Goal: Information Seeking & Learning: Find specific fact

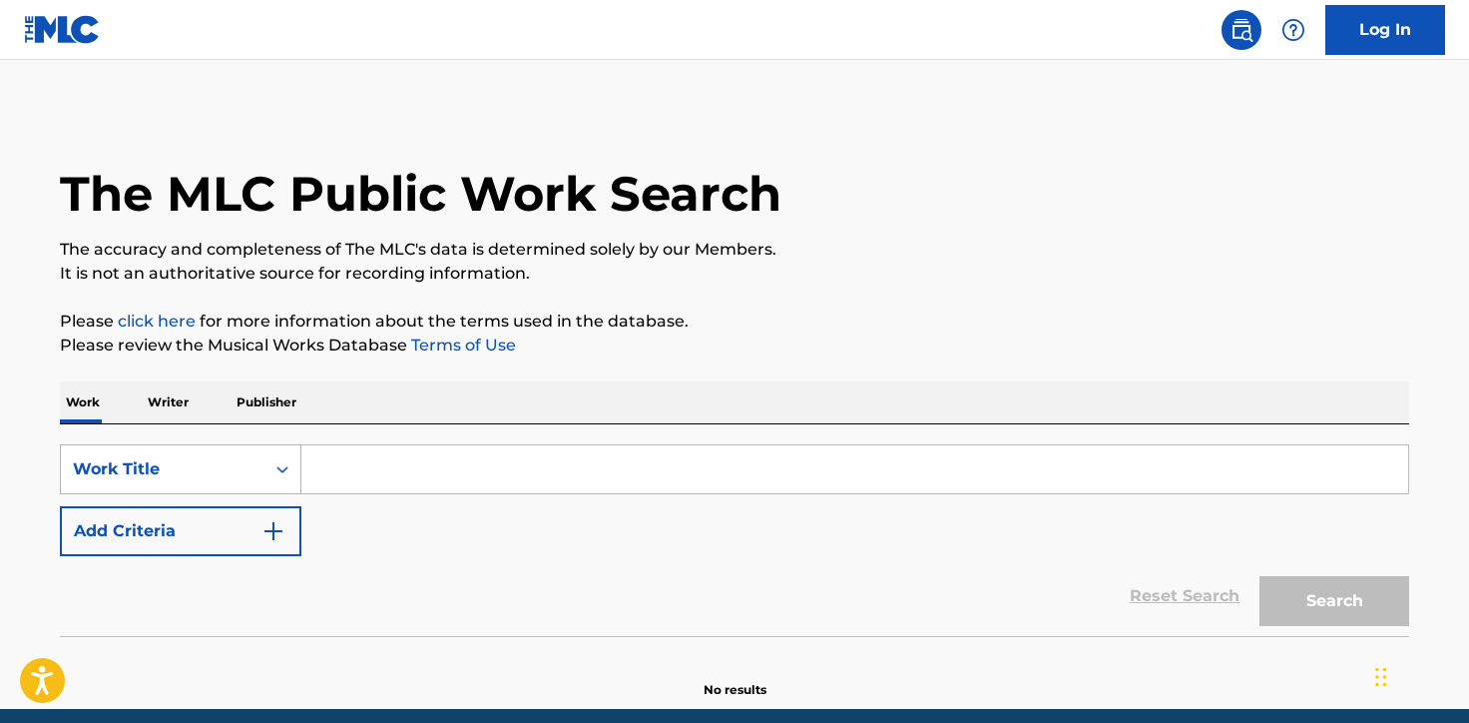
scroll to position [72, 0]
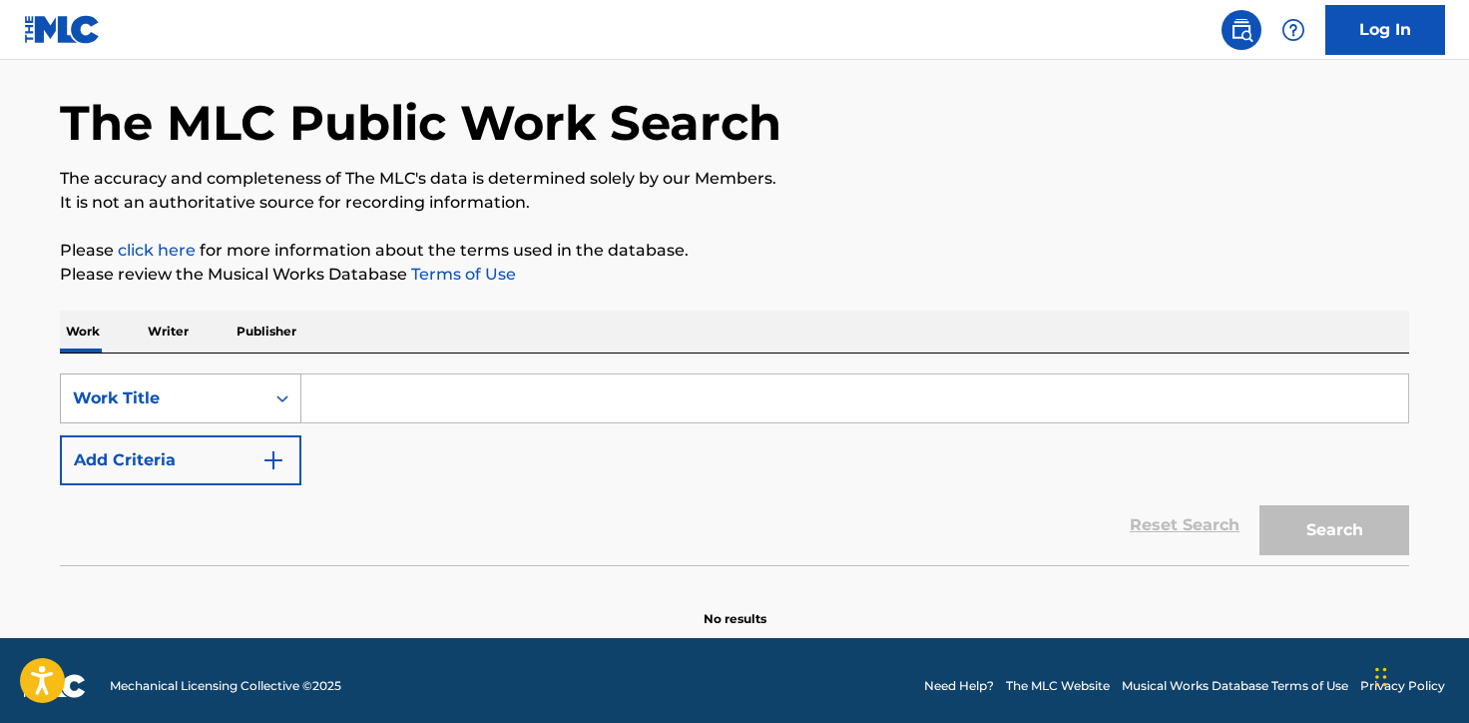
click at [244, 423] on div "Work Title" at bounding box center [181, 398] width 242 height 50
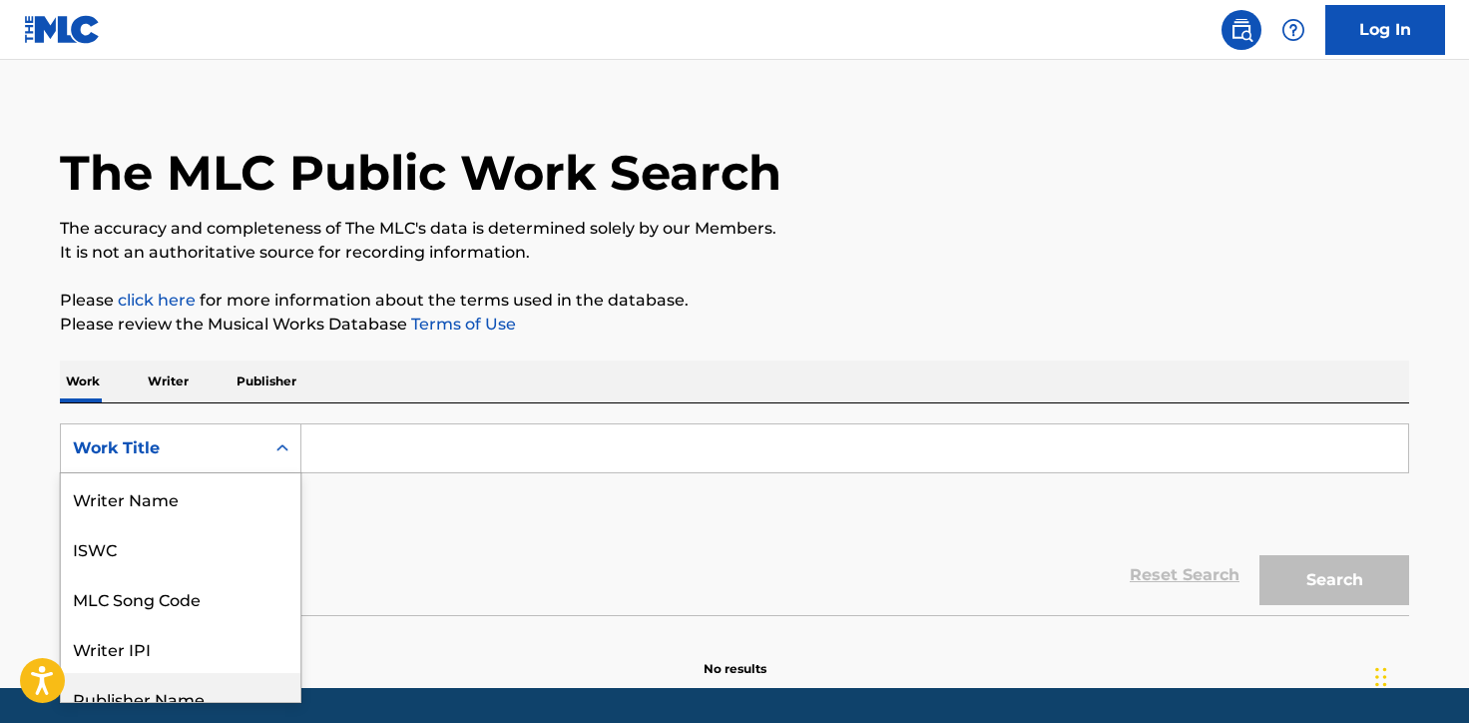
scroll to position [0, 0]
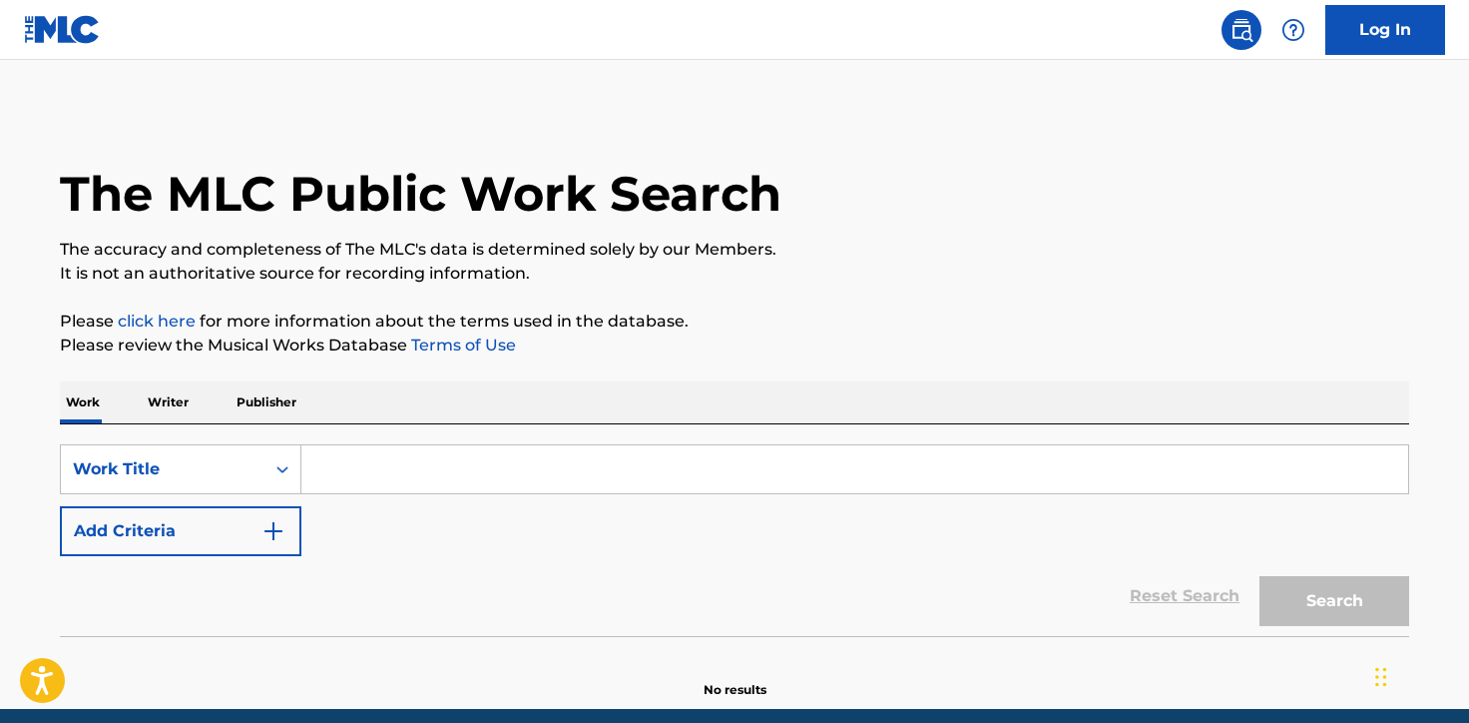
click at [322, 453] on input "Search Form" at bounding box center [854, 469] width 1107 height 48
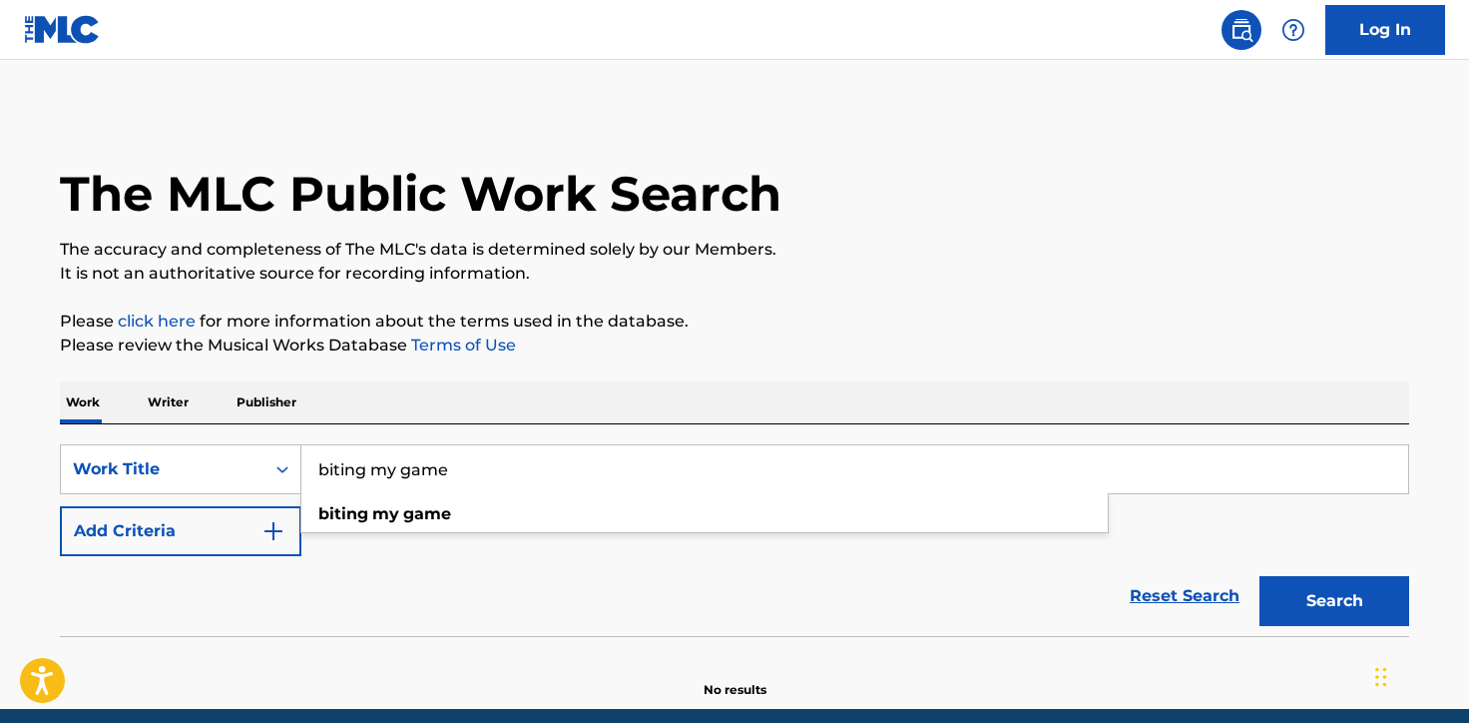
type input "biting my game"
click at [1260, 576] on button "Search" at bounding box center [1335, 601] width 150 height 50
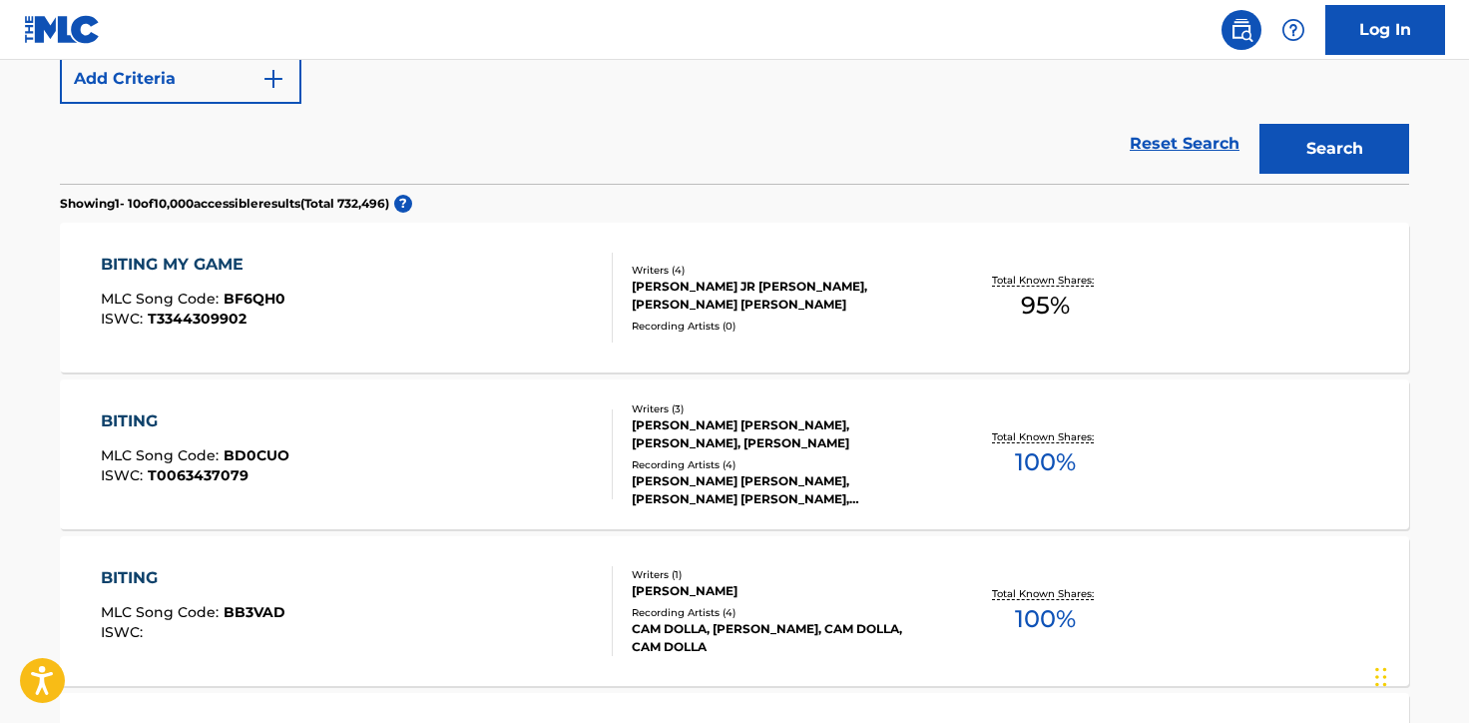
scroll to position [467, 0]
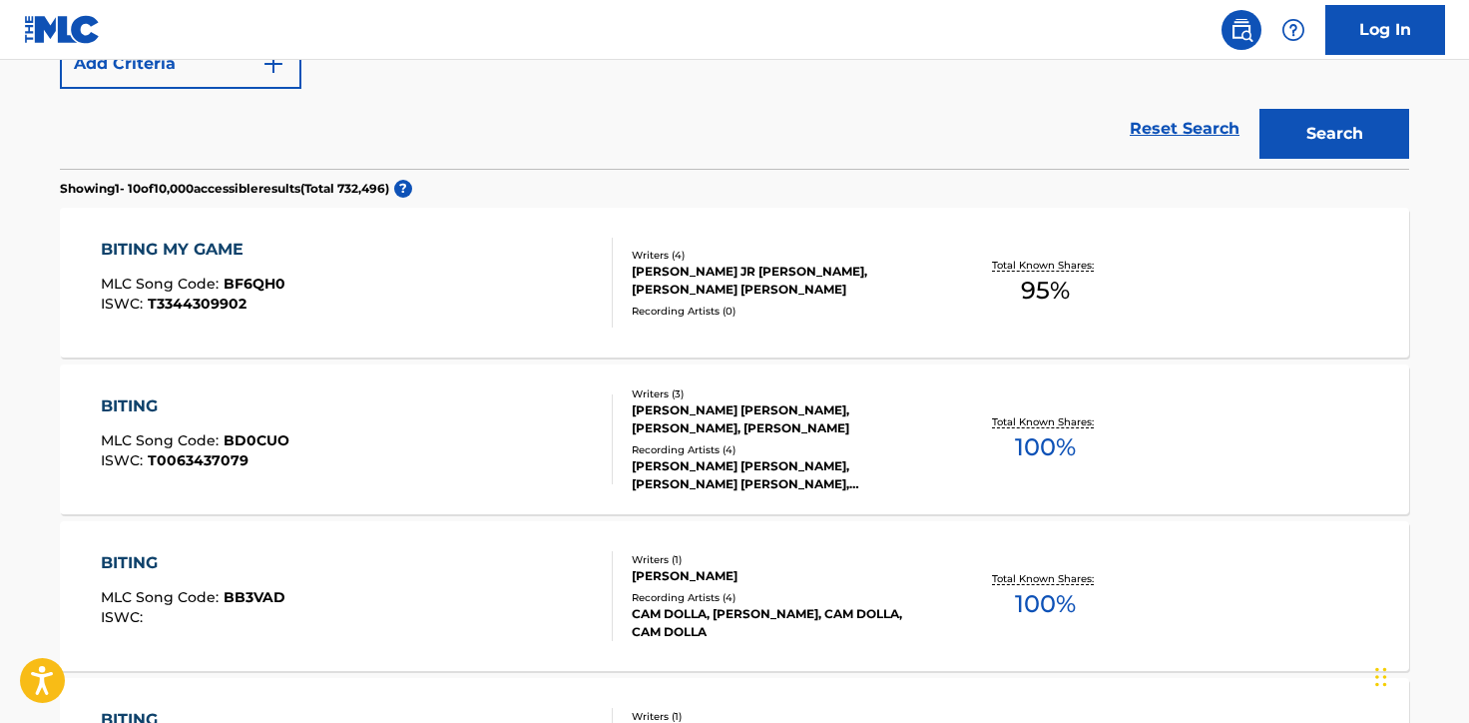
click at [230, 241] on div "BITING MY GAME" at bounding box center [193, 250] width 185 height 24
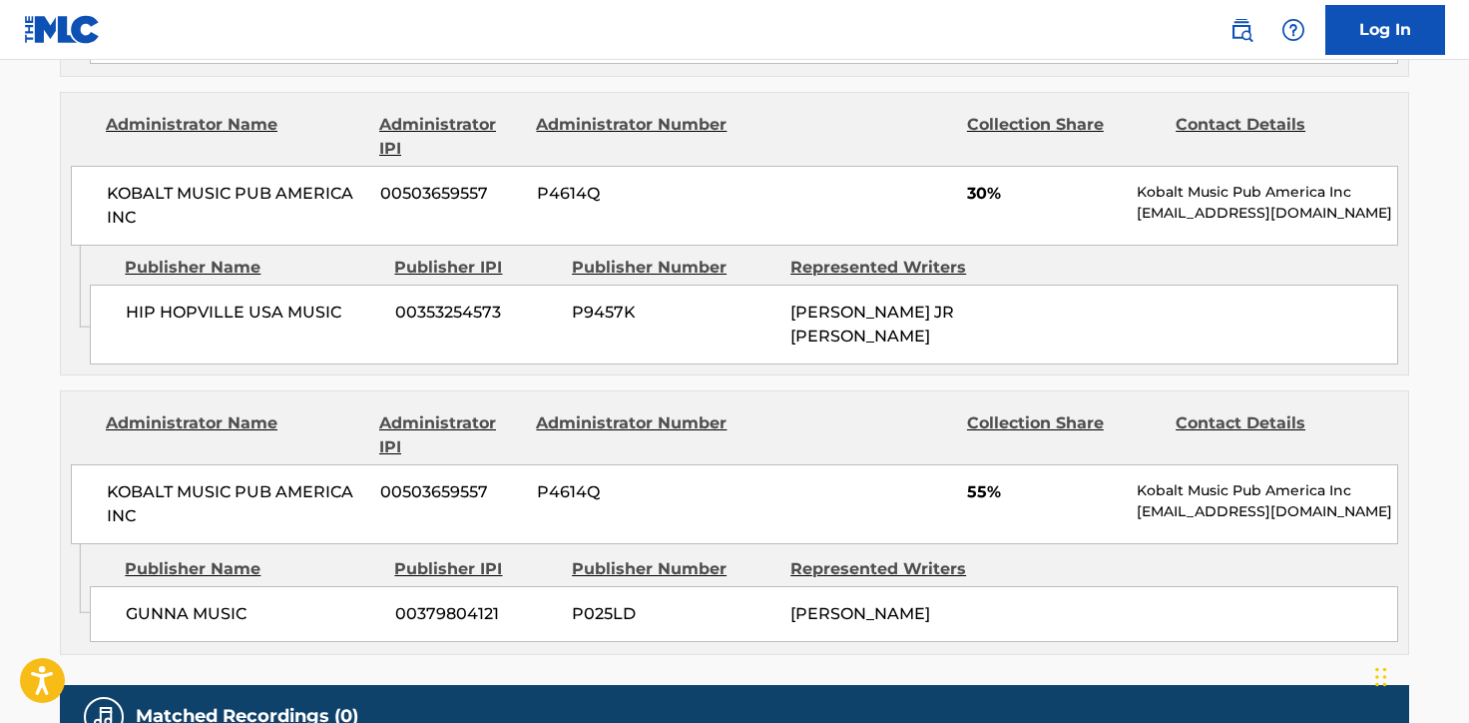
scroll to position [1434, 0]
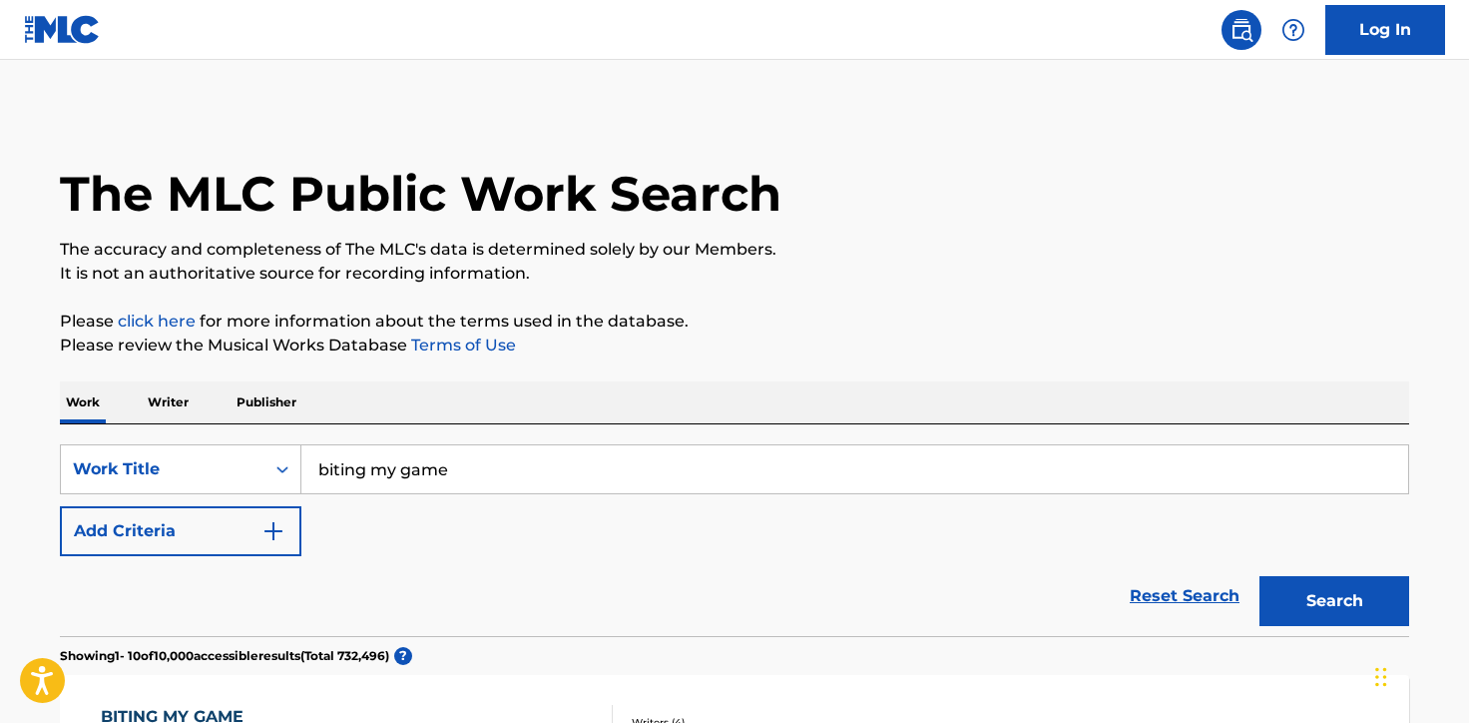
click at [391, 471] on input "biting my game" at bounding box center [854, 469] width 1107 height 48
paste input "QZNMY2357114"
type input "QZNMY2357114"
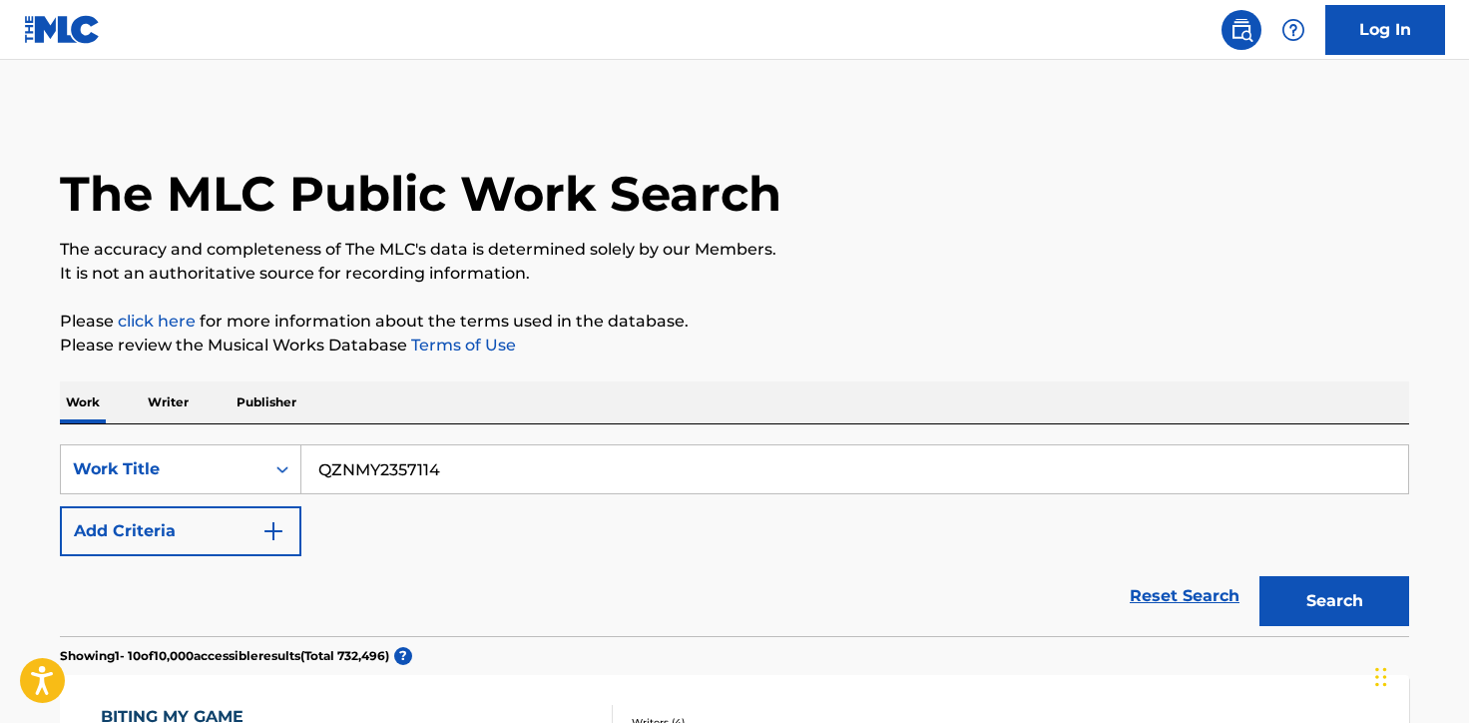
click at [391, 471] on input "QZNMY2357114" at bounding box center [854, 469] width 1107 height 48
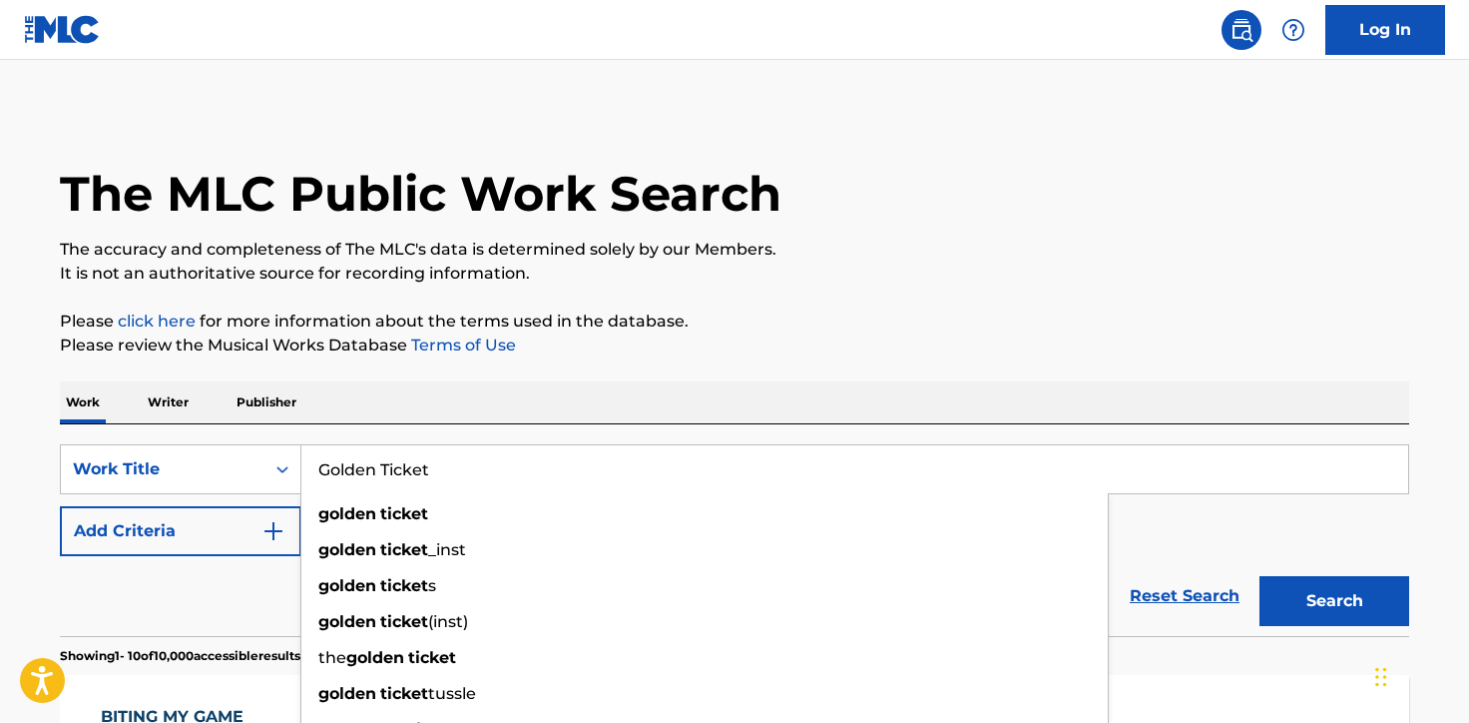
type input "Golden Ticket"
click at [1260, 576] on button "Search" at bounding box center [1335, 601] width 150 height 50
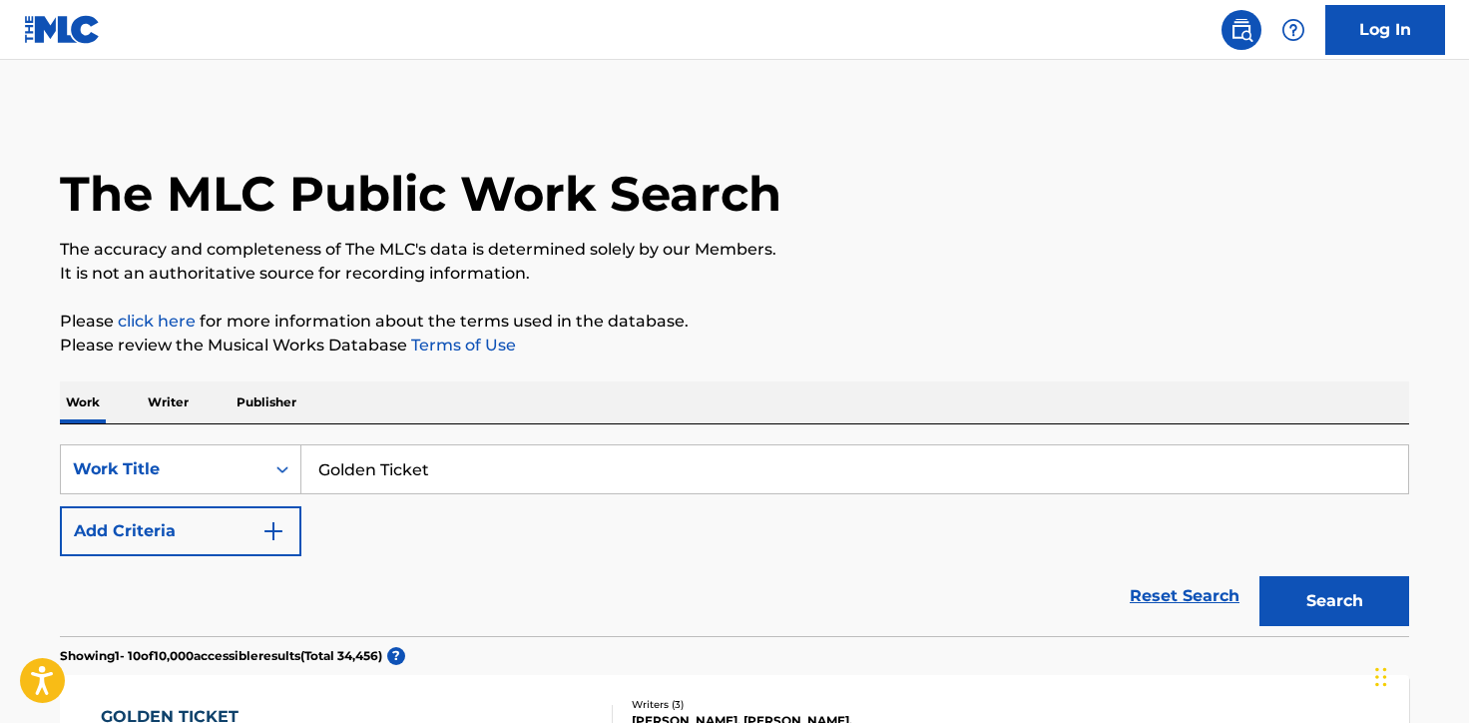
click at [263, 496] on div "SearchWithCriteriacd146055-e2cd-4dac-8f5a-53a599c3bdcc Work Title Golden Ticket…" at bounding box center [735, 500] width 1350 height 112
click at [241, 558] on div "Reset Search Search" at bounding box center [735, 596] width 1350 height 80
click at [284, 528] on img "Search Form" at bounding box center [274, 531] width 24 height 24
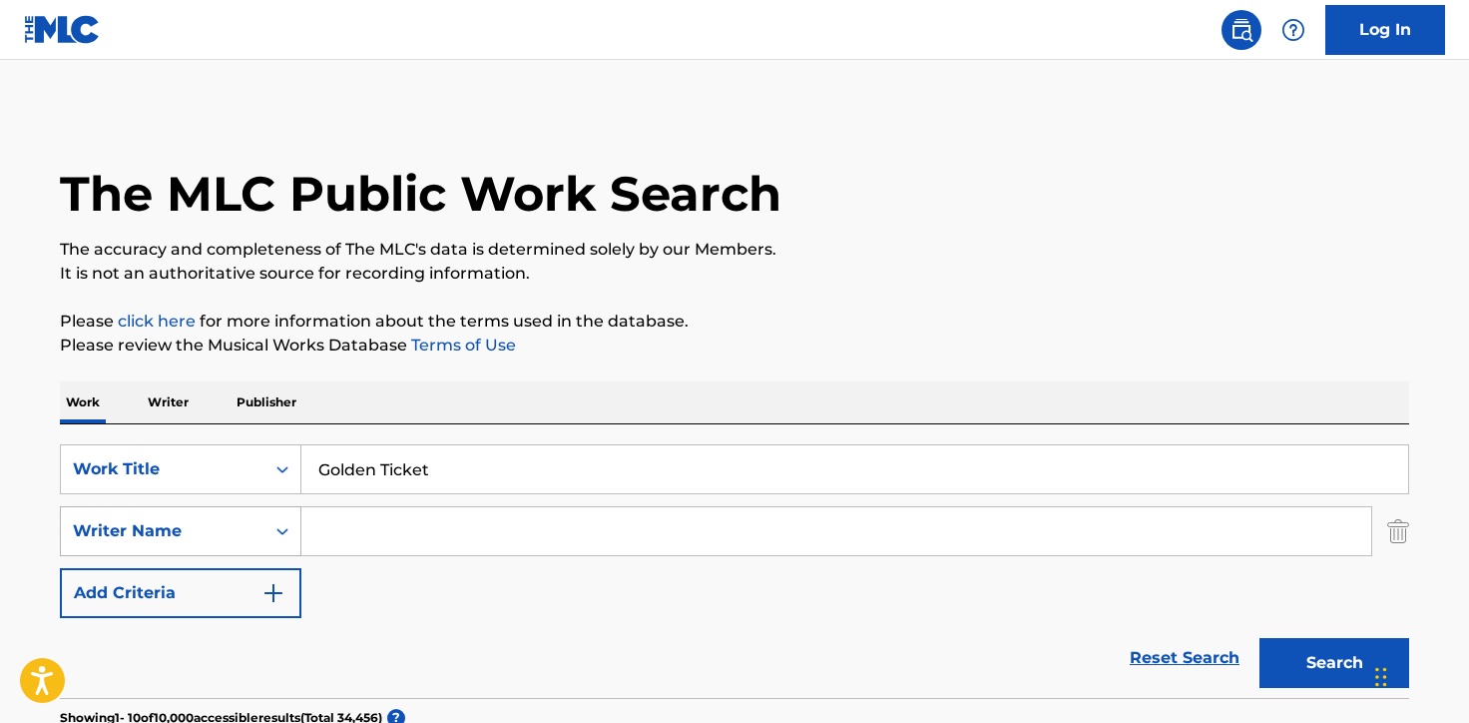
scroll to position [84, 0]
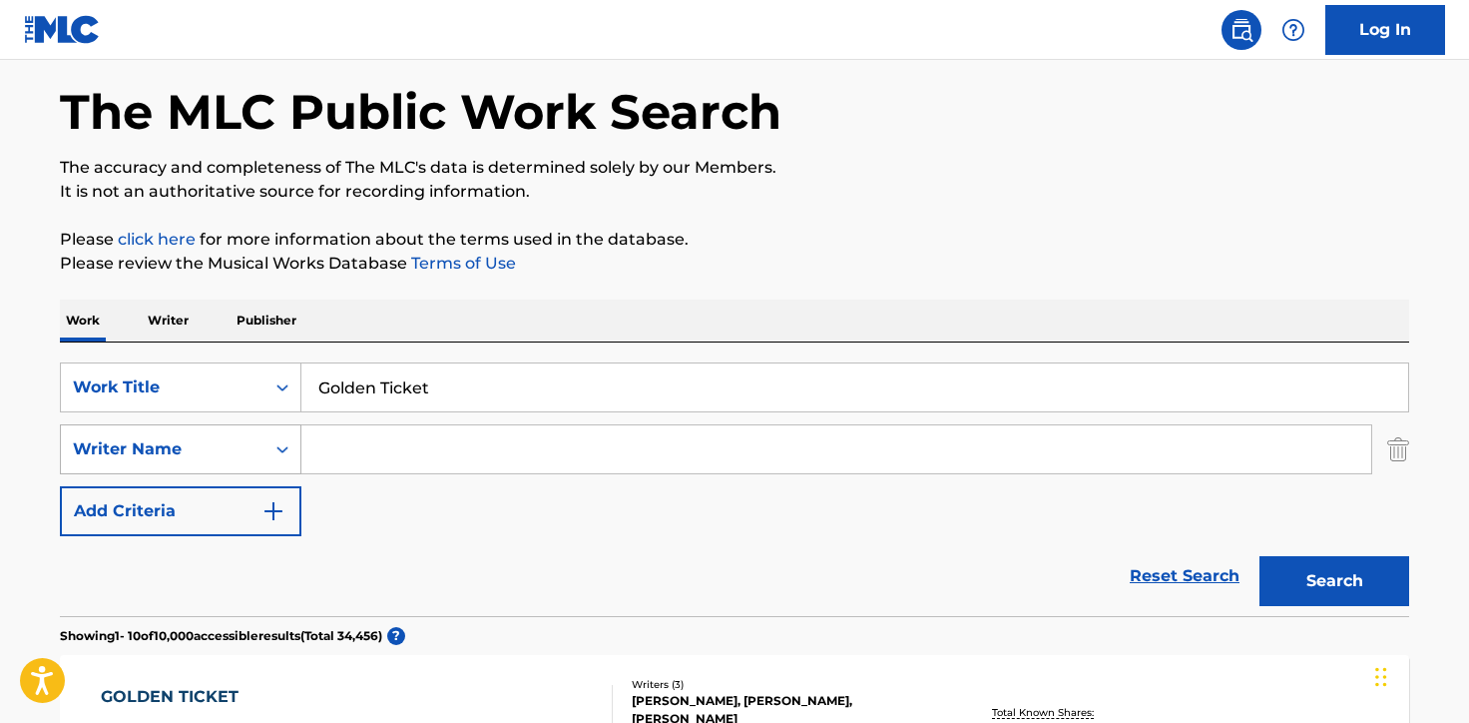
click at [280, 474] on div "Writer Name" at bounding box center [181, 449] width 242 height 50
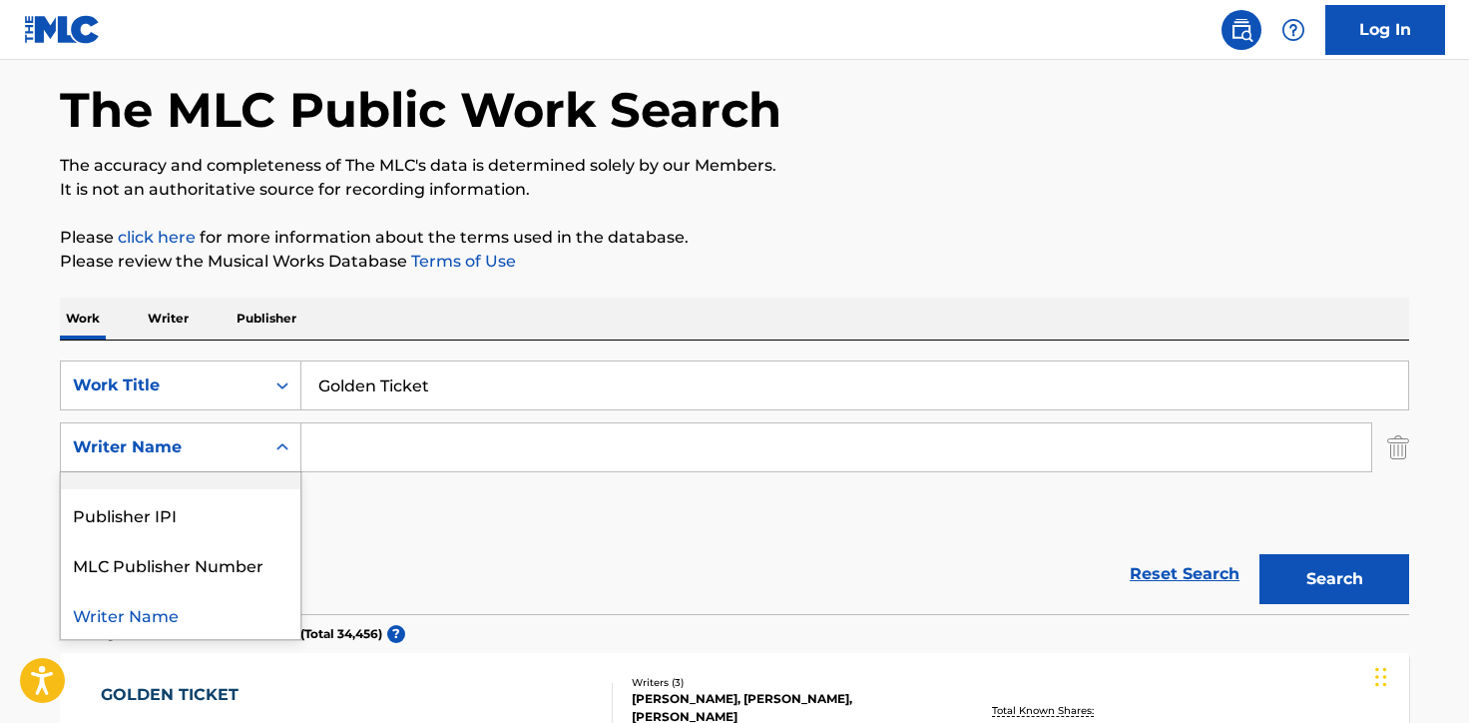
scroll to position [0, 0]
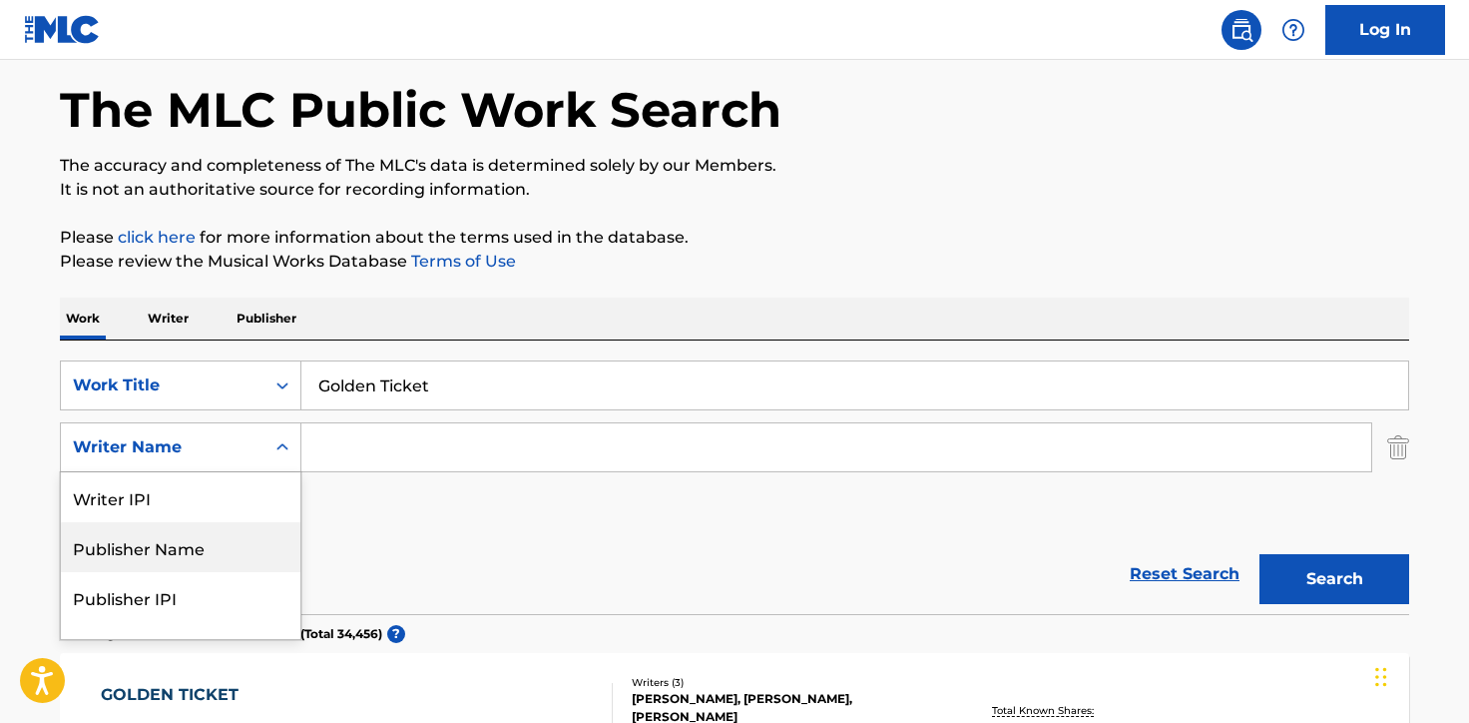
click at [234, 528] on div "Publisher Name" at bounding box center [181, 547] width 240 height 50
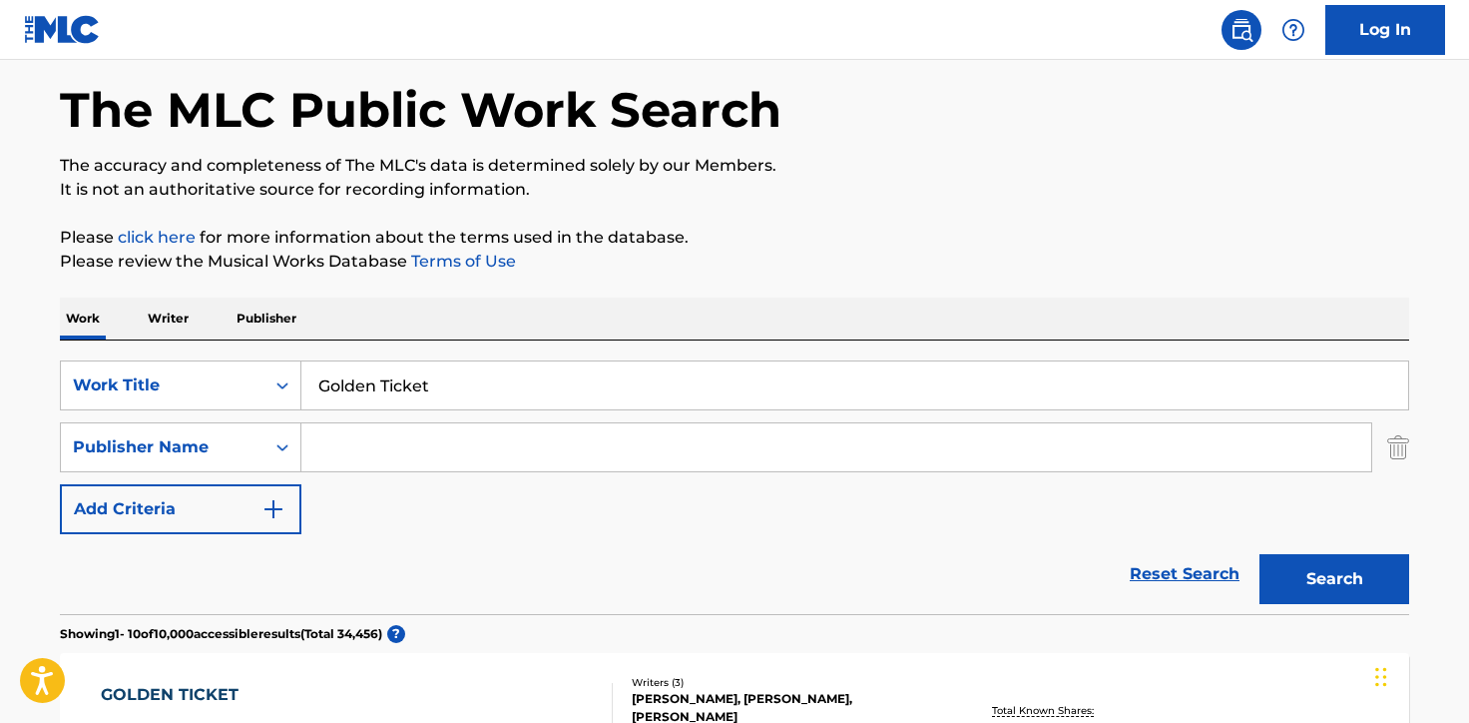
click at [363, 437] on input "Search Form" at bounding box center [836, 447] width 1070 height 48
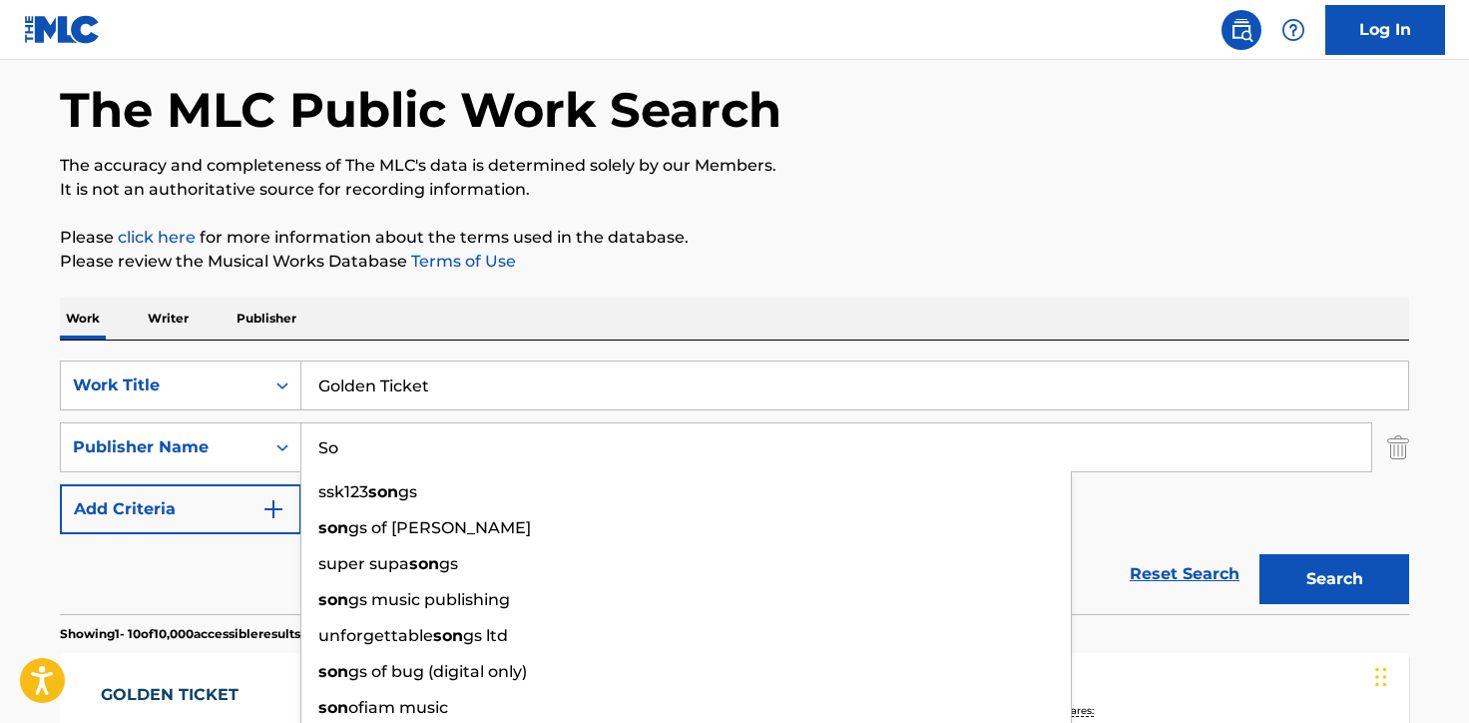
type input "S"
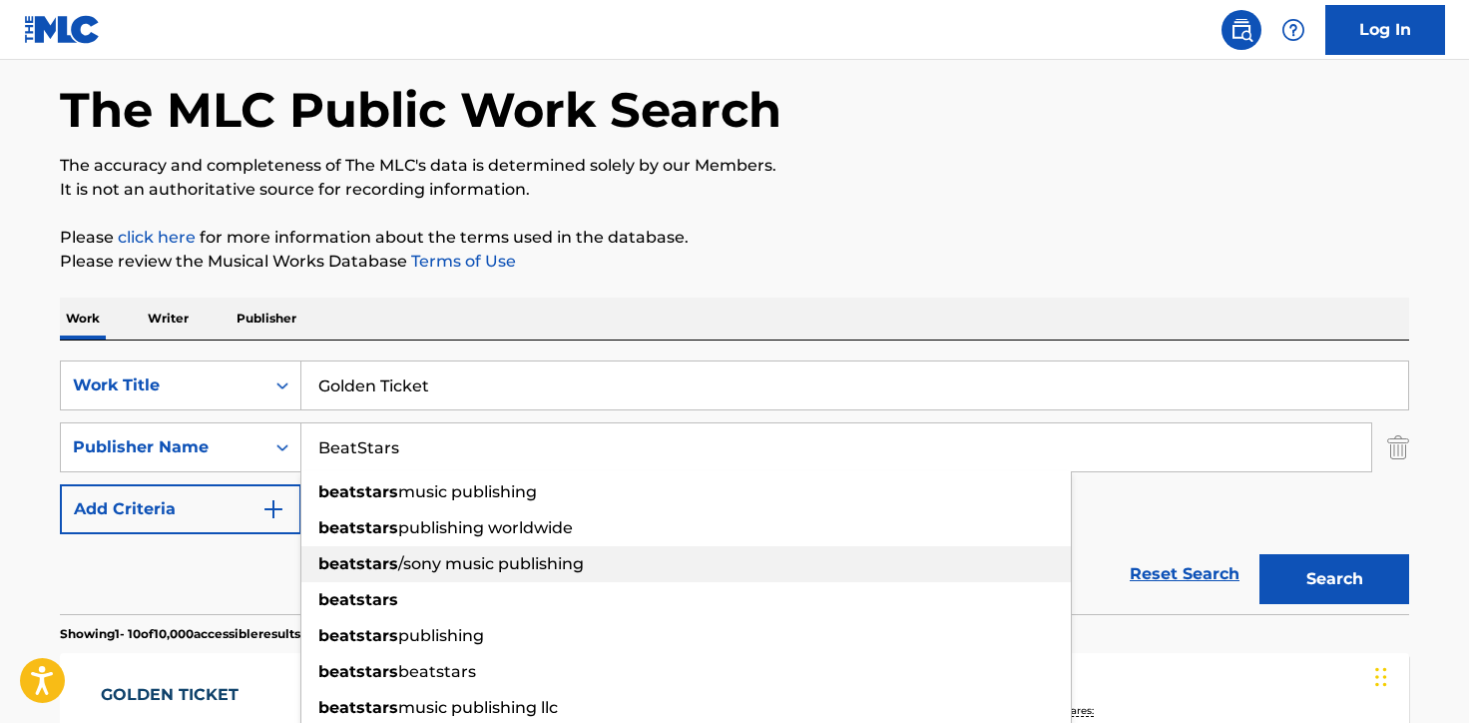
click at [427, 561] on span "/sony music publishing" at bounding box center [491, 563] width 186 height 19
type input "beatstars/sony music publishing"
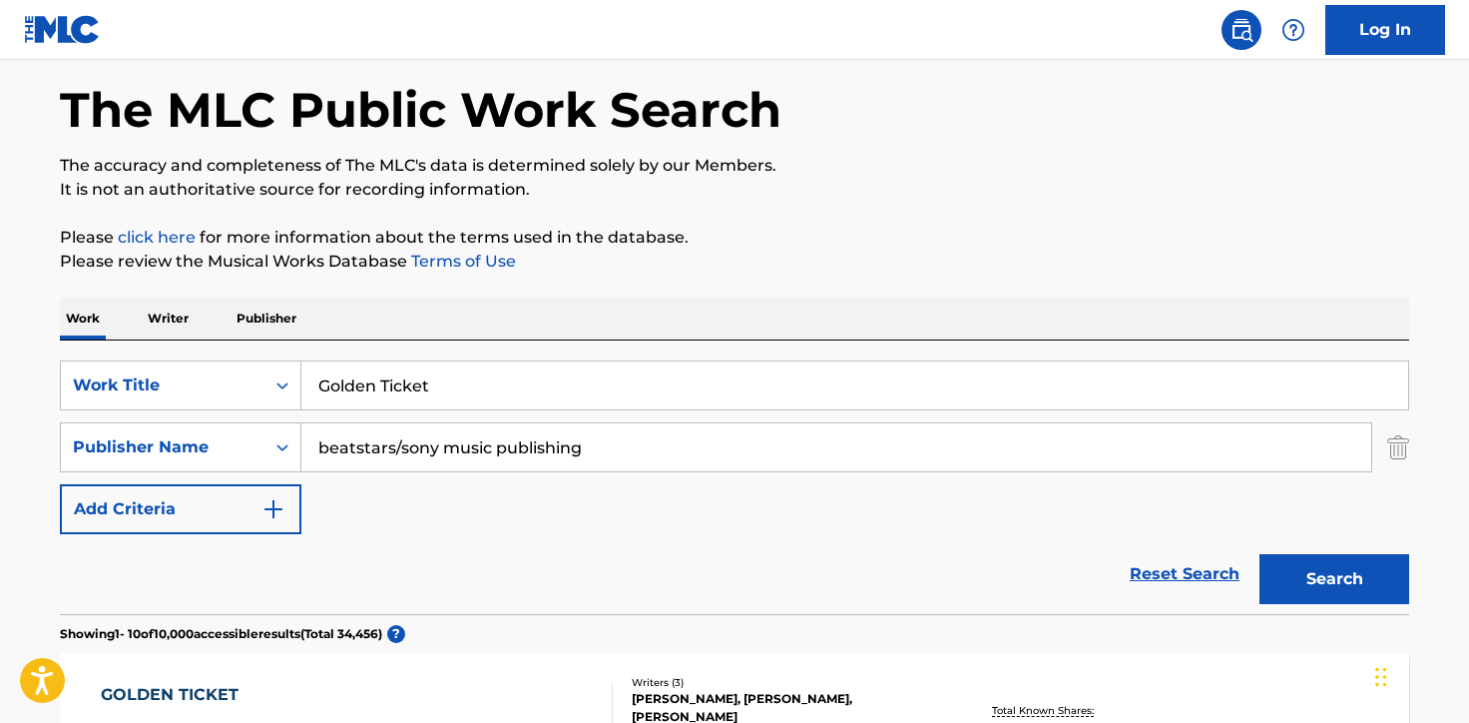
click at [1333, 581] on button "Search" at bounding box center [1335, 579] width 150 height 50
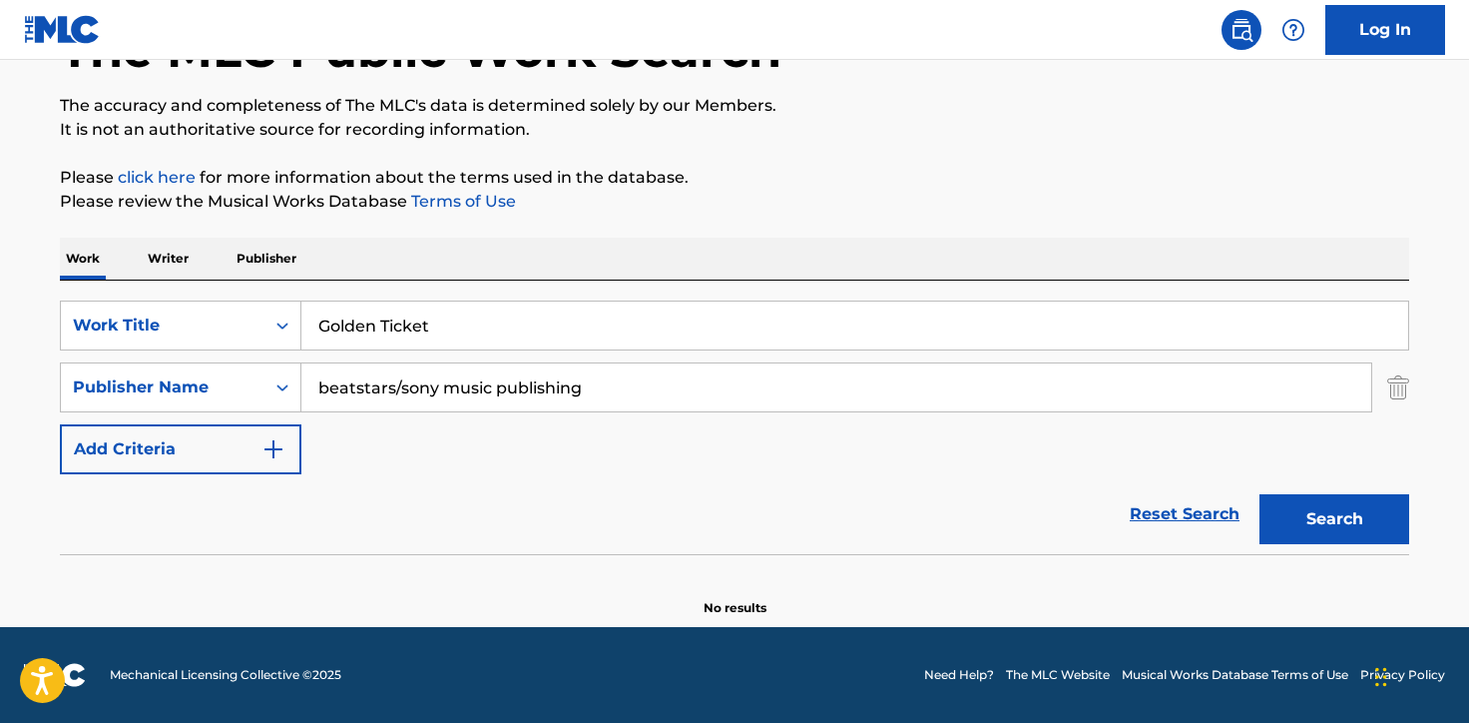
scroll to position [144, 0]
click at [376, 327] on input "Golden Ticket" at bounding box center [854, 325] width 1107 height 48
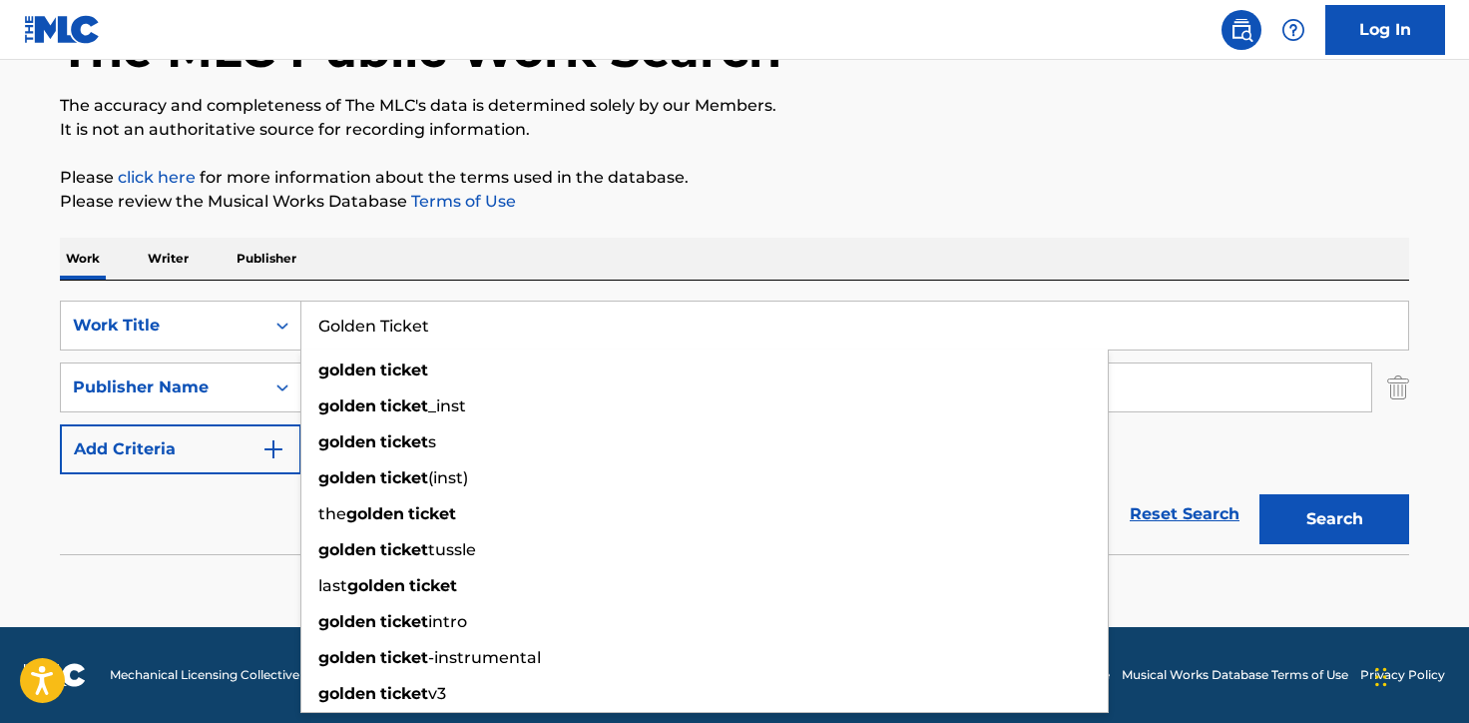
click at [376, 327] on input "Golden Ticket" at bounding box center [854, 325] width 1107 height 48
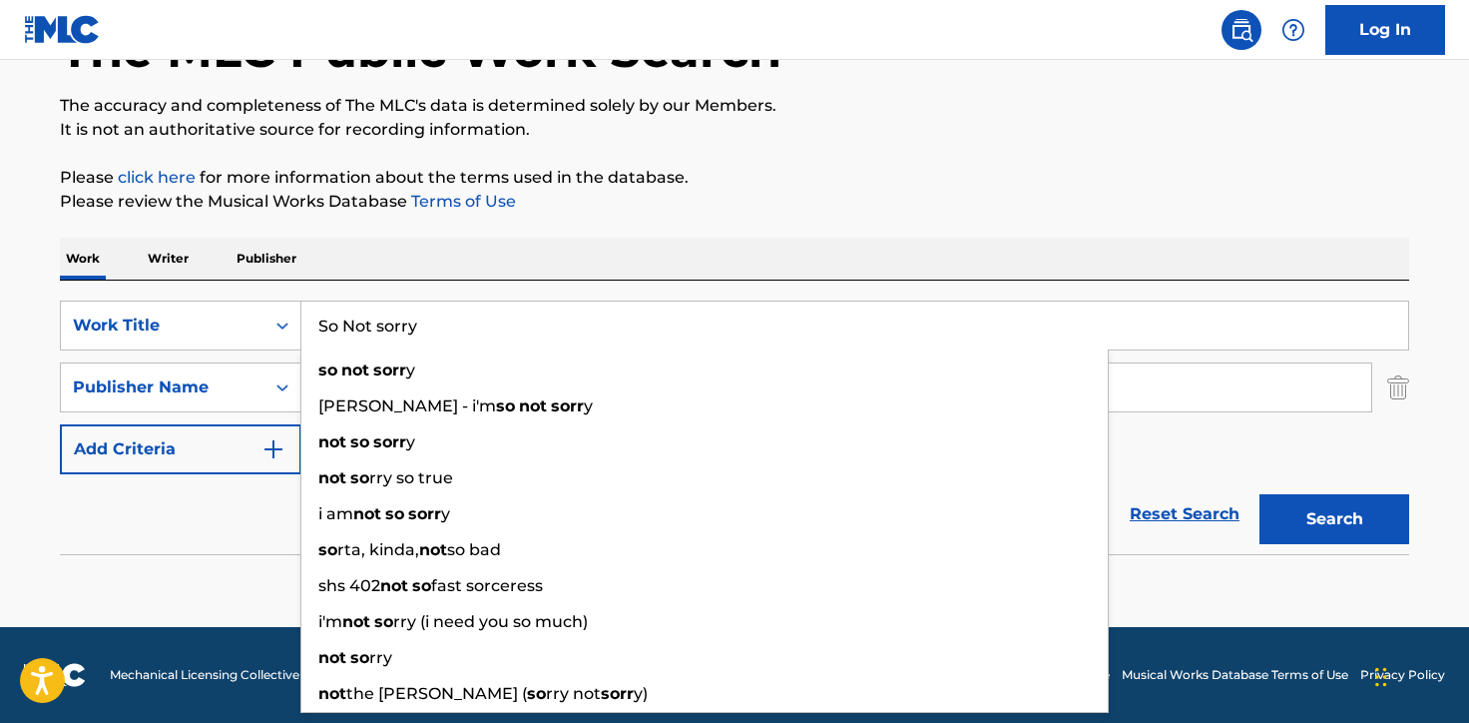
click at [1260, 494] on button "Search" at bounding box center [1335, 519] width 150 height 50
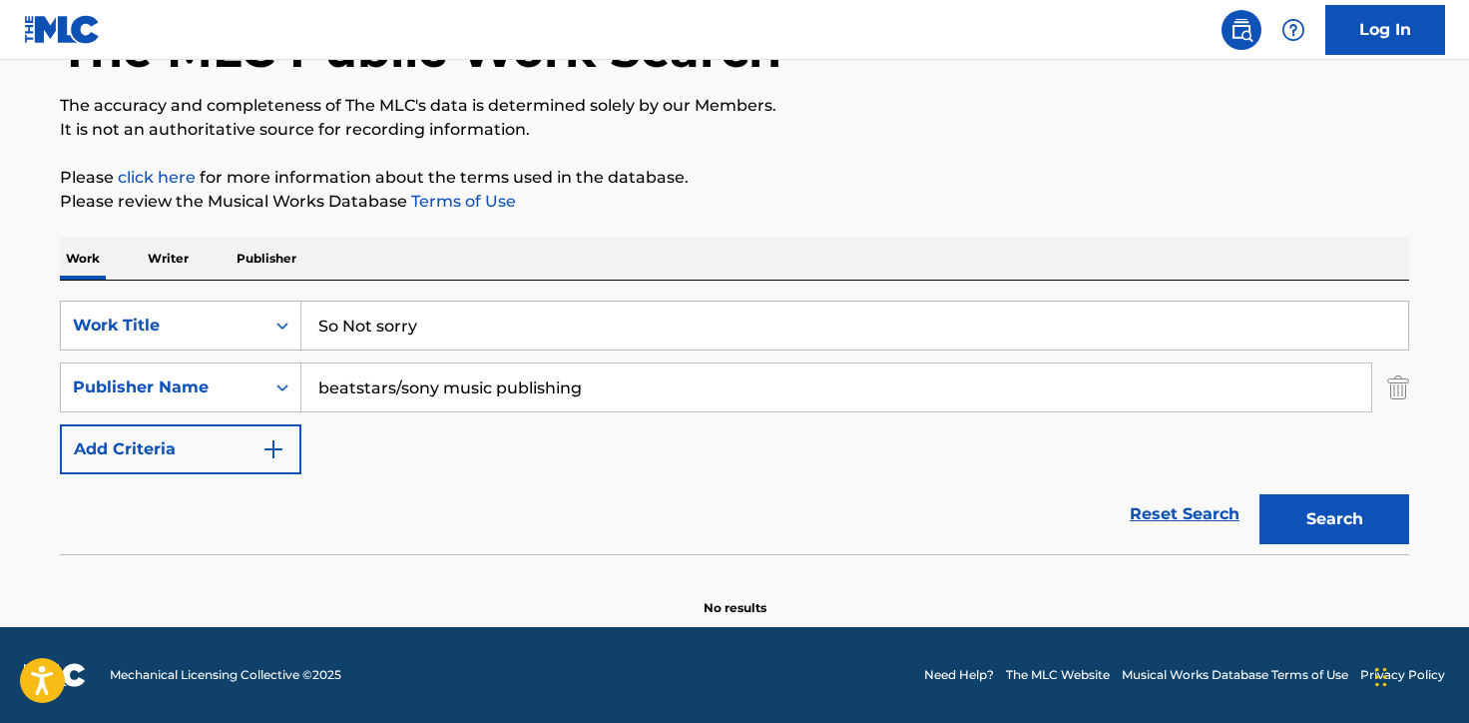
click at [1389, 391] on img "Search Form" at bounding box center [1399, 387] width 22 height 50
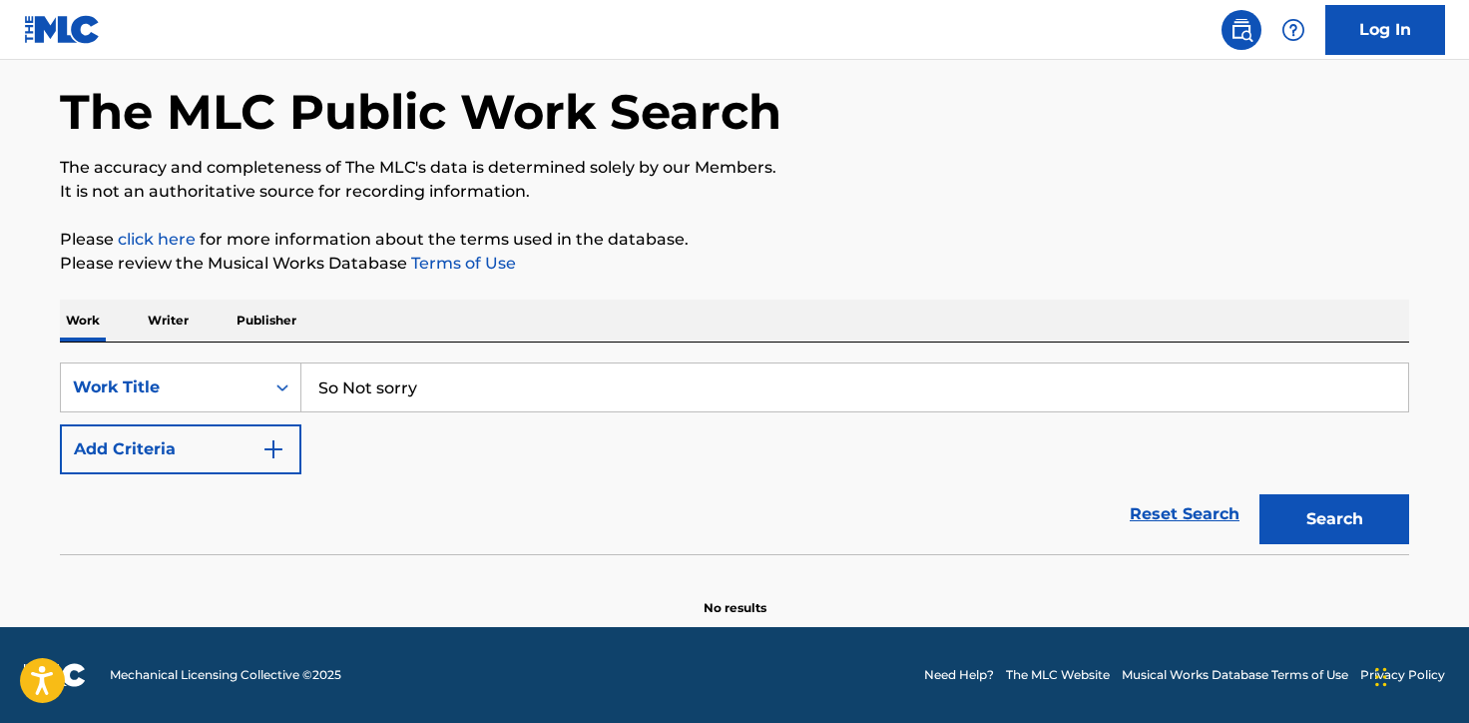
click at [1350, 503] on button "Search" at bounding box center [1335, 519] width 150 height 50
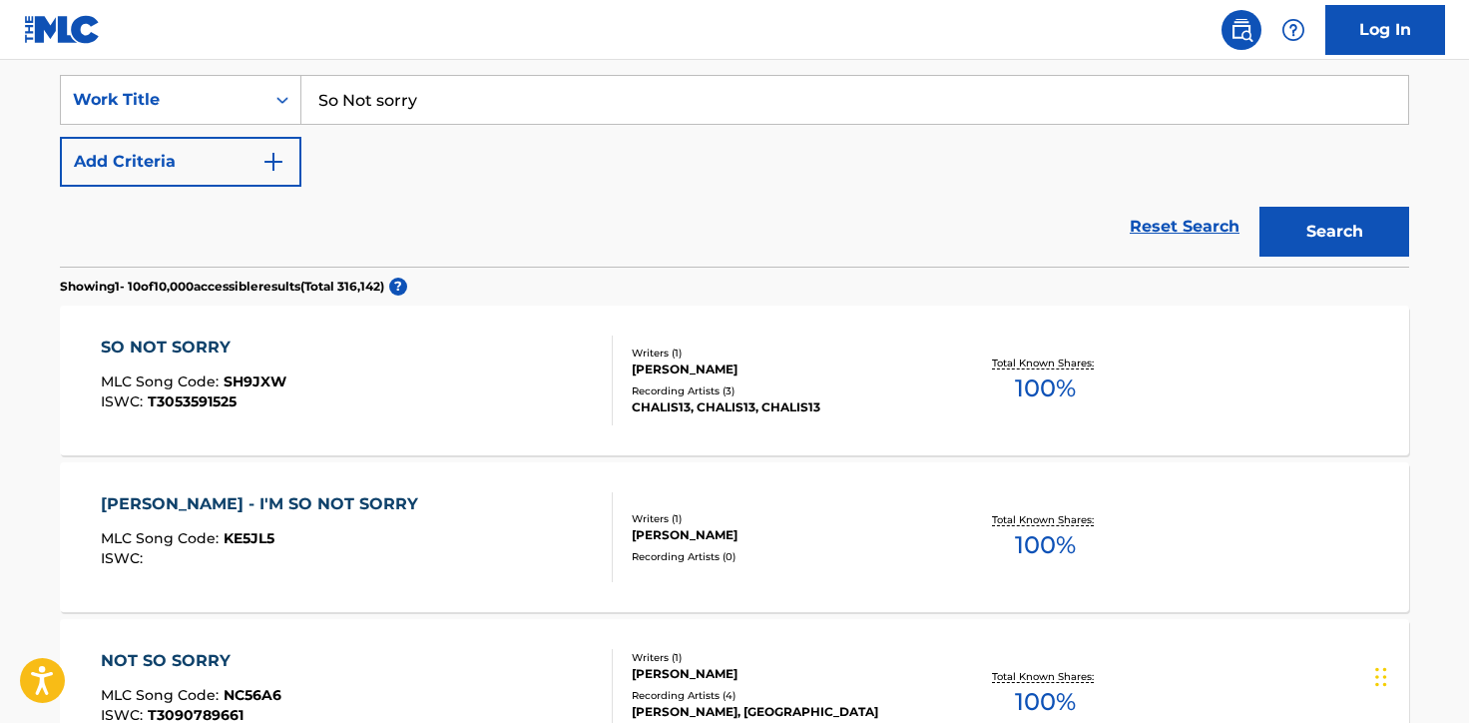
scroll to position [374, 0]
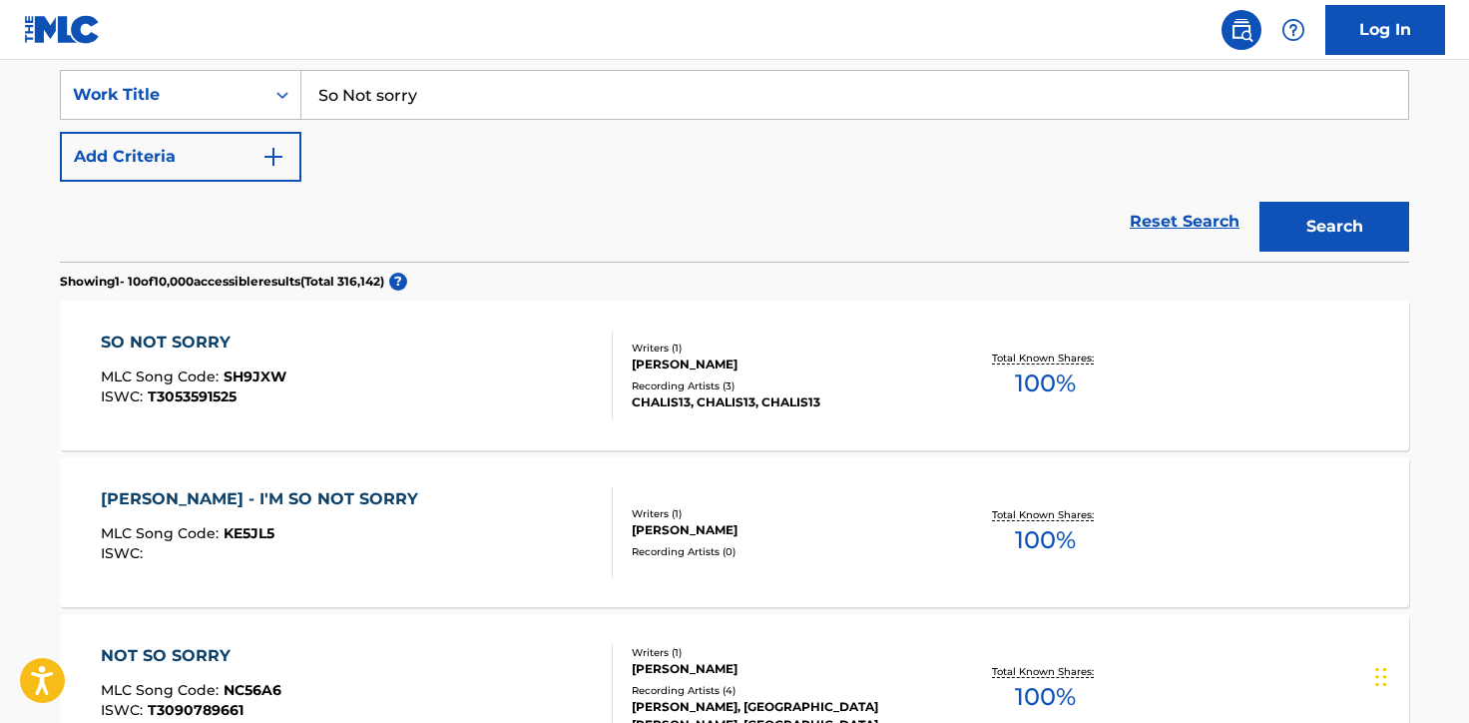
click at [198, 163] on button "Add Criteria" at bounding box center [181, 157] width 242 height 50
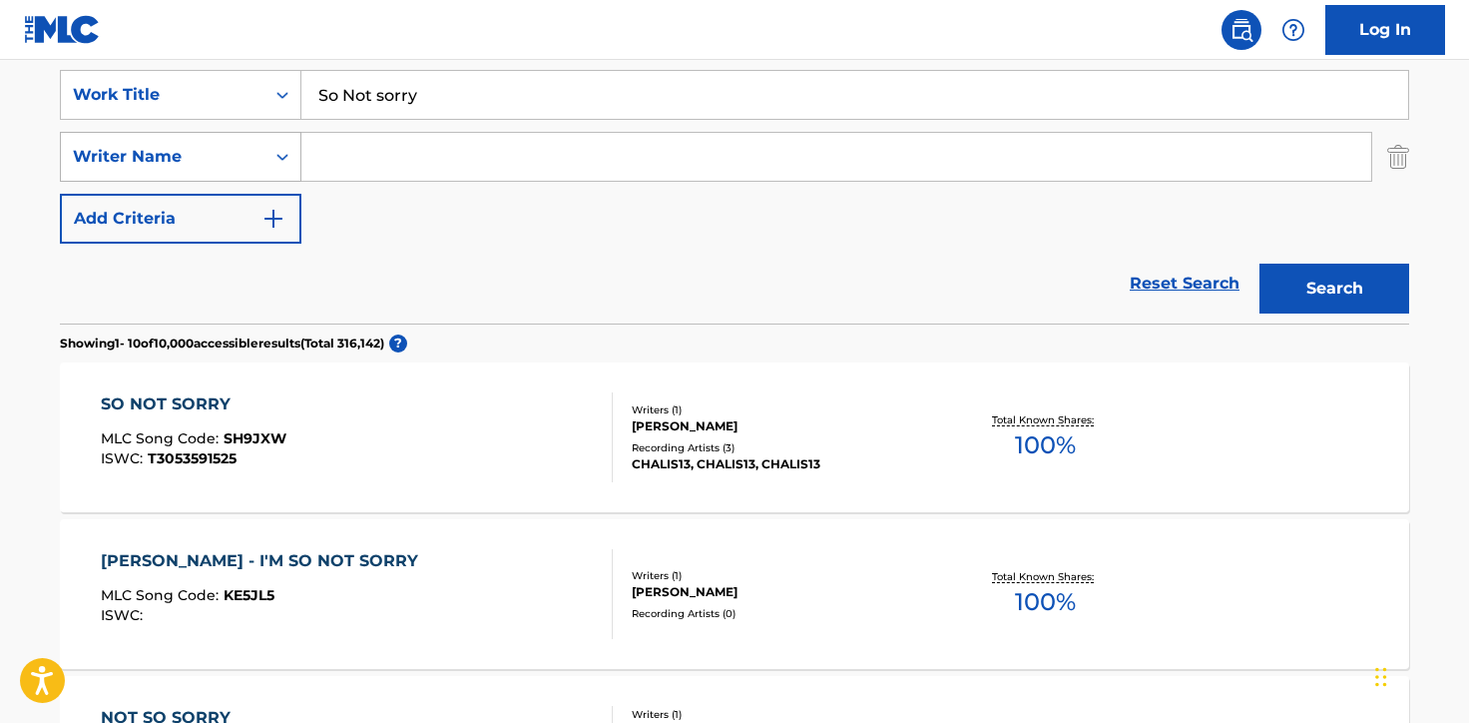
click at [242, 148] on div "Writer Name" at bounding box center [163, 157] width 180 height 24
click at [469, 261] on div "Reset Search Search" at bounding box center [735, 284] width 1350 height 80
click at [1401, 156] on img "Search Form" at bounding box center [1399, 157] width 22 height 50
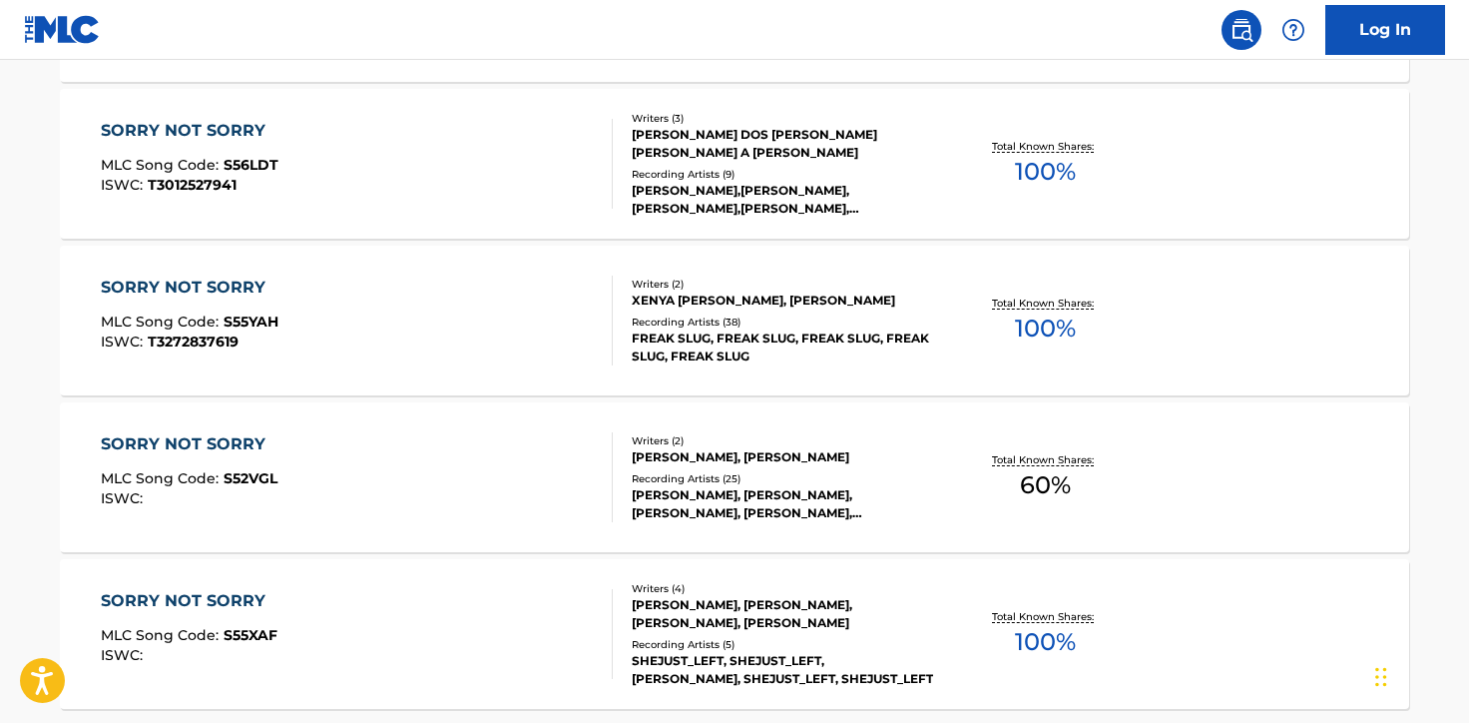
scroll to position [1721, 0]
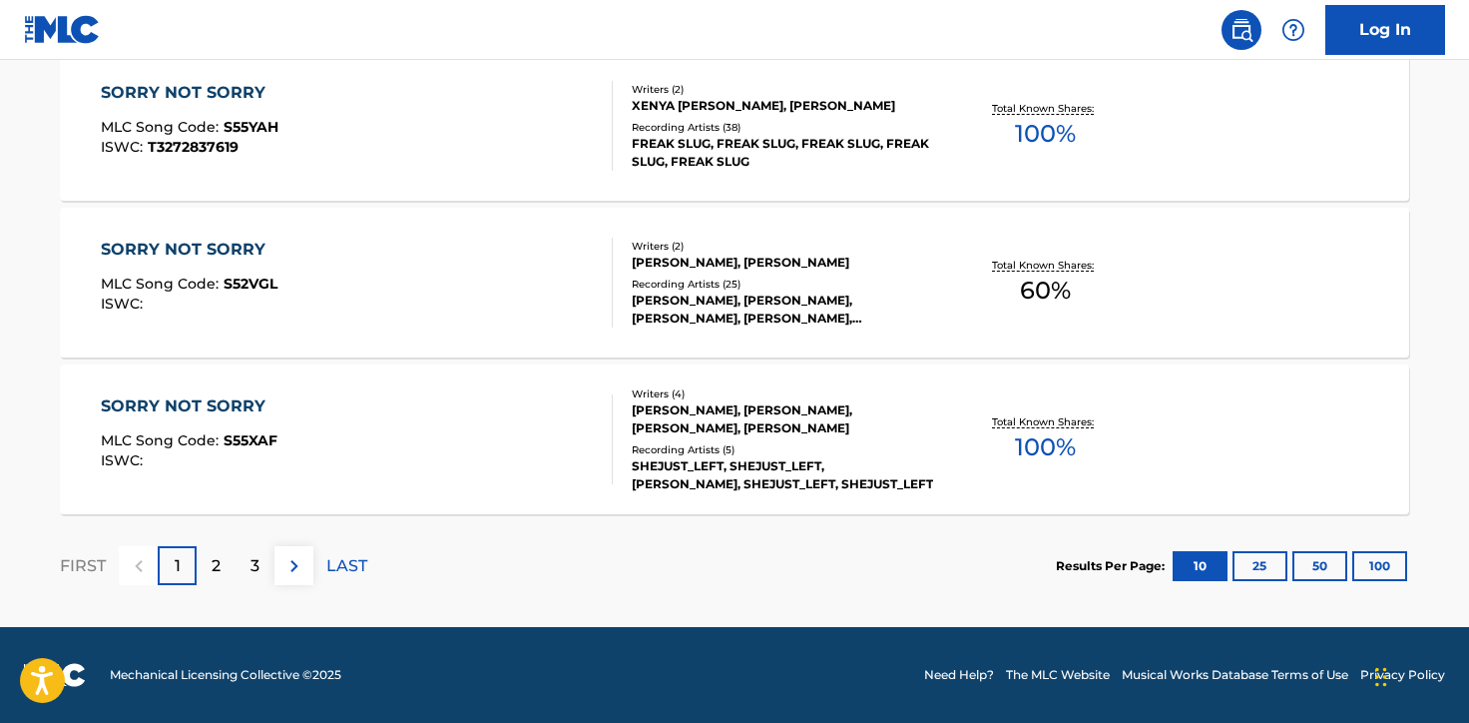
click at [298, 558] on img at bounding box center [295, 566] width 24 height 24
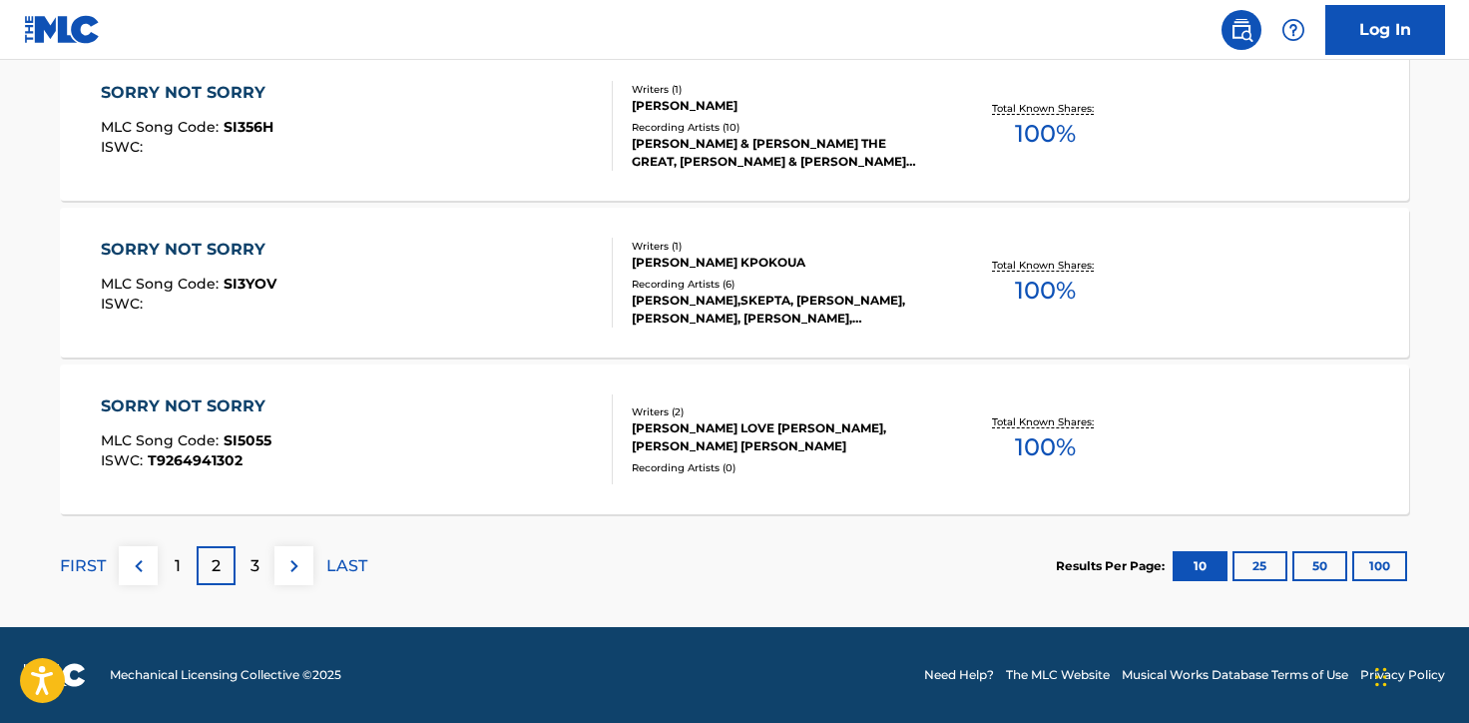
click at [259, 561] on p "3" at bounding box center [255, 566] width 9 height 24
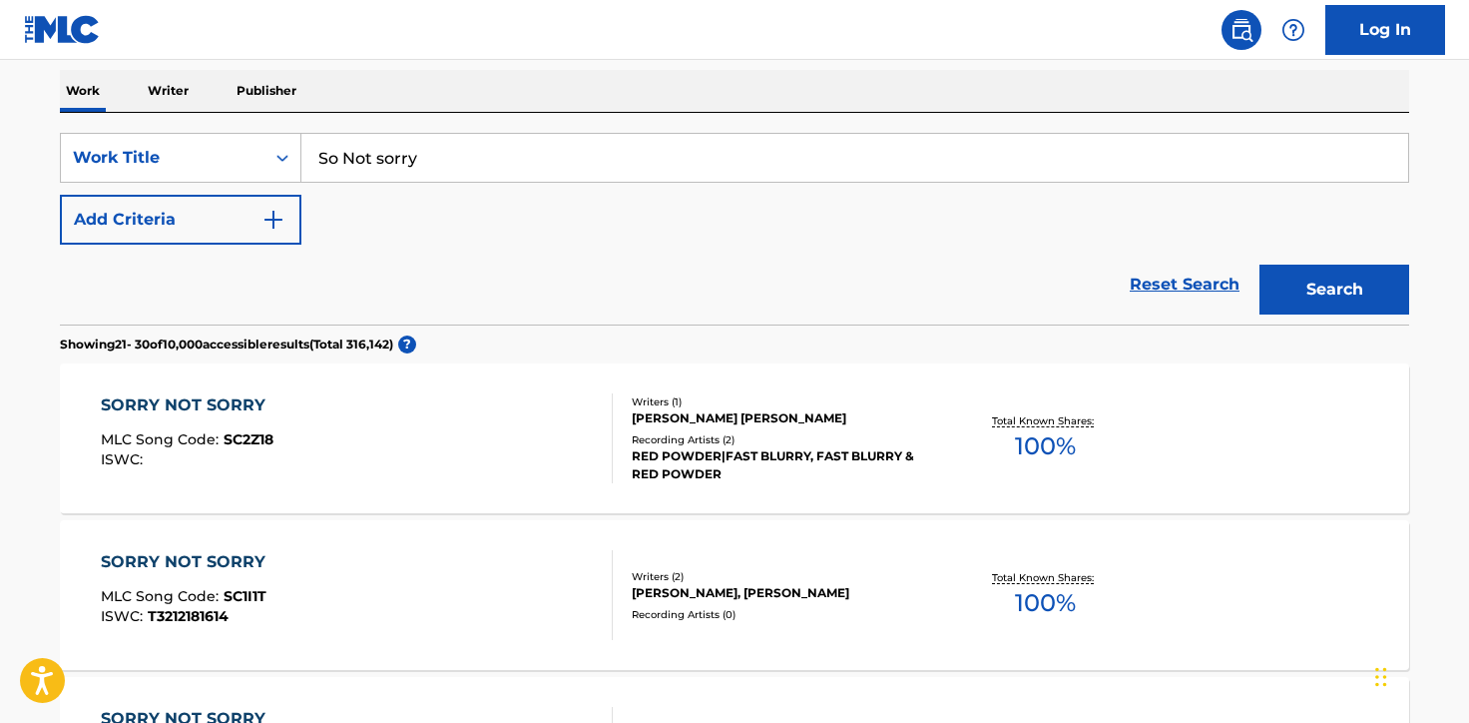
scroll to position [304, 0]
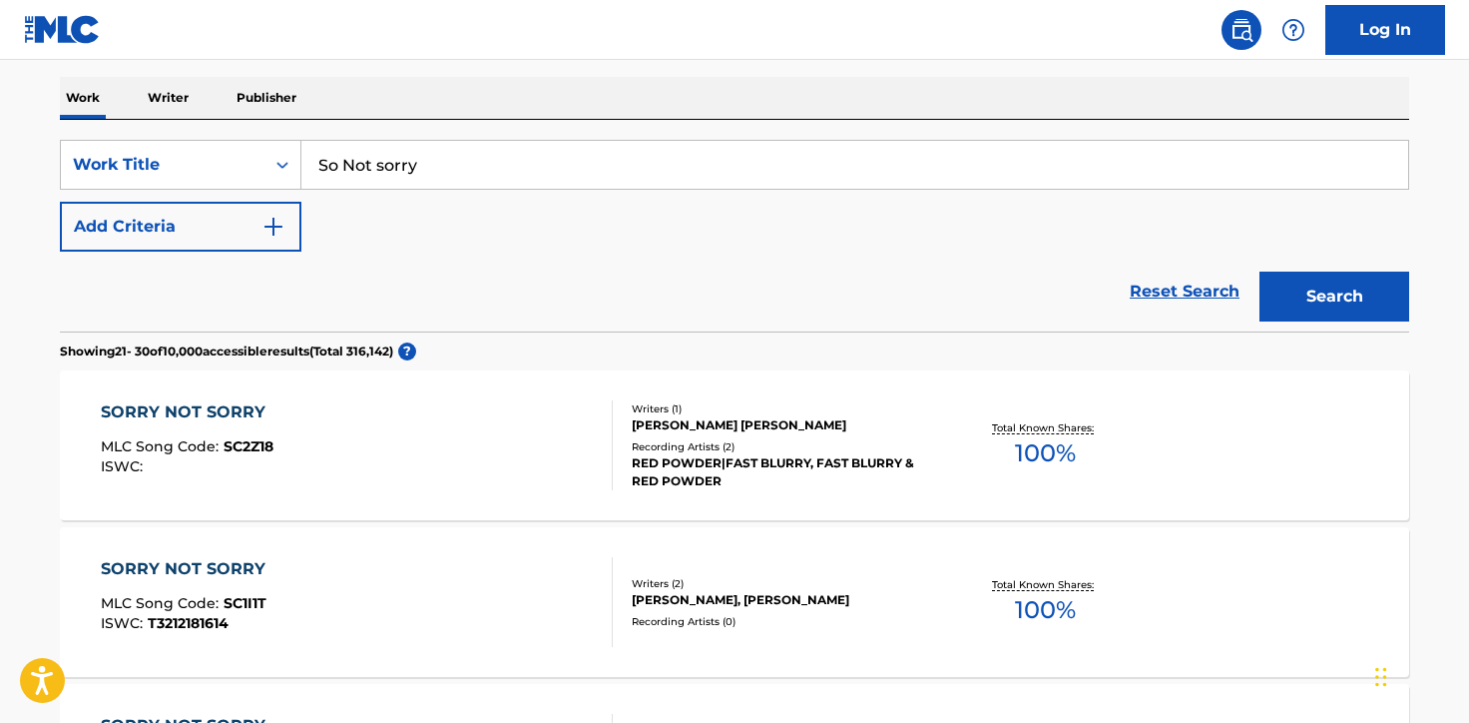
click at [387, 170] on input "So Not sorry" at bounding box center [854, 165] width 1107 height 48
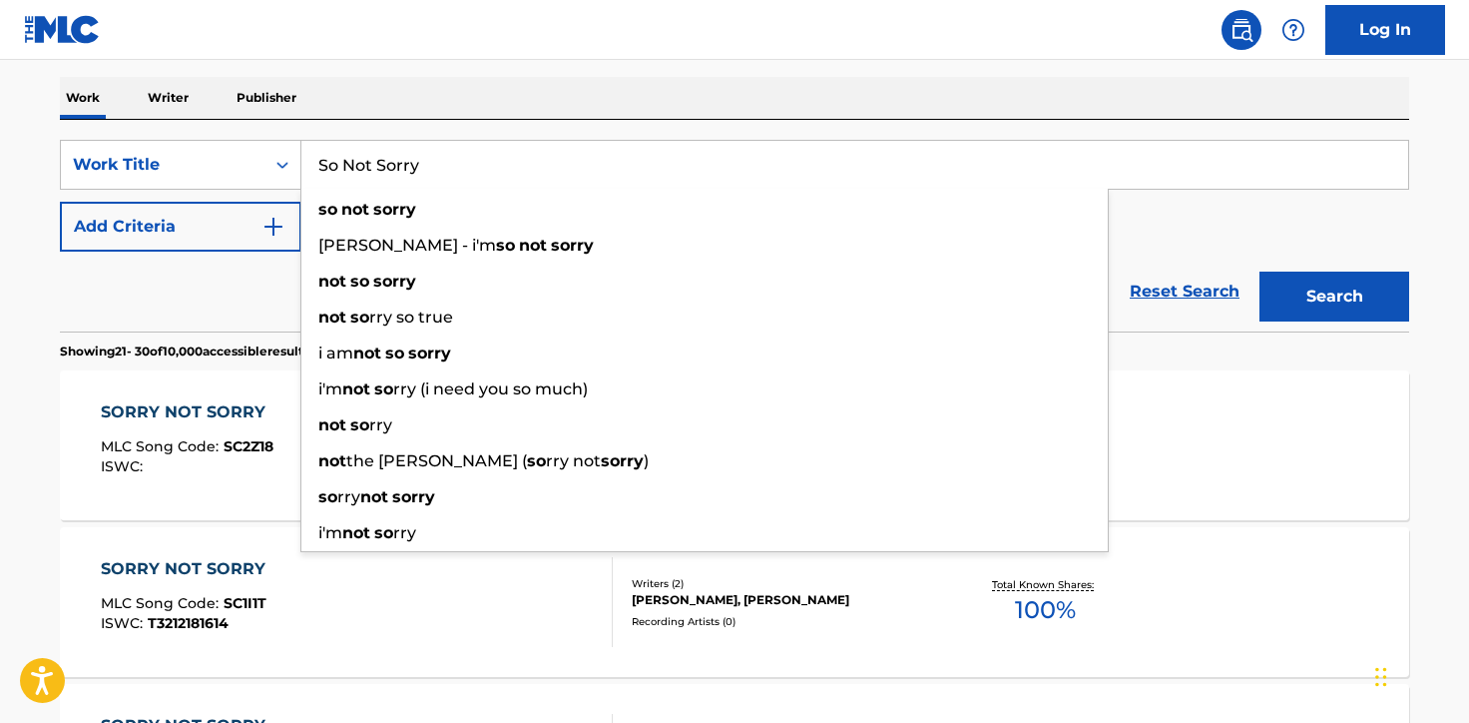
click at [1260, 272] on button "Search" at bounding box center [1335, 297] width 150 height 50
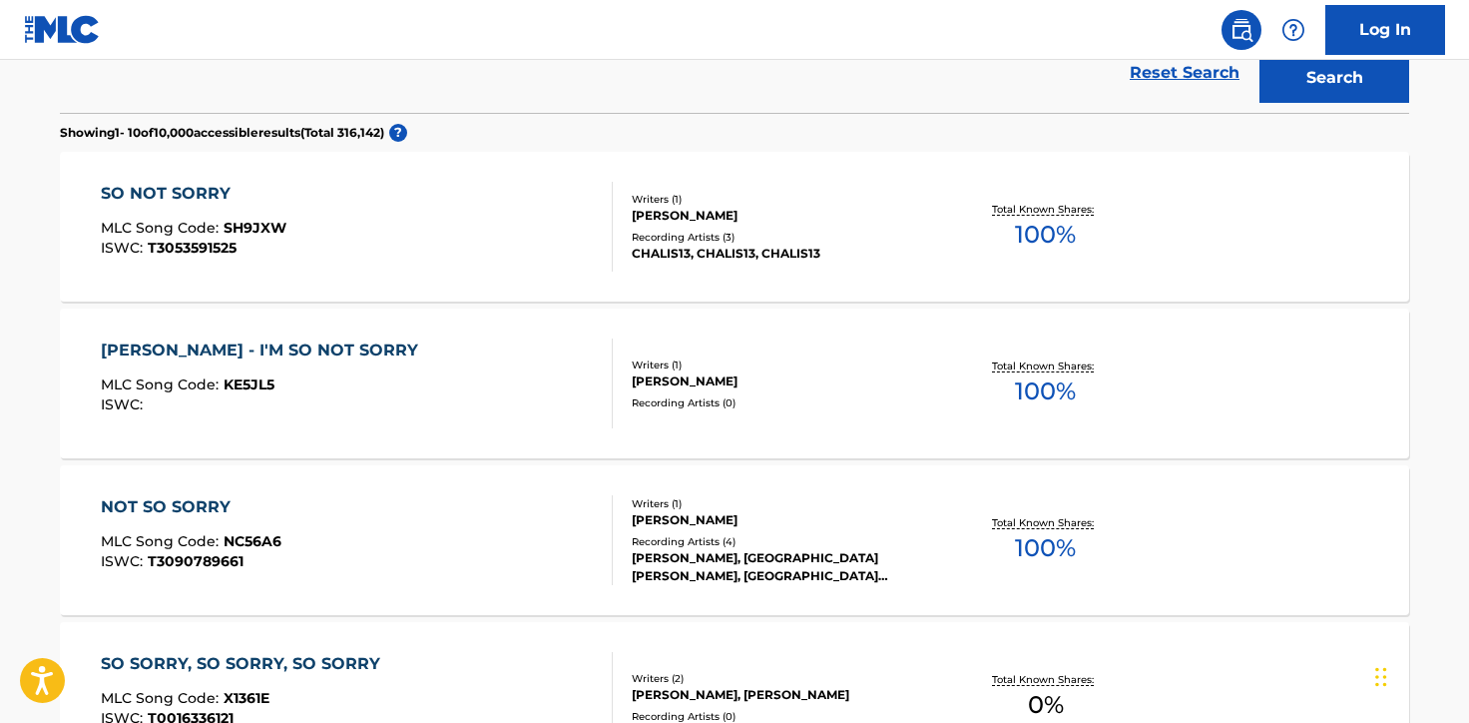
scroll to position [716, 0]
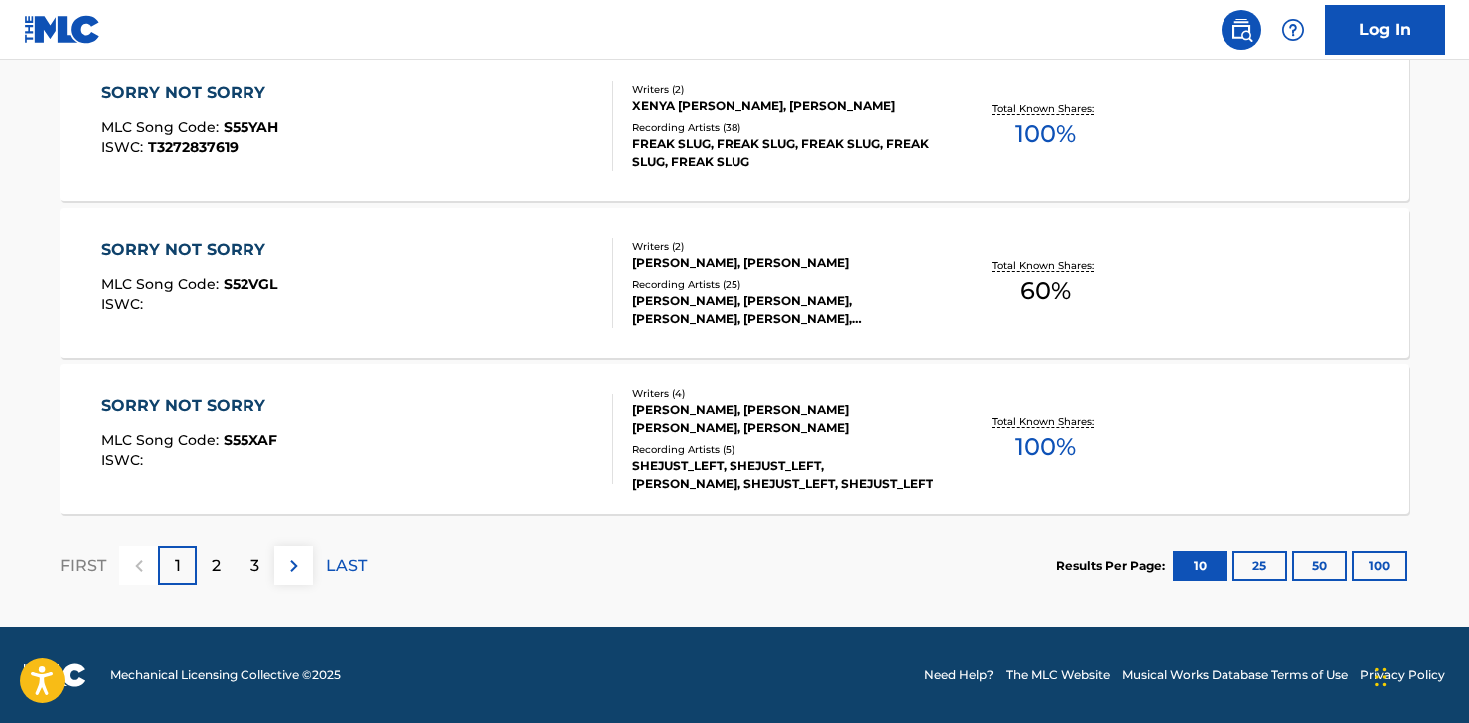
click at [224, 562] on div "2" at bounding box center [216, 565] width 39 height 39
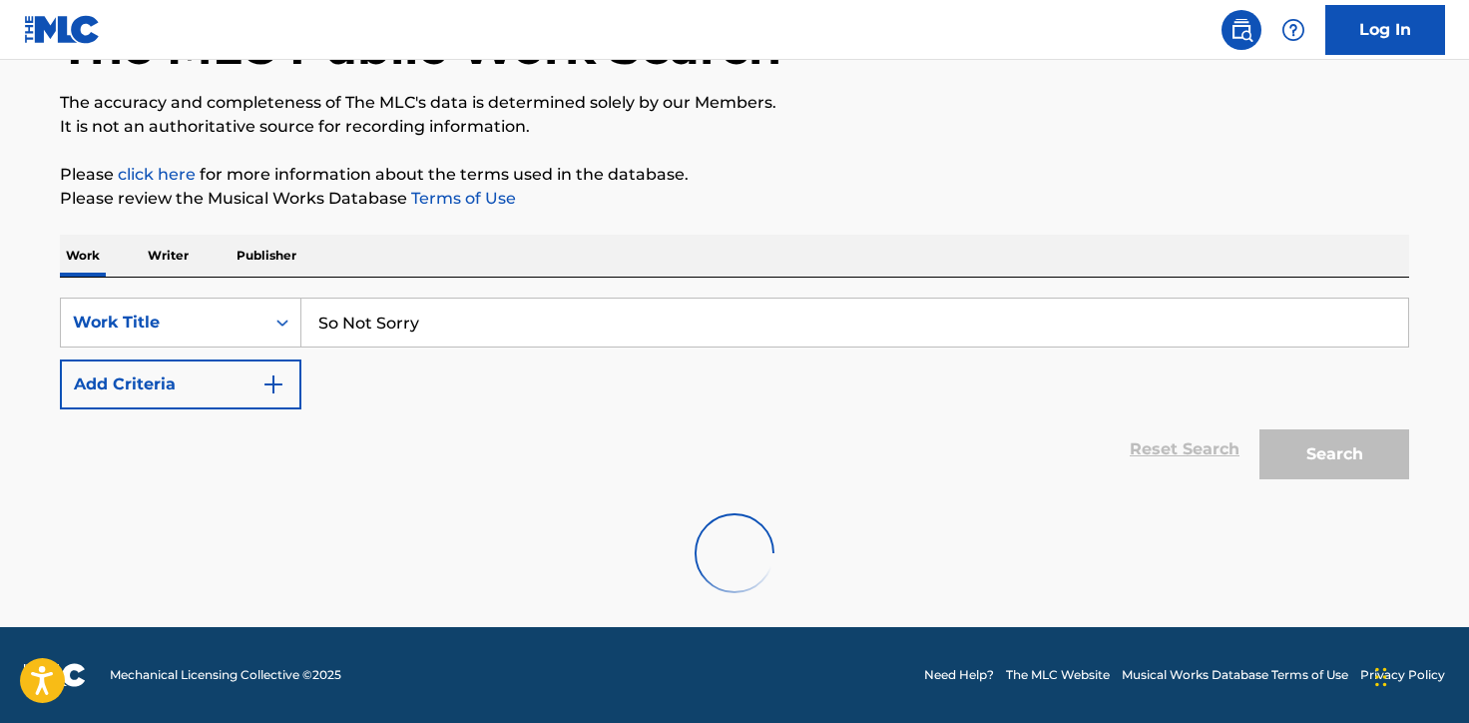
scroll to position [1721, 0]
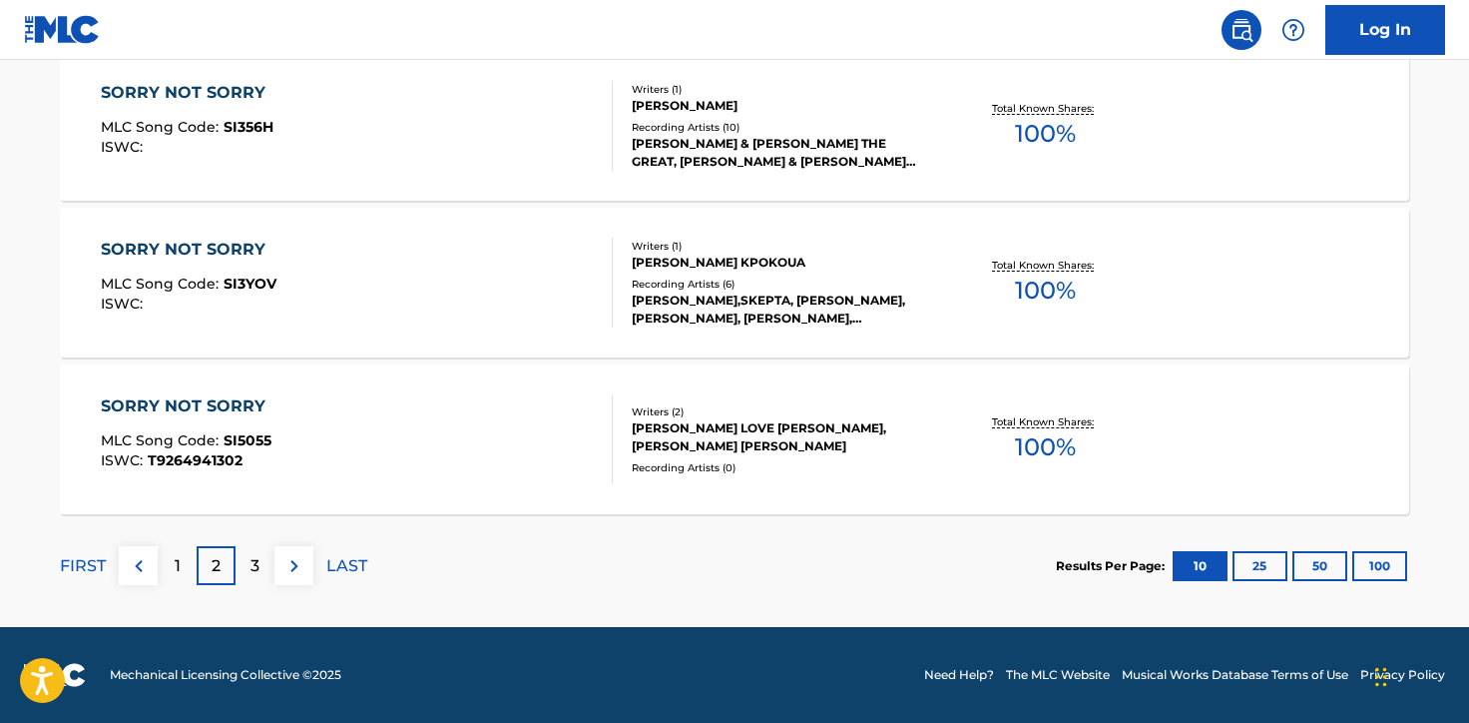
click at [259, 564] on p "3" at bounding box center [255, 566] width 9 height 24
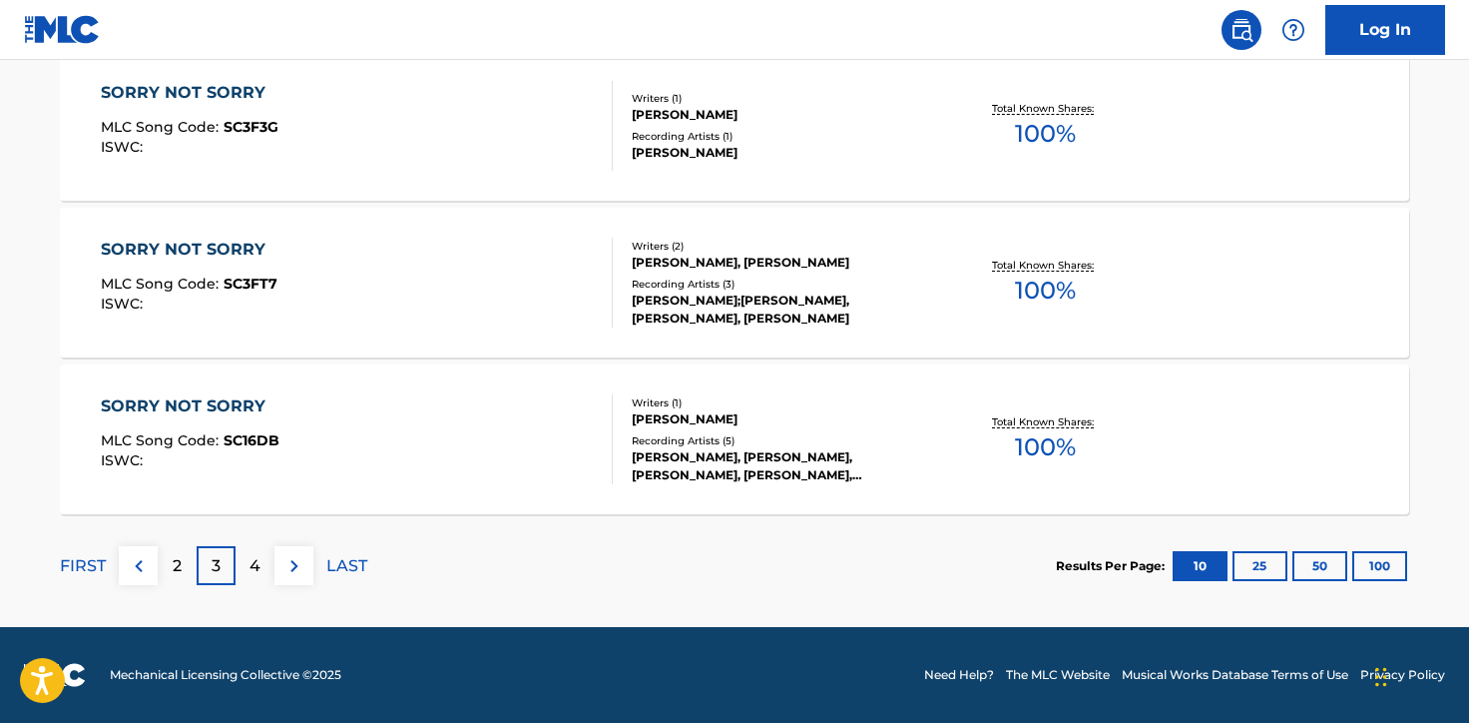
click at [249, 580] on div "4" at bounding box center [255, 565] width 39 height 39
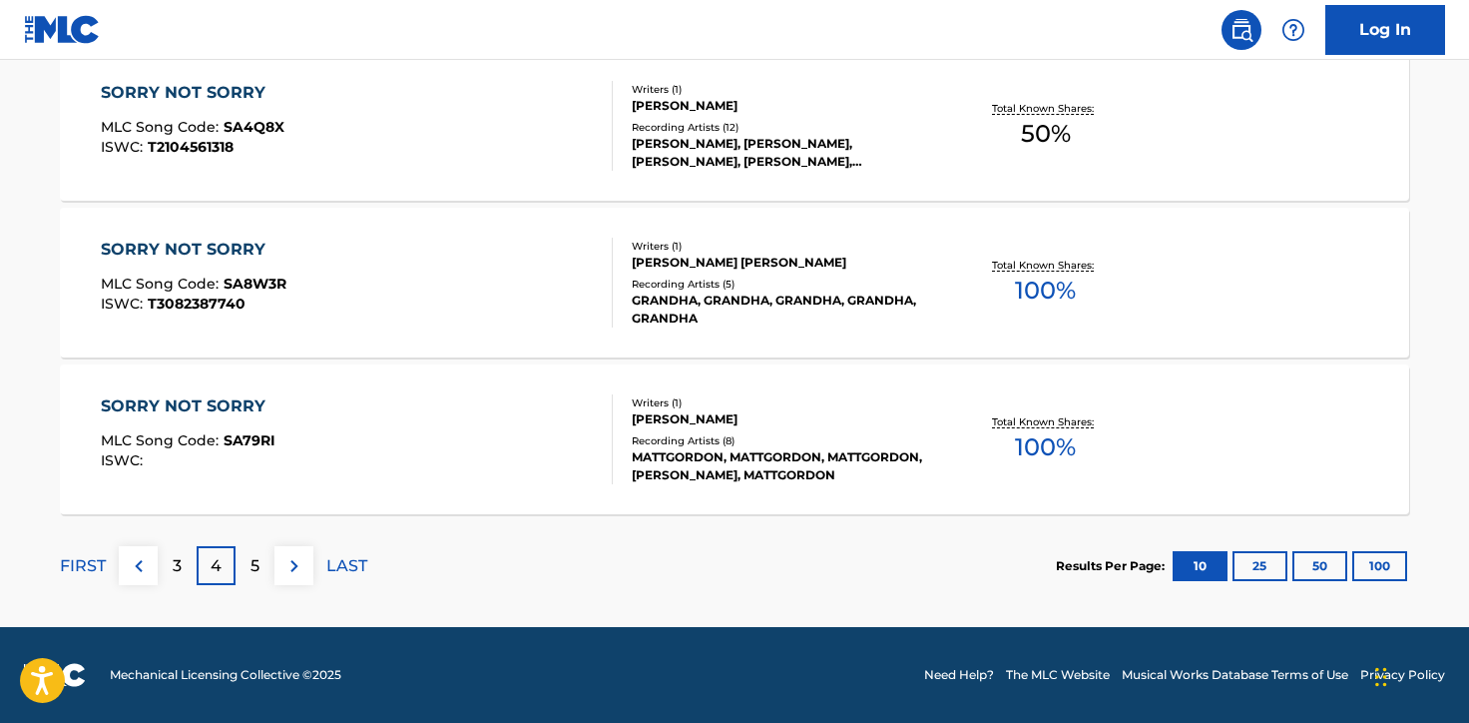
click at [254, 570] on p "5" at bounding box center [255, 566] width 9 height 24
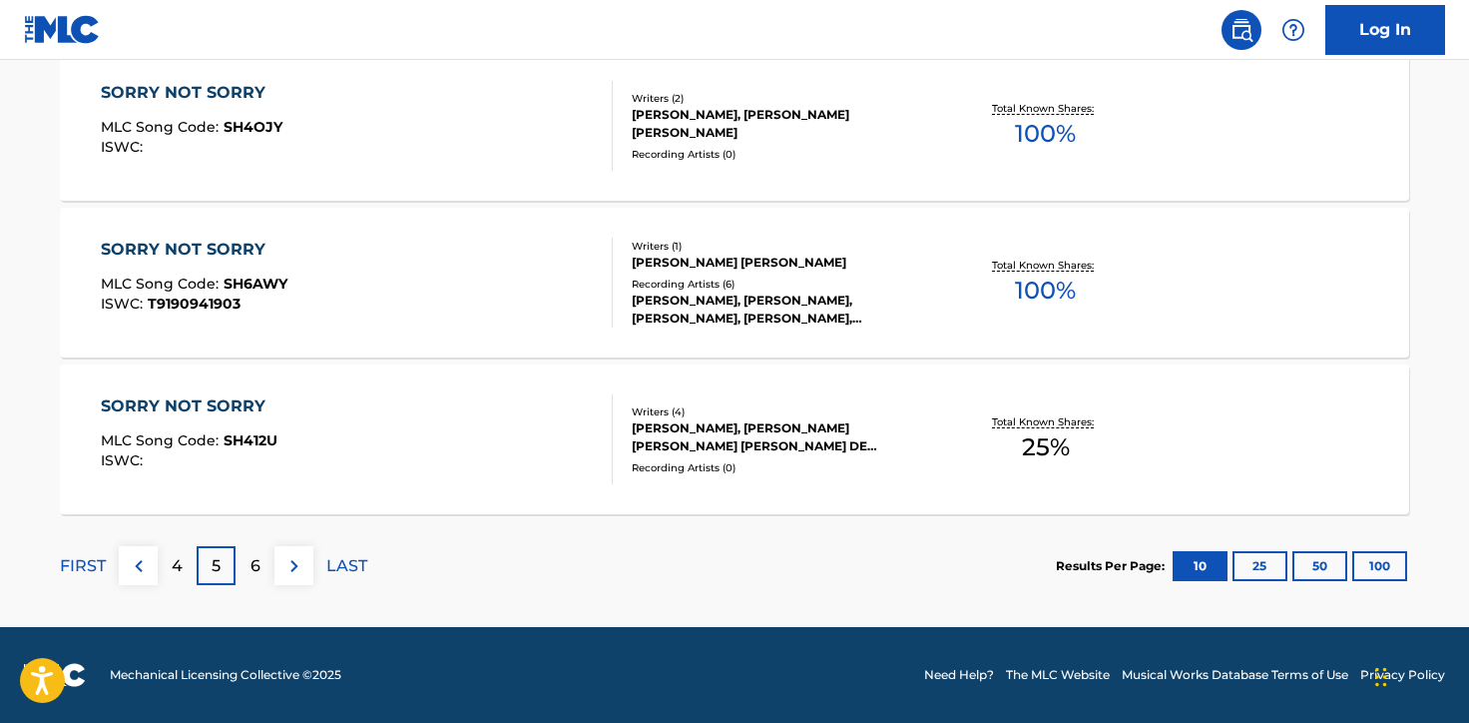
click at [265, 577] on div "6" at bounding box center [255, 565] width 39 height 39
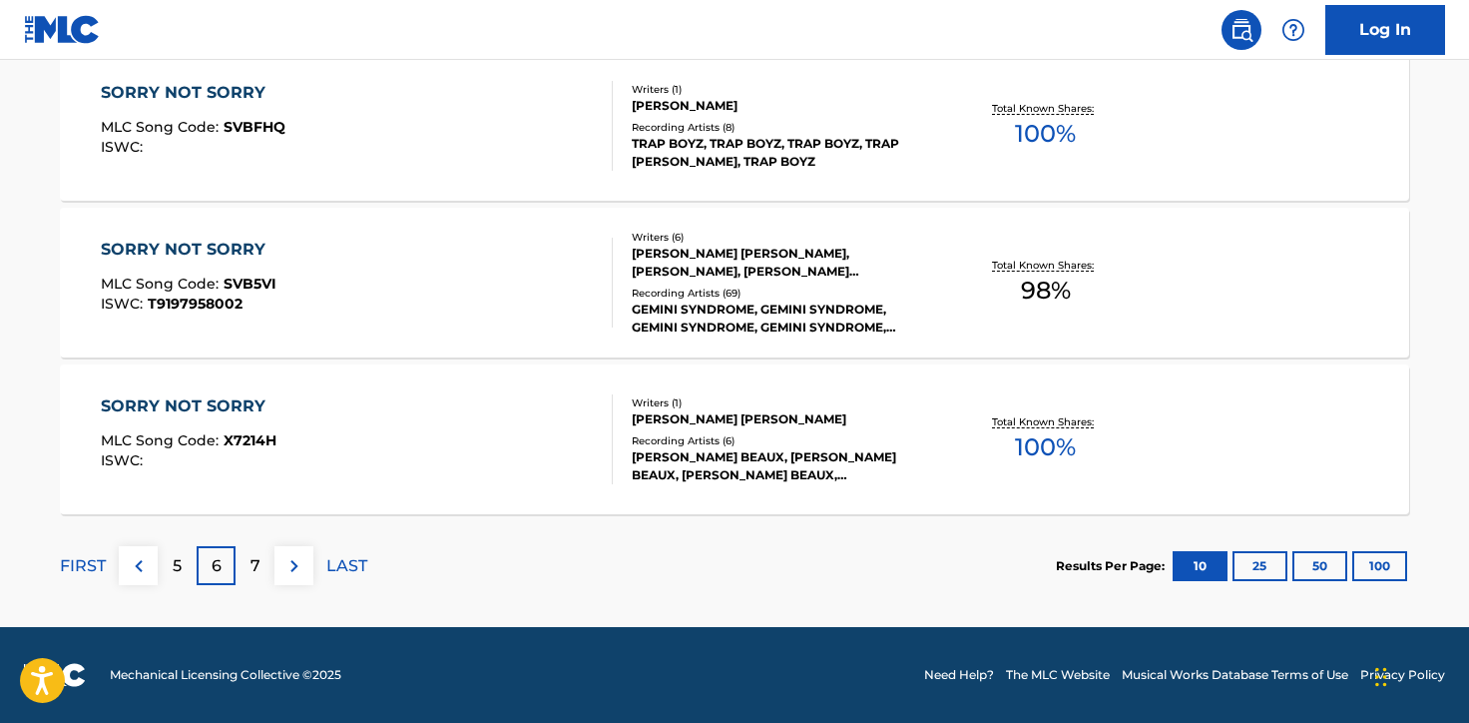
click at [252, 572] on p "7" at bounding box center [256, 566] width 10 height 24
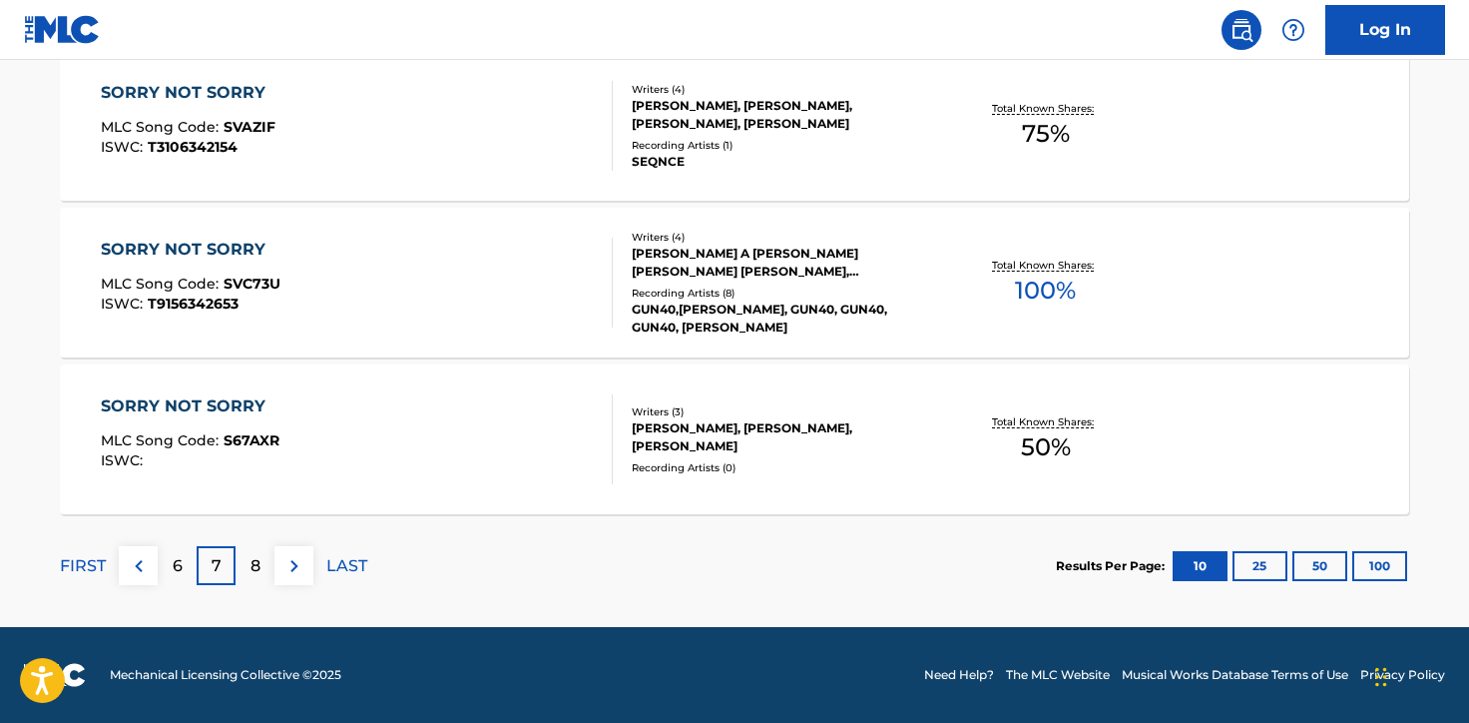
click at [254, 576] on p "8" at bounding box center [256, 566] width 10 height 24
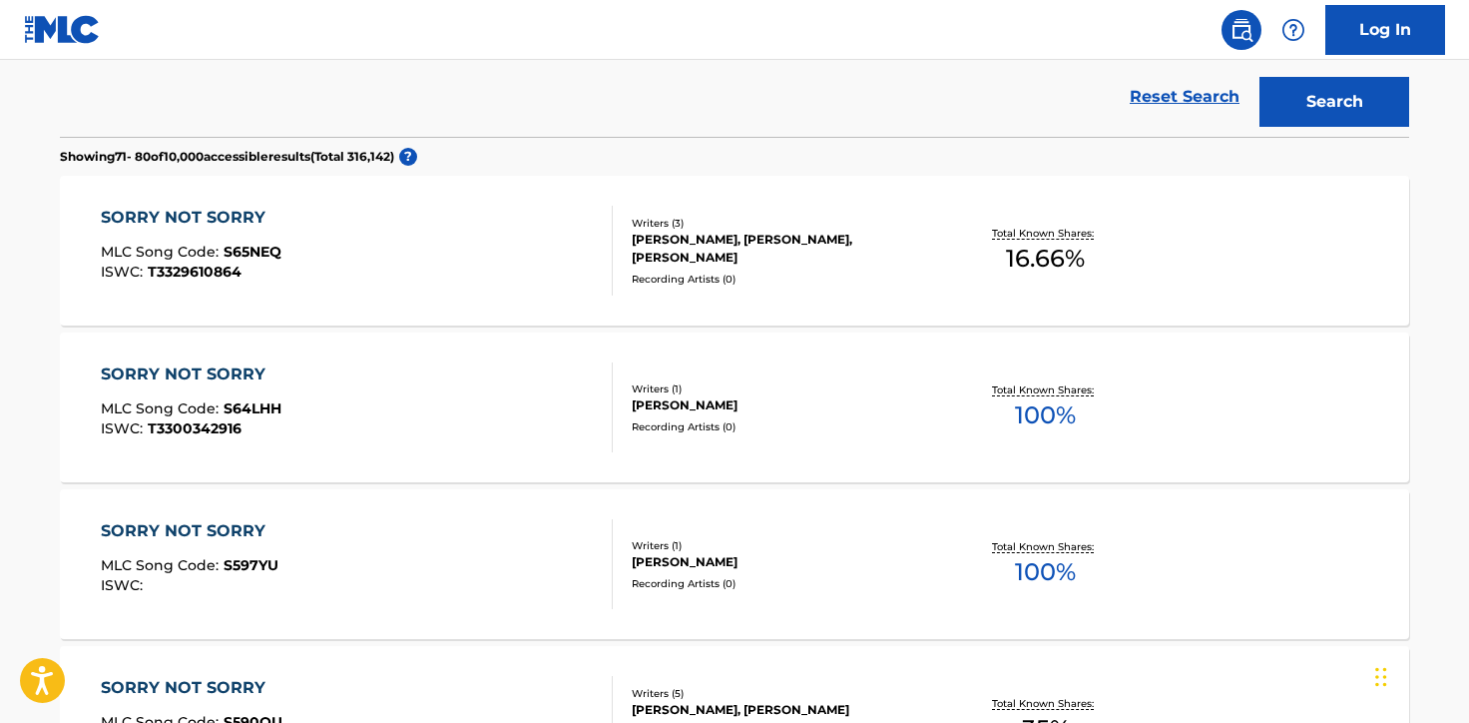
scroll to position [0, 0]
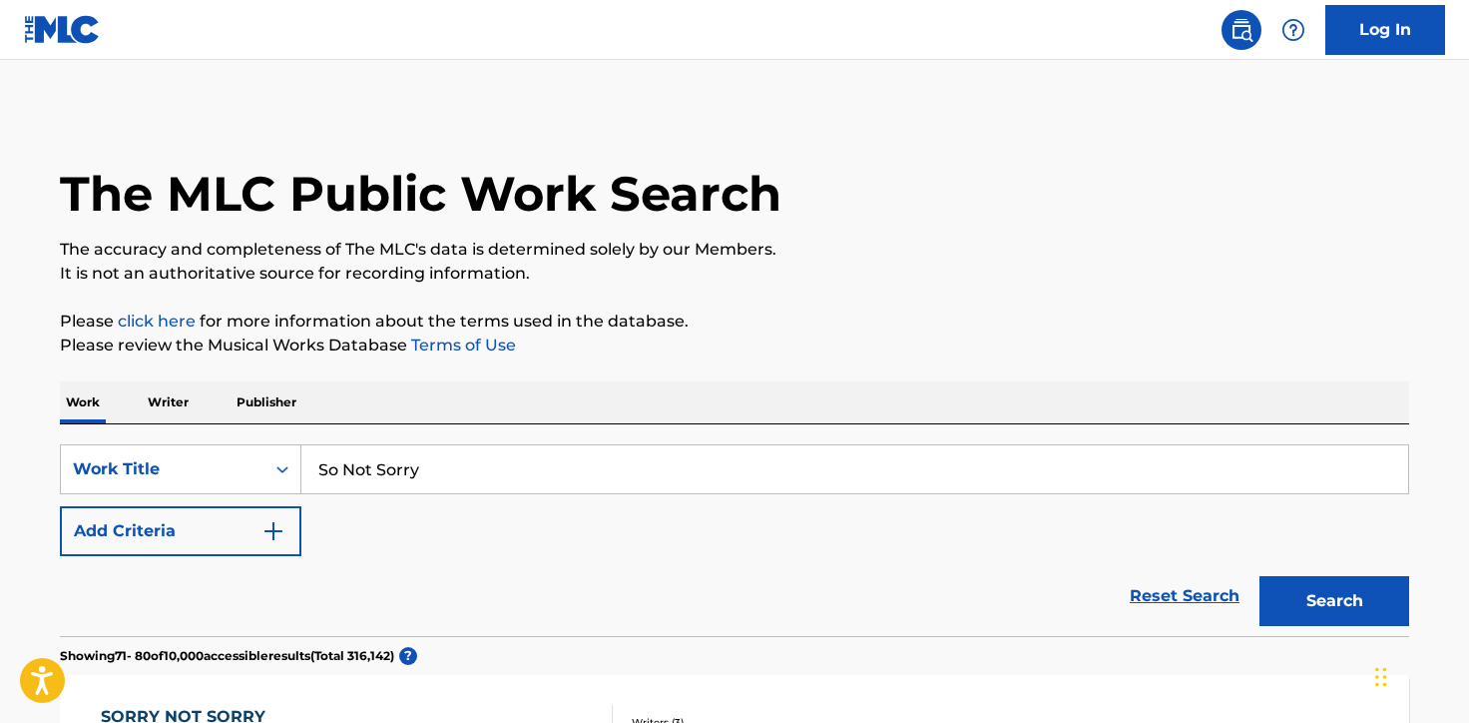
click at [341, 475] on input "So Not Sorry" at bounding box center [854, 469] width 1107 height 48
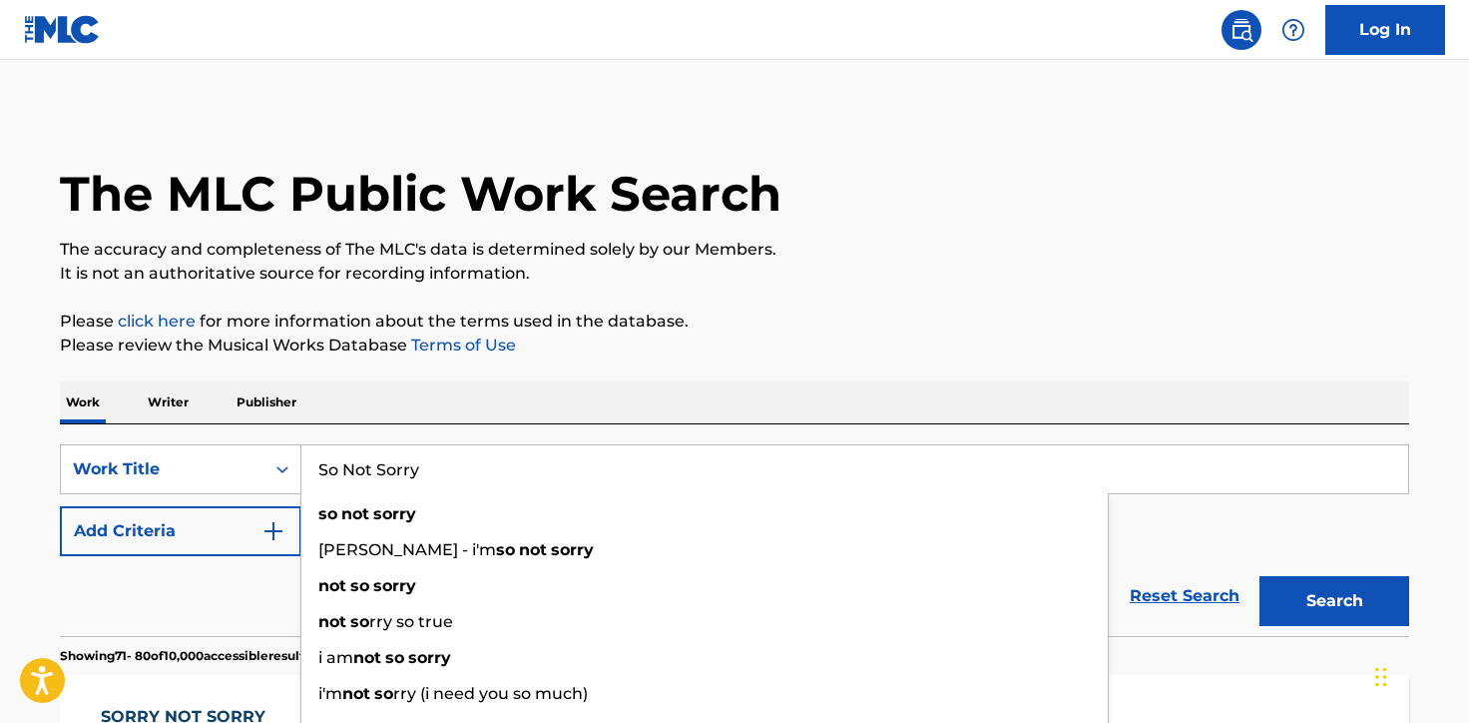
click at [341, 475] on input "So Not Sorry" at bounding box center [854, 469] width 1107 height 48
paste input "Ashes in the Maybach"
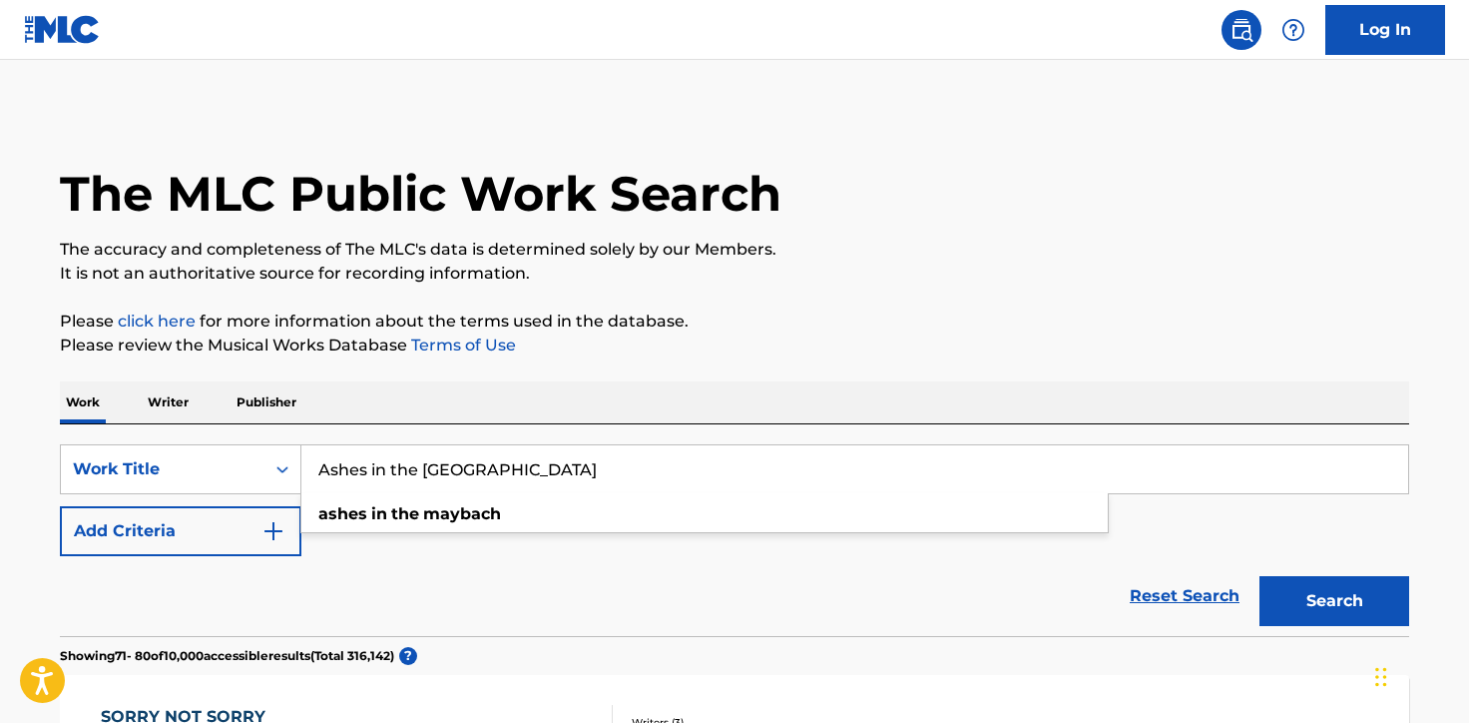
type input "Ashes in the Maybach"
click at [1260, 576] on button "Search" at bounding box center [1335, 601] width 150 height 50
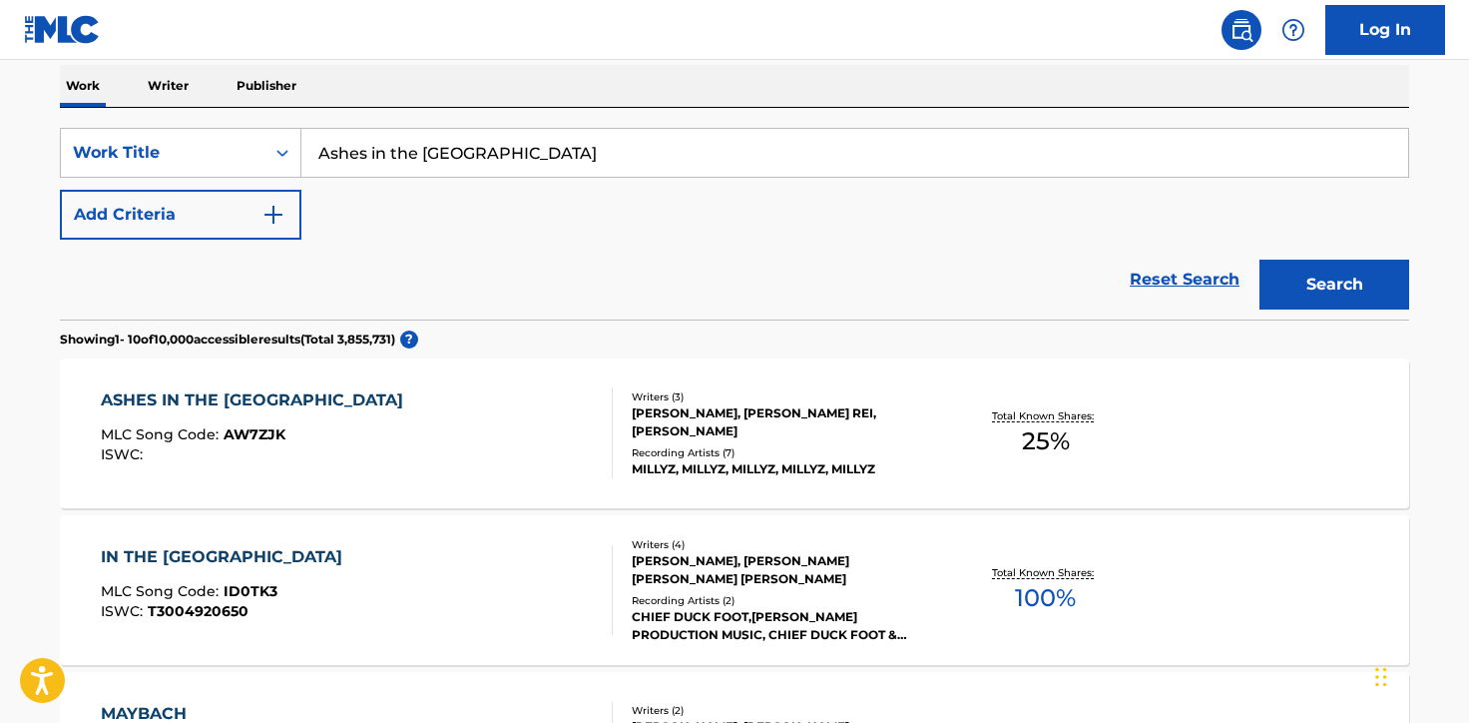
scroll to position [318, 0]
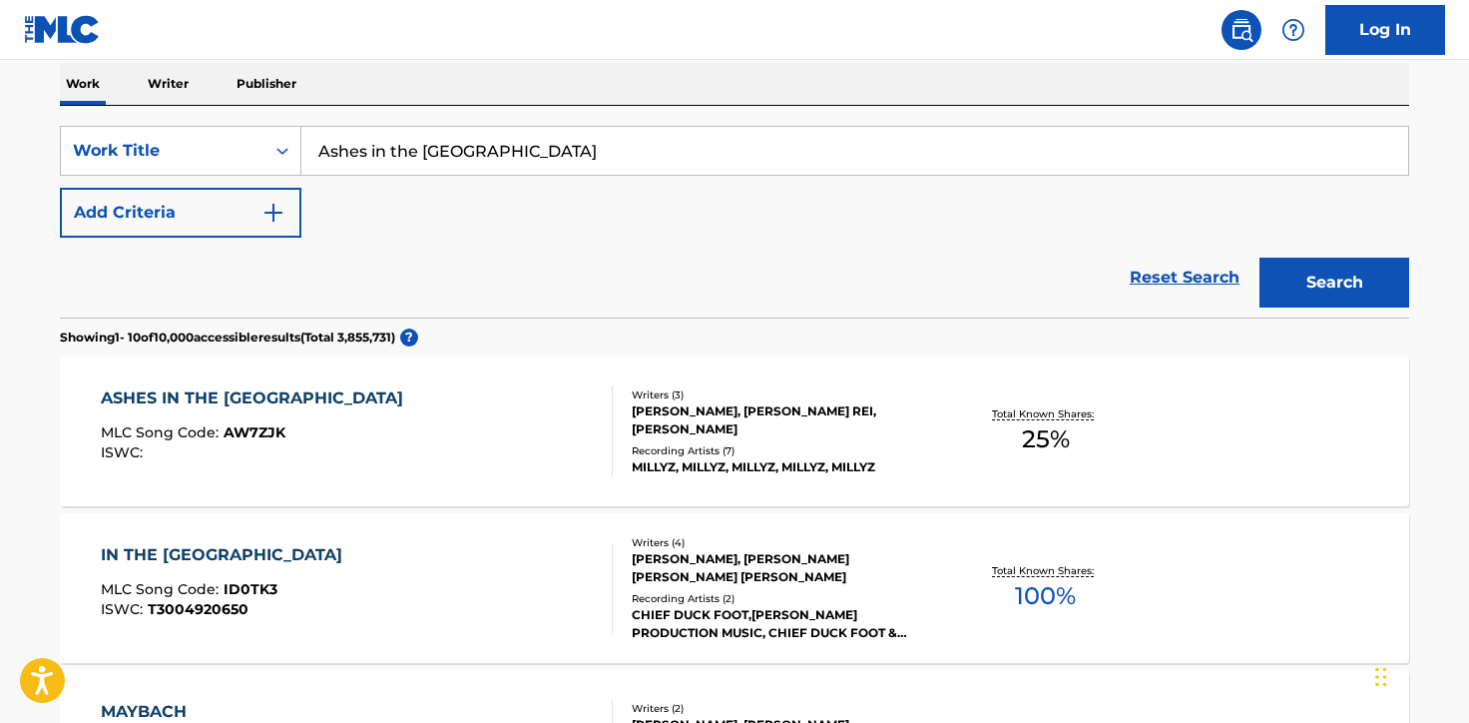
click at [264, 376] on div "ASHES IN THE MAYBACH MLC Song Code : AW7ZJK ISWC : Writers ( 3 ) ILYA TRUSOV, G…" at bounding box center [735, 431] width 1350 height 150
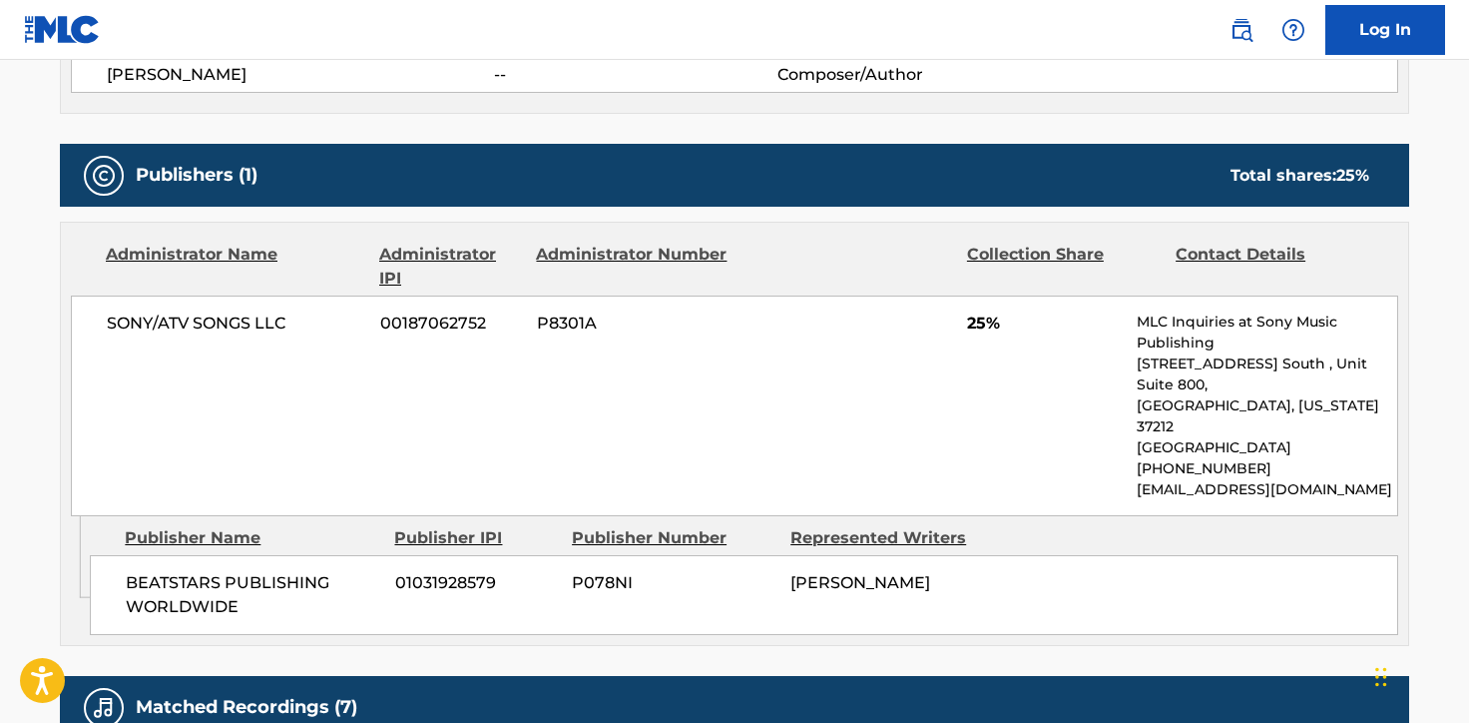
scroll to position [831, 0]
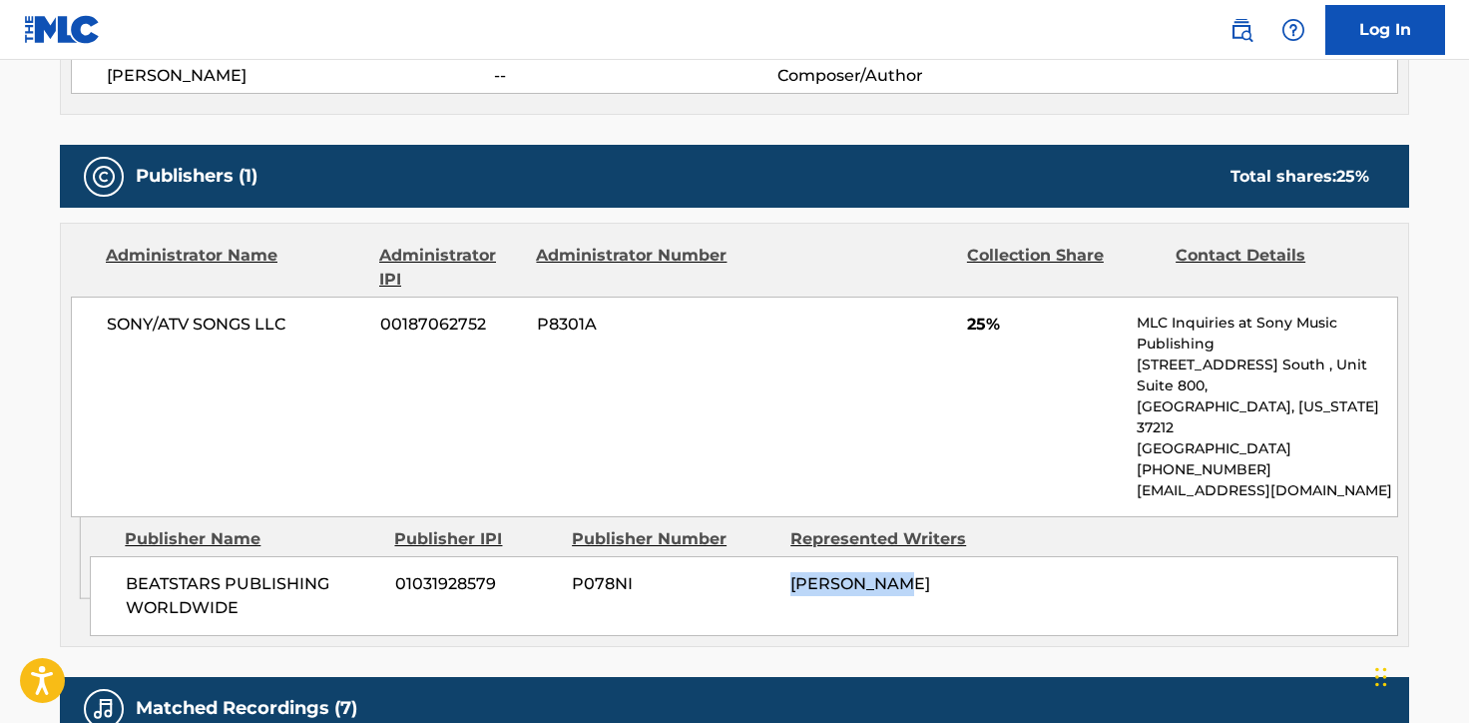
drag, startPoint x: 903, startPoint y: 535, endPoint x: 777, endPoint y: 535, distance: 126.8
click at [777, 556] on div "BEATSTARS PUBLISHING WORLDWIDE 01031928579 P078NI ILYA TRUSOV" at bounding box center [744, 596] width 1309 height 80
copy div "ILYA TRUSOV"
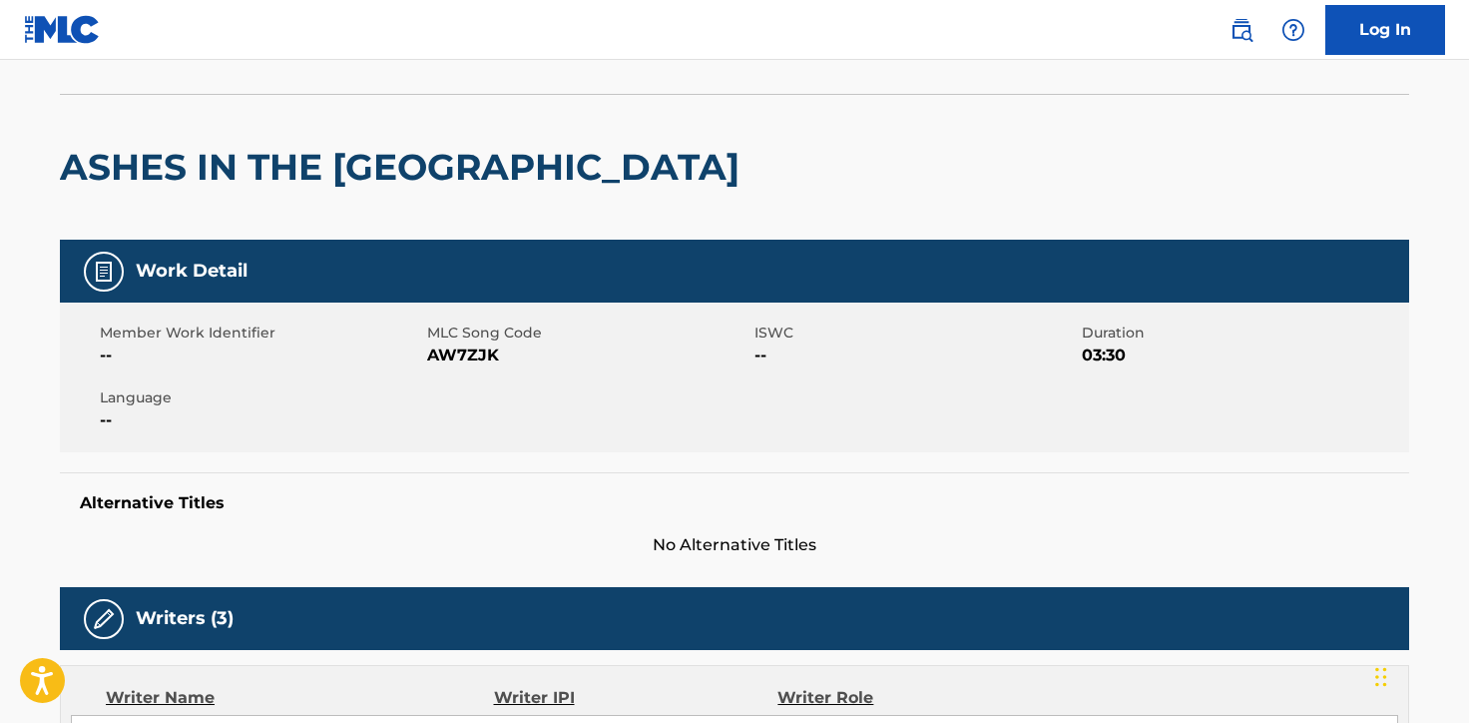
scroll to position [0, 0]
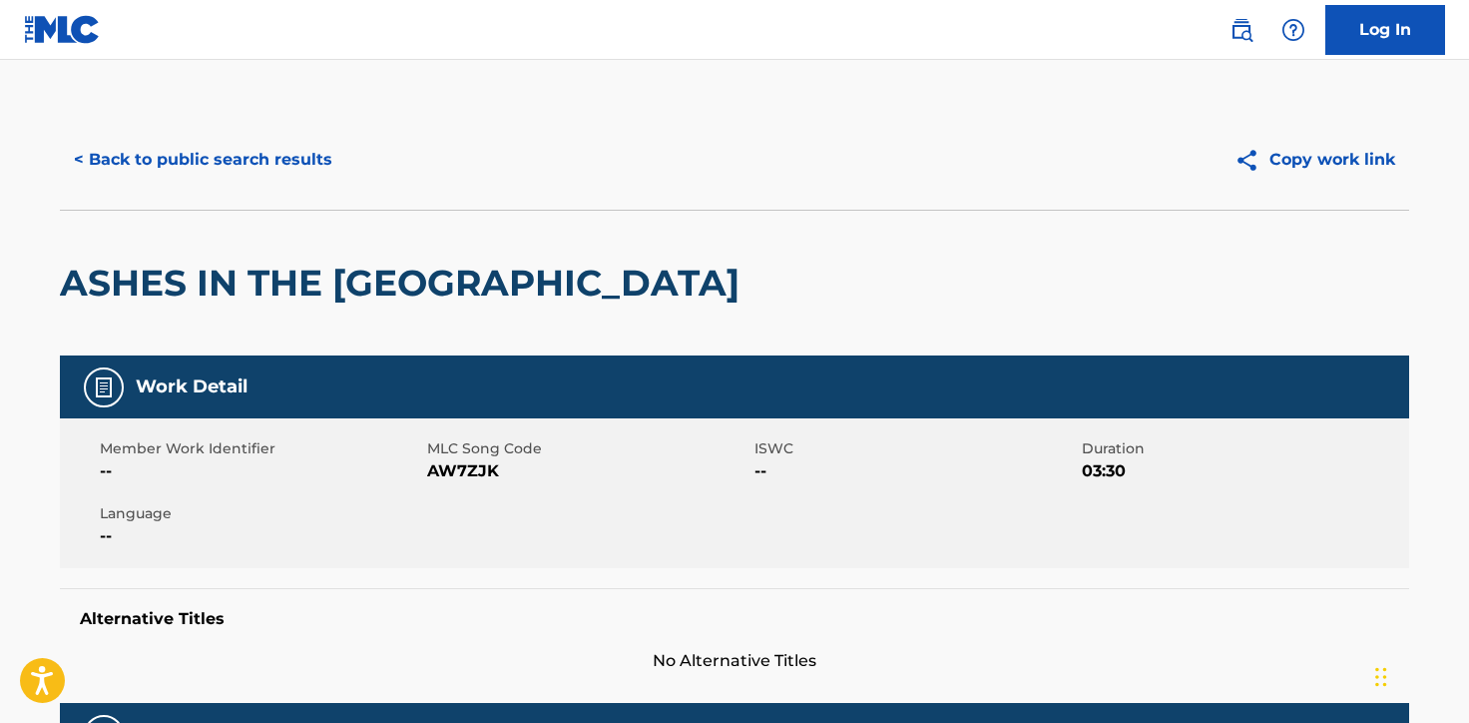
click at [203, 139] on button "< Back to public search results" at bounding box center [203, 160] width 287 height 50
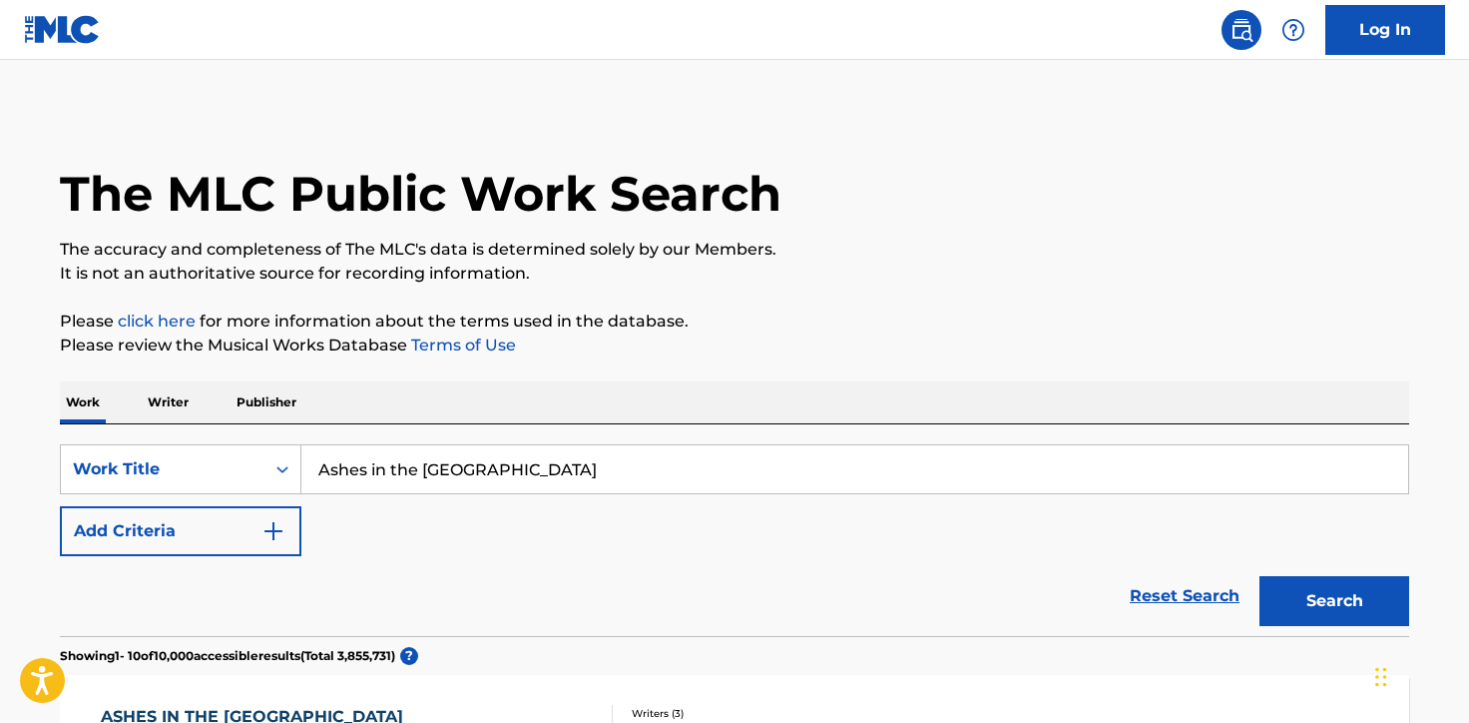
click at [168, 407] on p "Writer" at bounding box center [168, 402] width 53 height 42
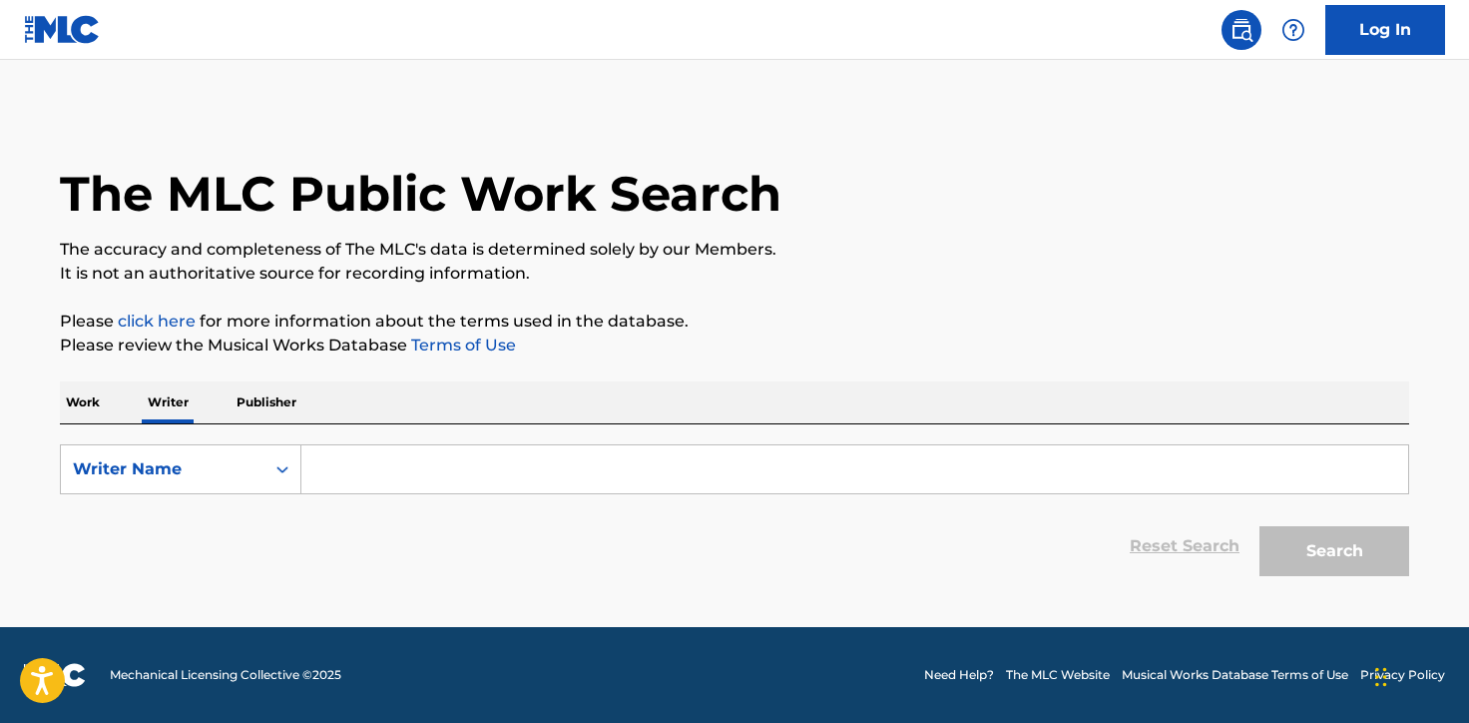
click at [349, 460] on input "Search Form" at bounding box center [854, 469] width 1107 height 48
click at [92, 390] on p "Work" at bounding box center [83, 402] width 46 height 42
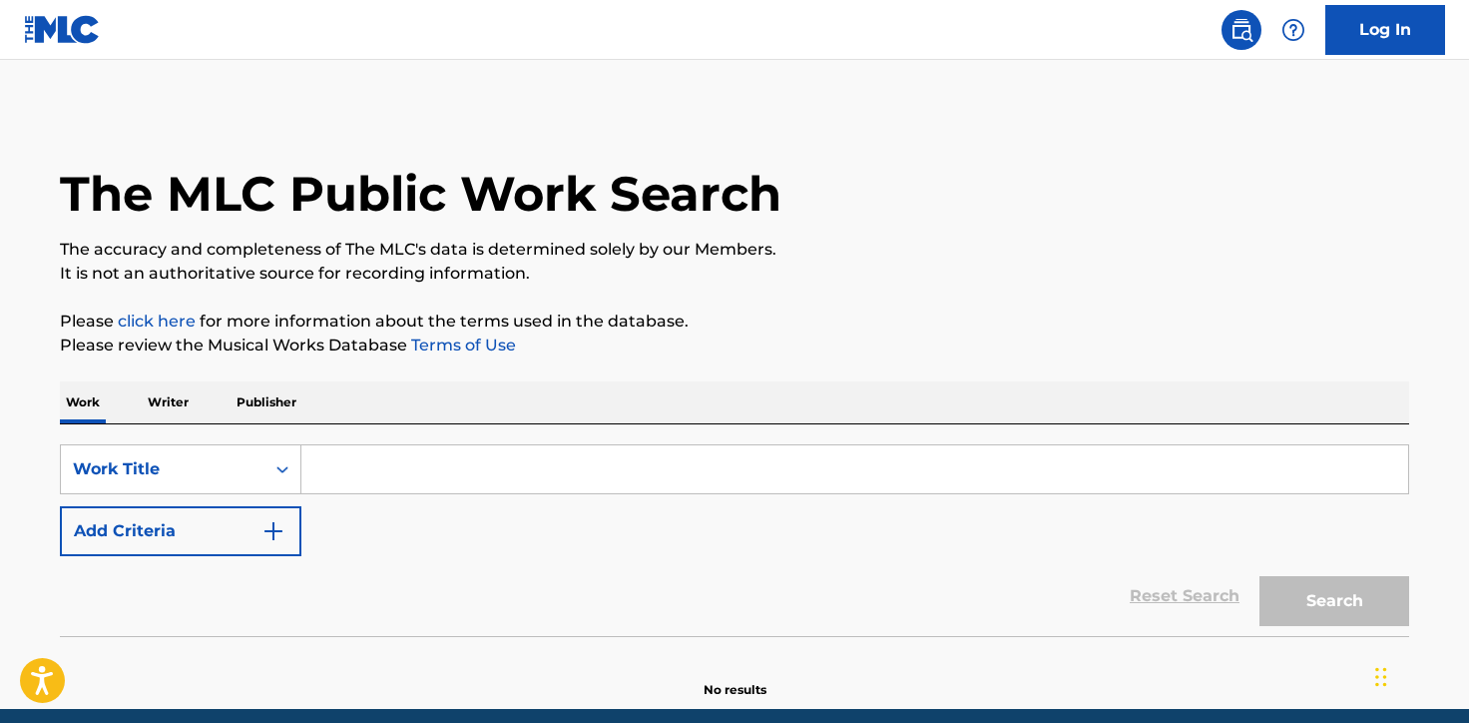
click at [184, 405] on p "Writer" at bounding box center [168, 402] width 53 height 42
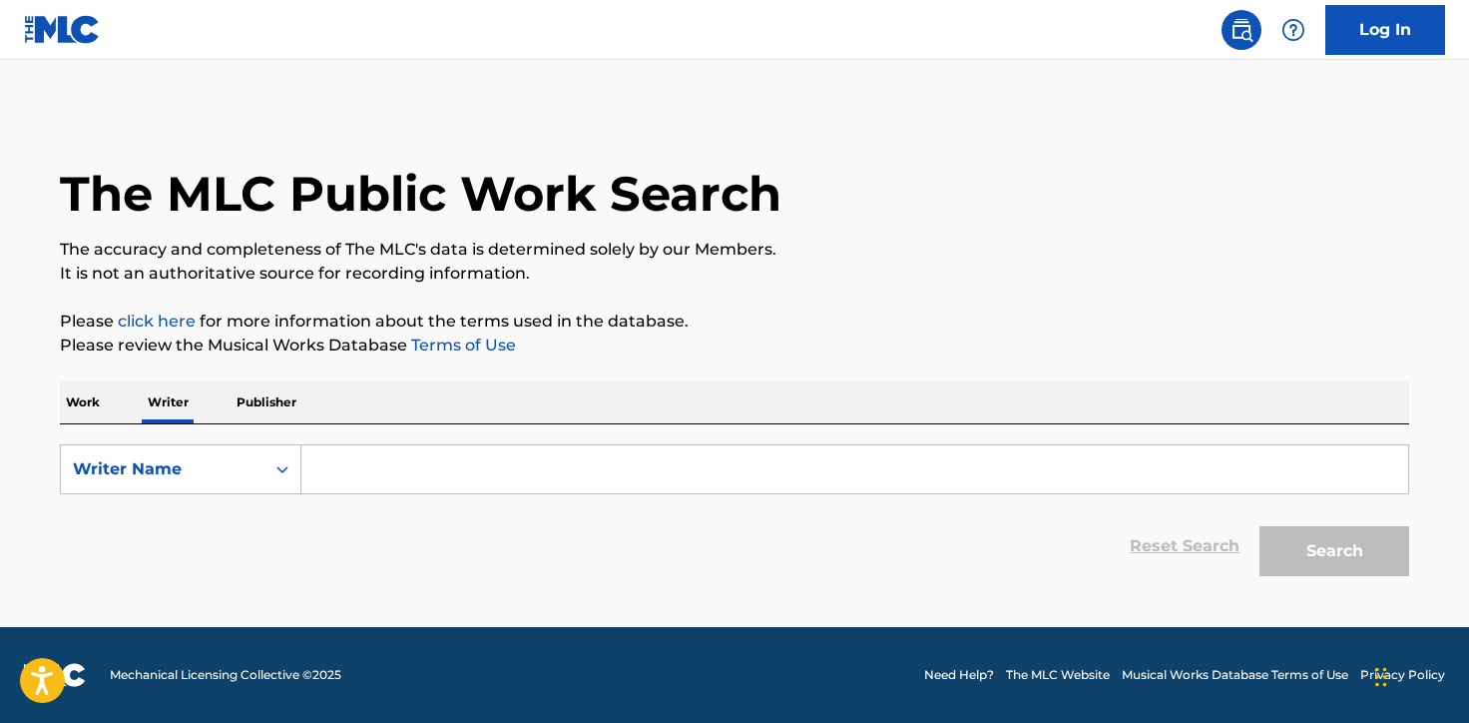
click at [344, 470] on input "Search Form" at bounding box center [854, 469] width 1107 height 48
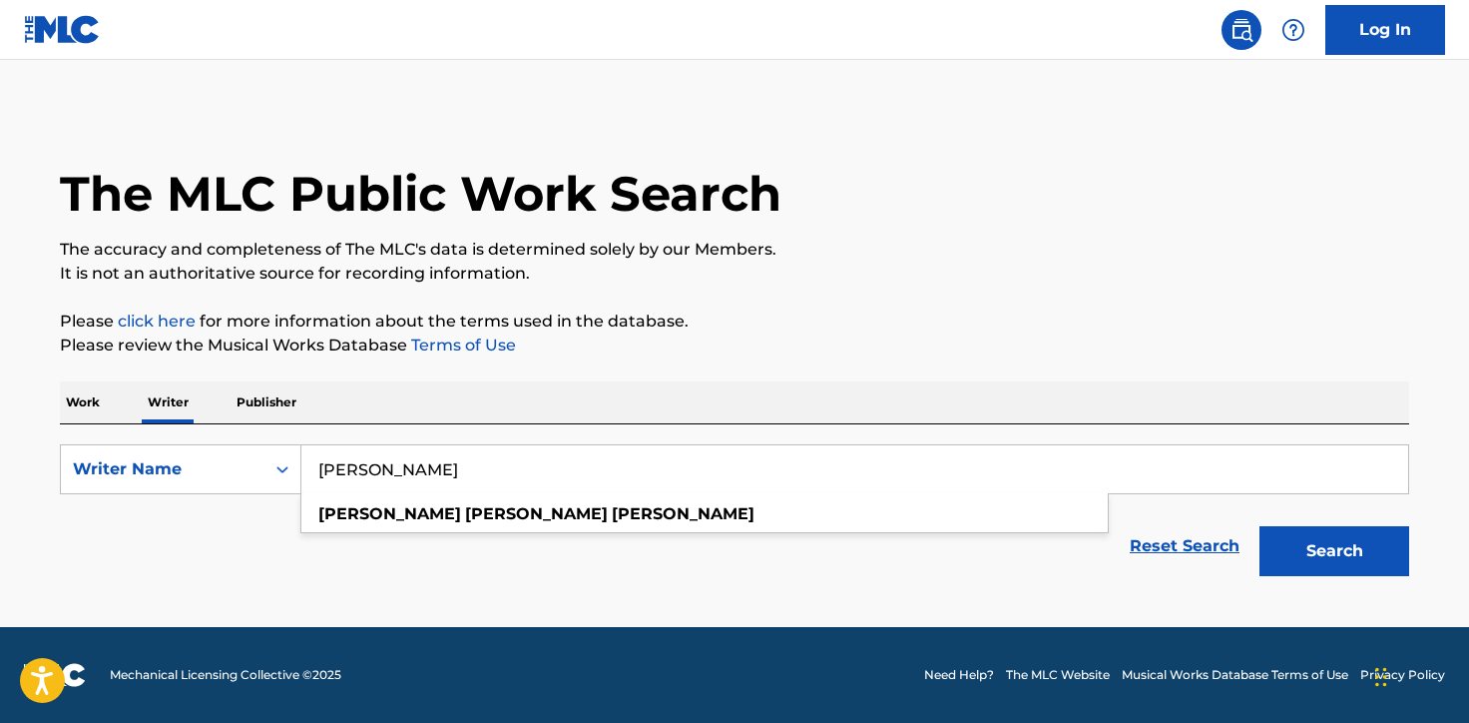
type input "John Andrew Blanda"
click at [1260, 526] on button "Search" at bounding box center [1335, 551] width 150 height 50
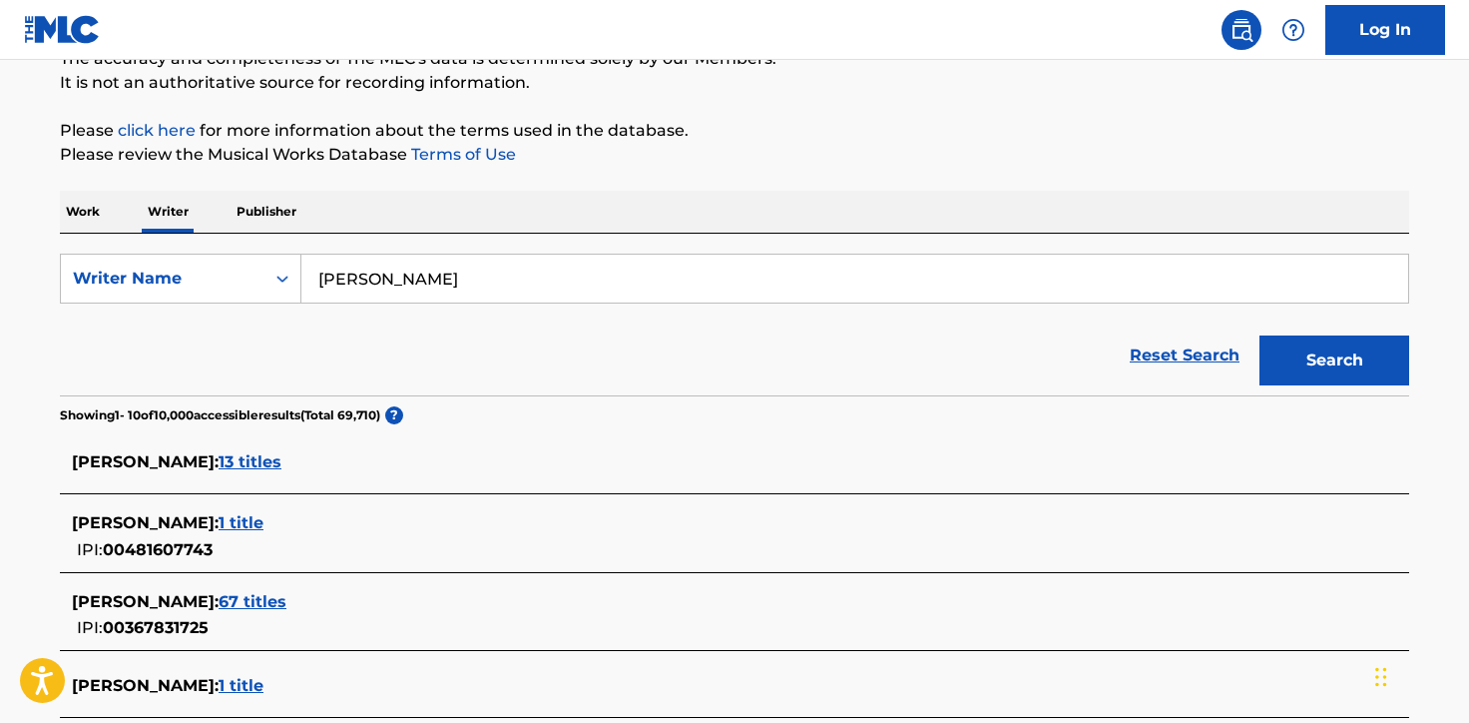
scroll to position [189, 0]
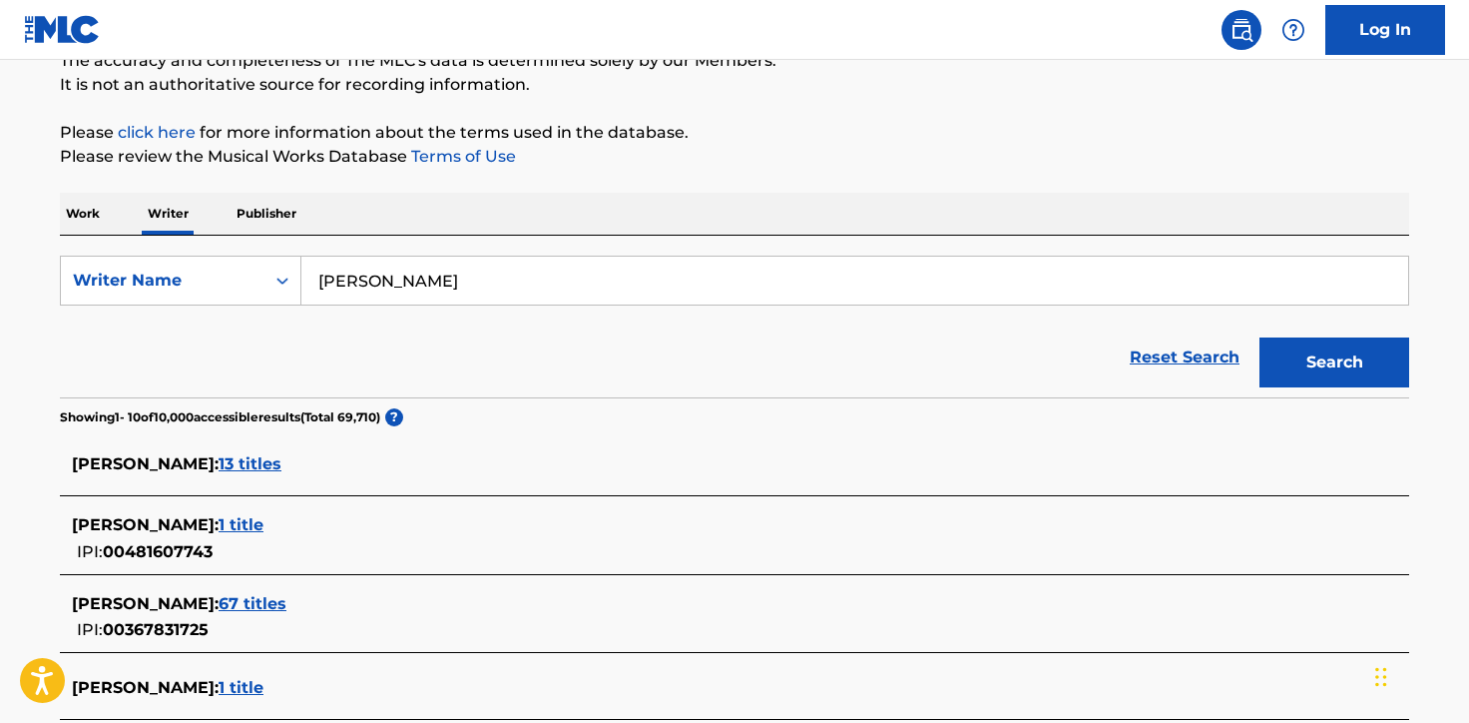
click at [287, 606] on span "67 titles" at bounding box center [253, 603] width 68 height 19
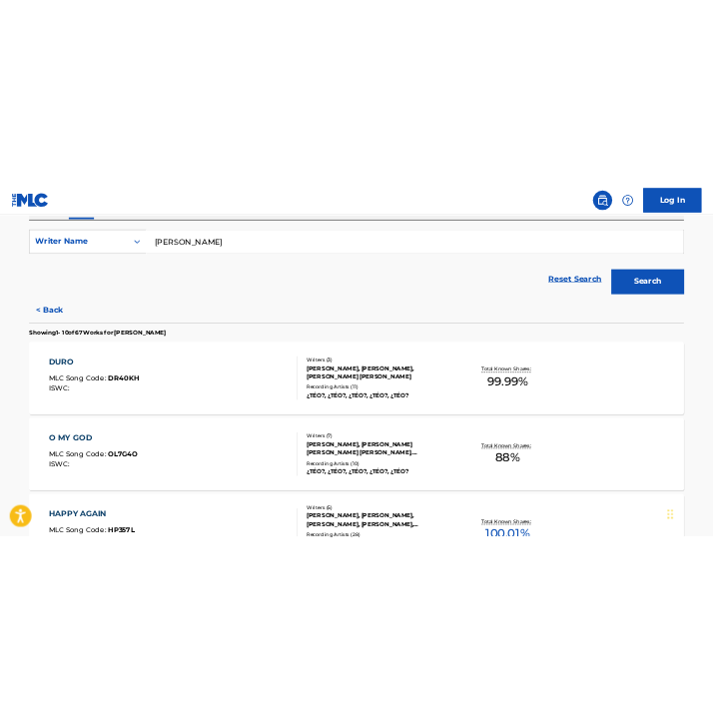
scroll to position [156, 0]
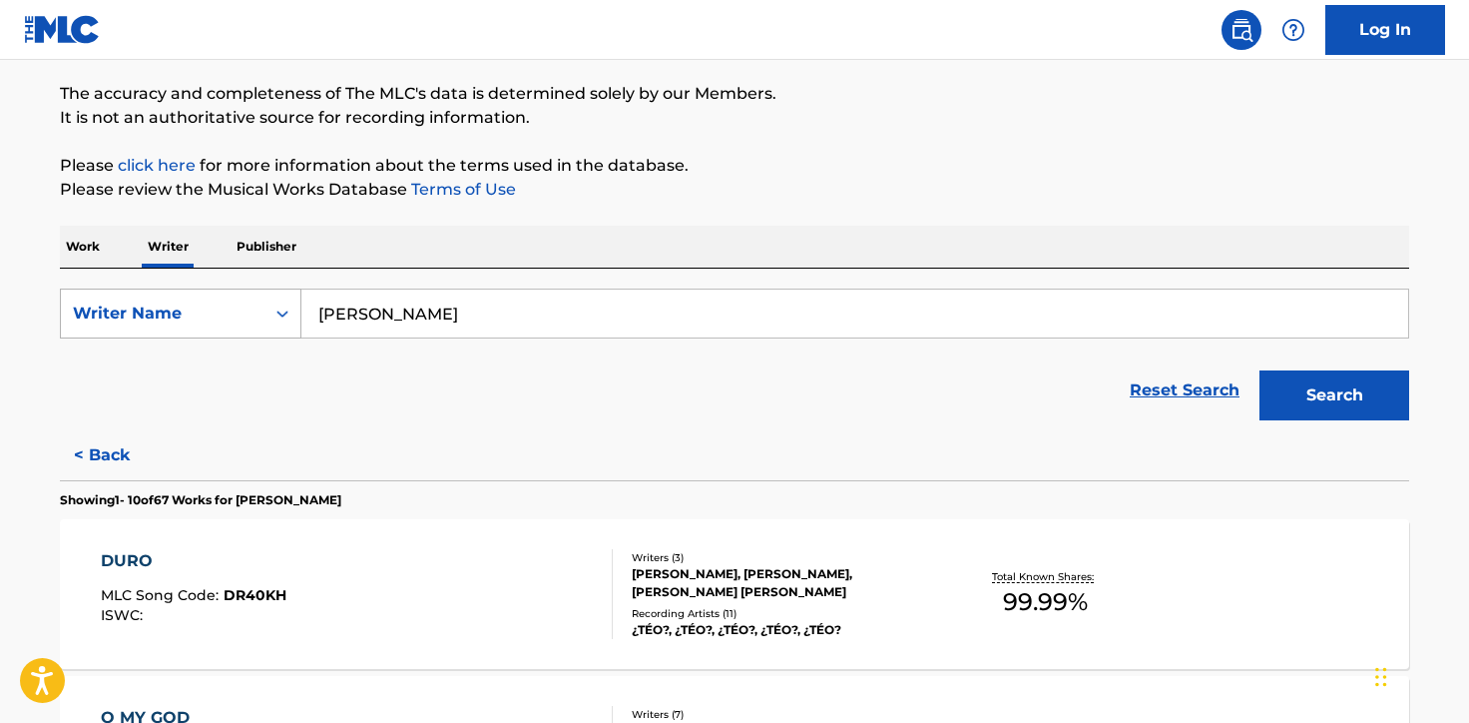
click at [193, 307] on div "Writer Name" at bounding box center [163, 313] width 180 height 24
click at [171, 387] on div "Writer IPI" at bounding box center [181, 363] width 240 height 50
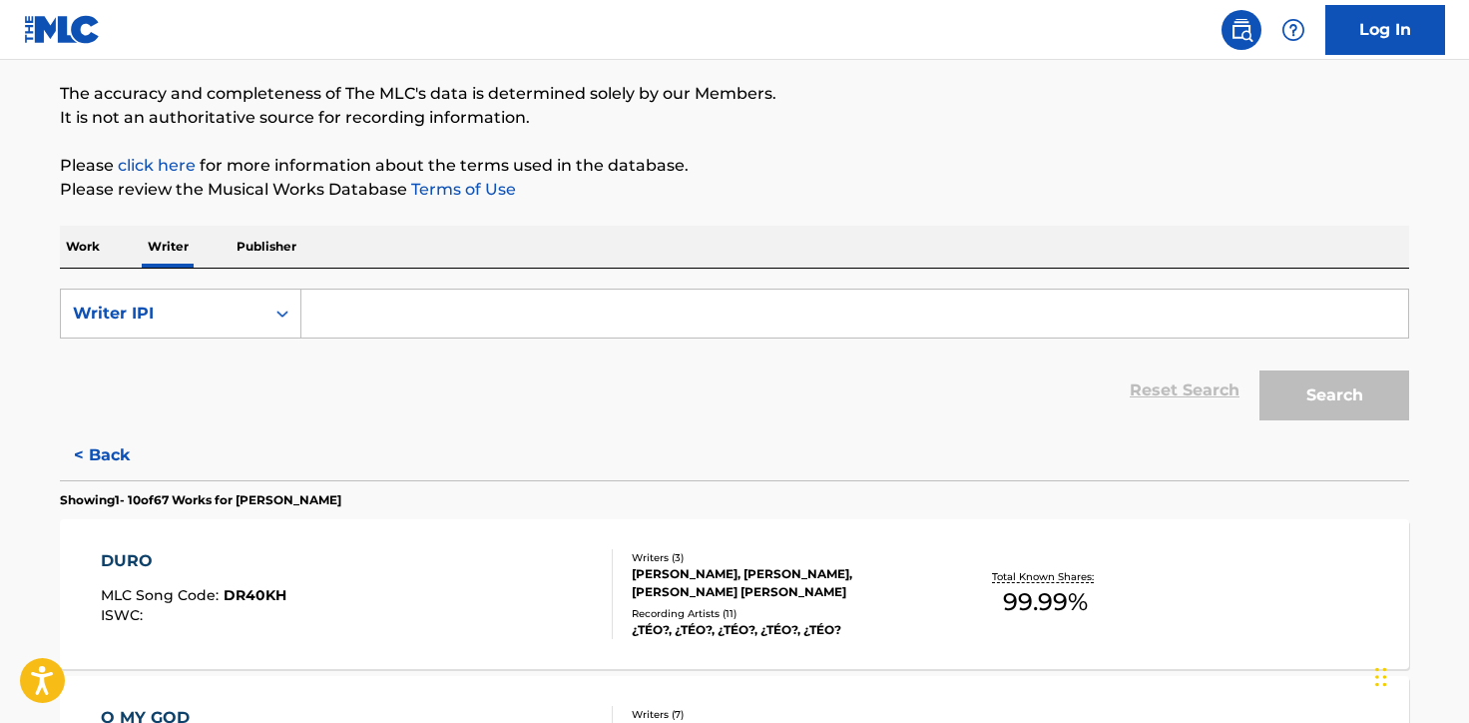
click at [396, 302] on input "Search Form" at bounding box center [854, 314] width 1107 height 48
click at [428, 313] on input "Search Form" at bounding box center [854, 314] width 1107 height 48
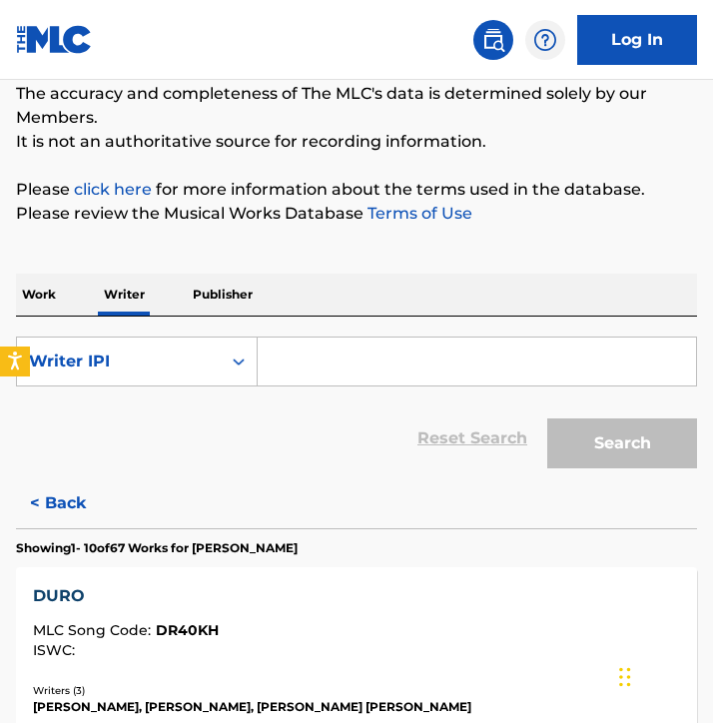
click at [538, 337] on input "Search Form" at bounding box center [477, 361] width 438 height 48
click at [280, 418] on div "Reset Search Search" at bounding box center [356, 438] width 681 height 80
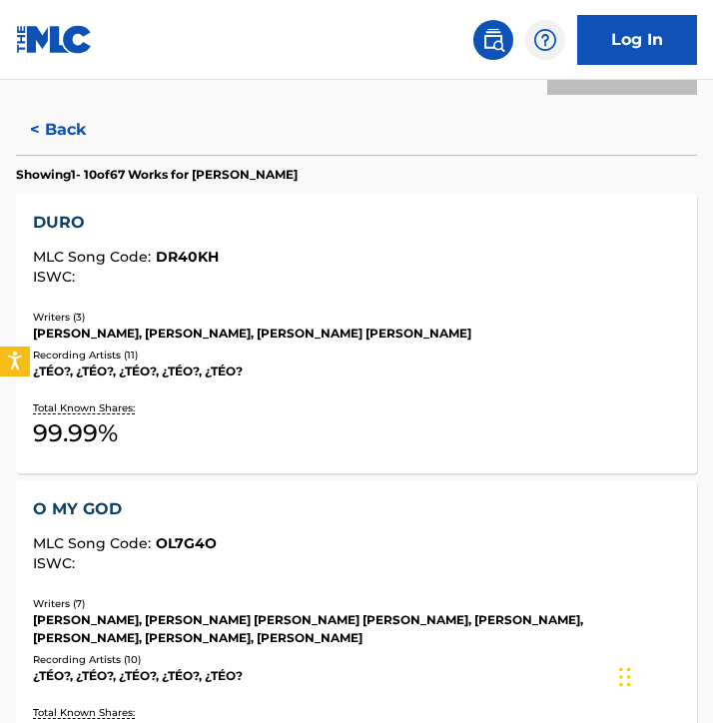
scroll to position [0, 0]
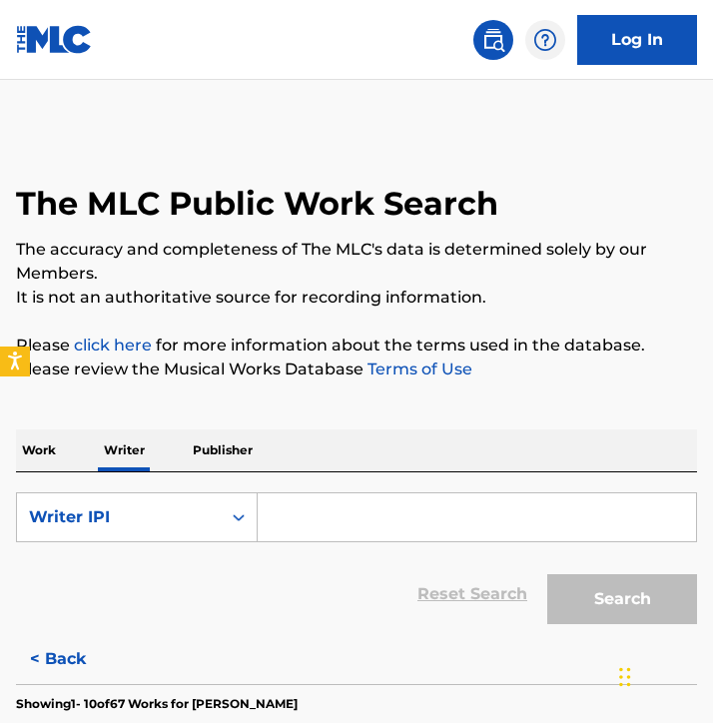
click at [59, 429] on p "Work" at bounding box center [39, 450] width 46 height 42
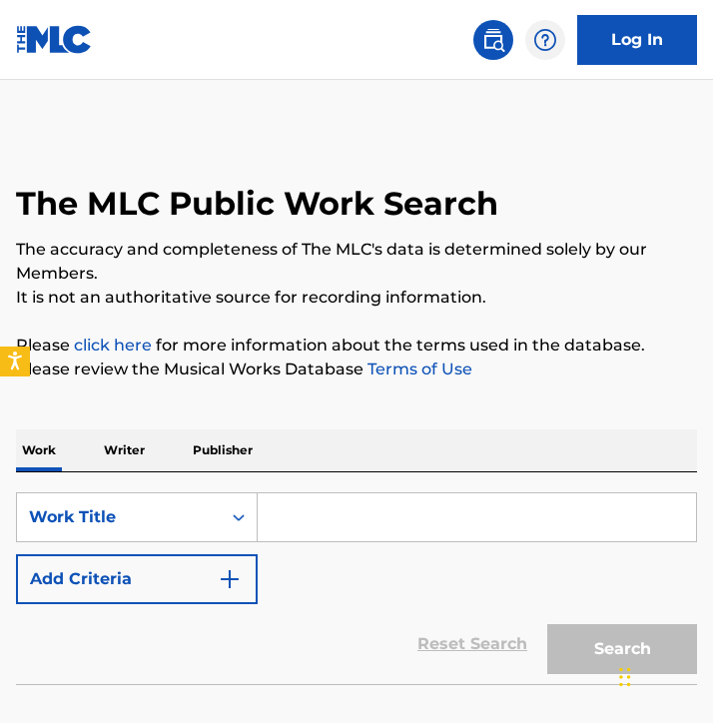
click at [128, 429] on p "Writer" at bounding box center [124, 450] width 53 height 42
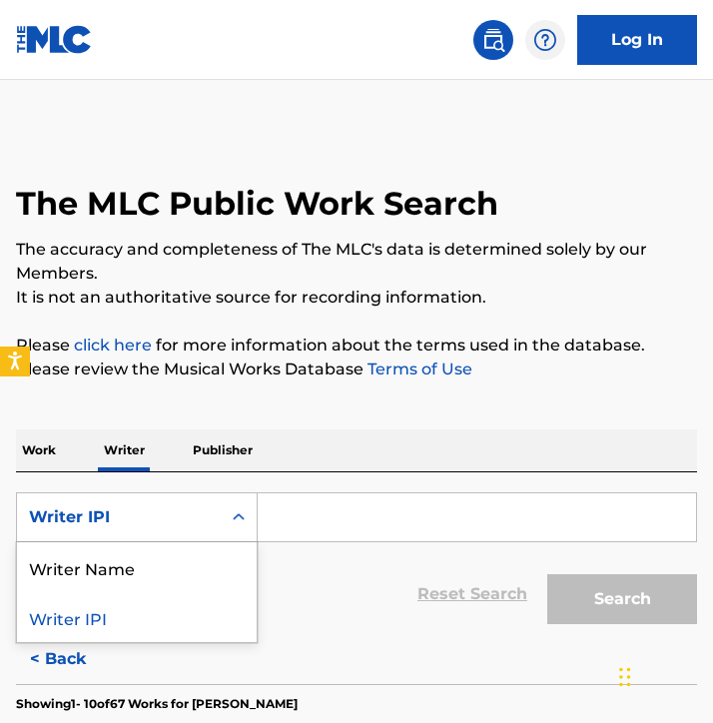
click at [174, 505] on div "Writer IPI" at bounding box center [119, 517] width 180 height 24
click at [172, 543] on div "Writer Name" at bounding box center [137, 567] width 240 height 50
click at [295, 554] on div "Reset Search Search" at bounding box center [356, 594] width 681 height 80
click at [341, 503] on input "Search Form" at bounding box center [477, 517] width 438 height 48
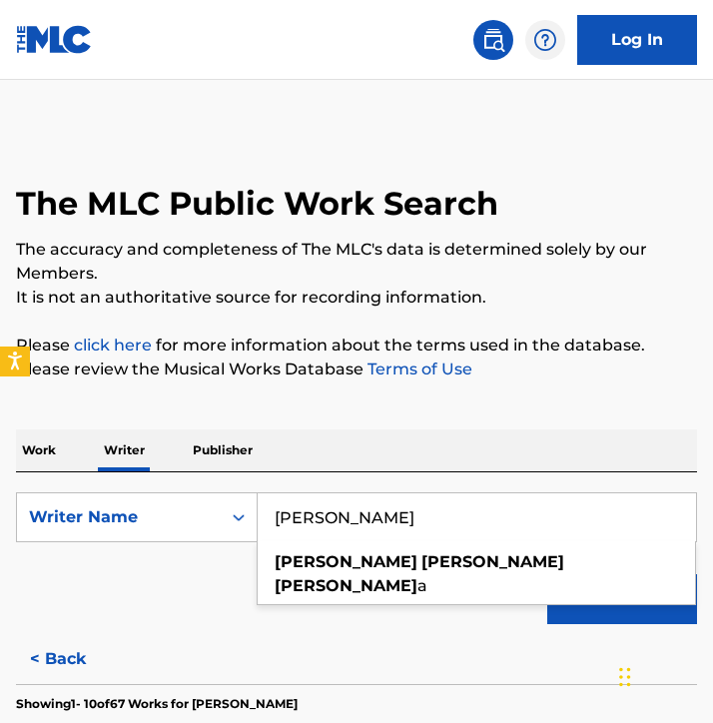
type input "[PERSON_NAME]"
click at [547, 574] on button "Search" at bounding box center [622, 599] width 150 height 50
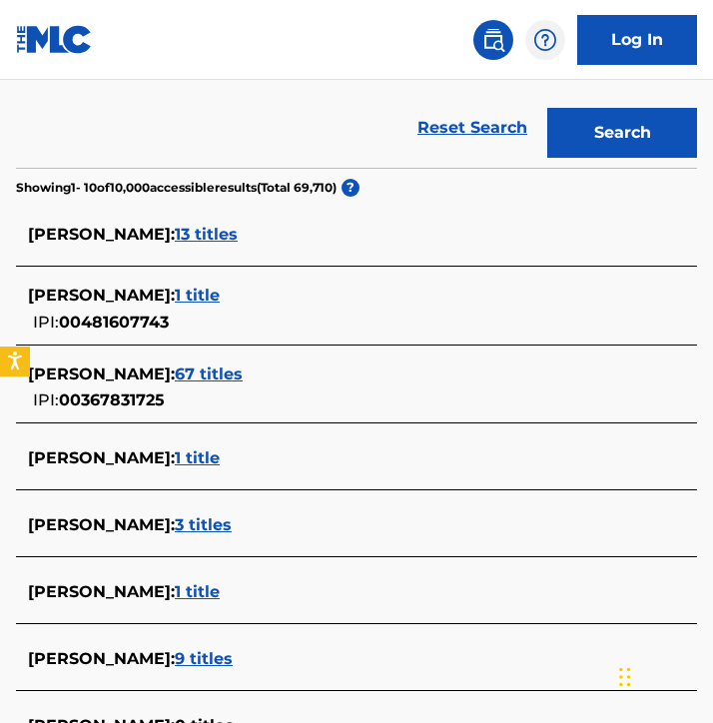
scroll to position [469, 0]
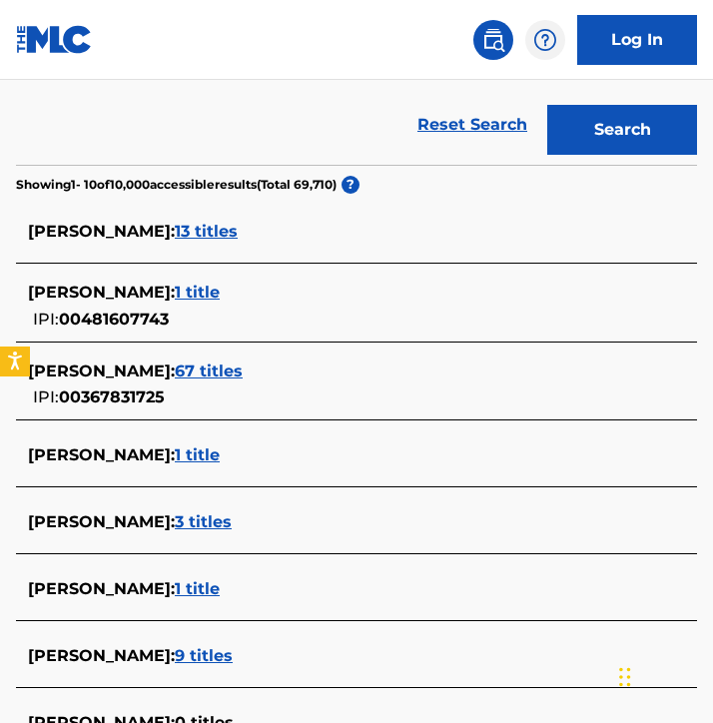
click at [175, 361] on span "JOHN ANDREW BLANDA :" at bounding box center [101, 370] width 147 height 19
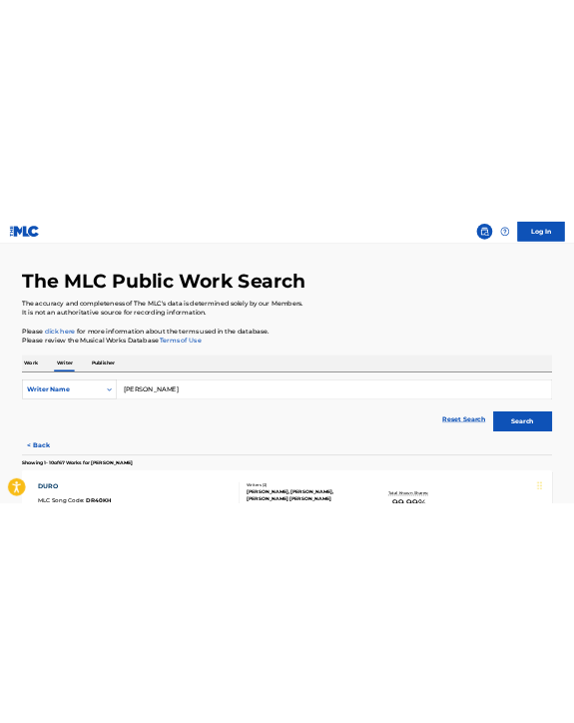
scroll to position [18, 0]
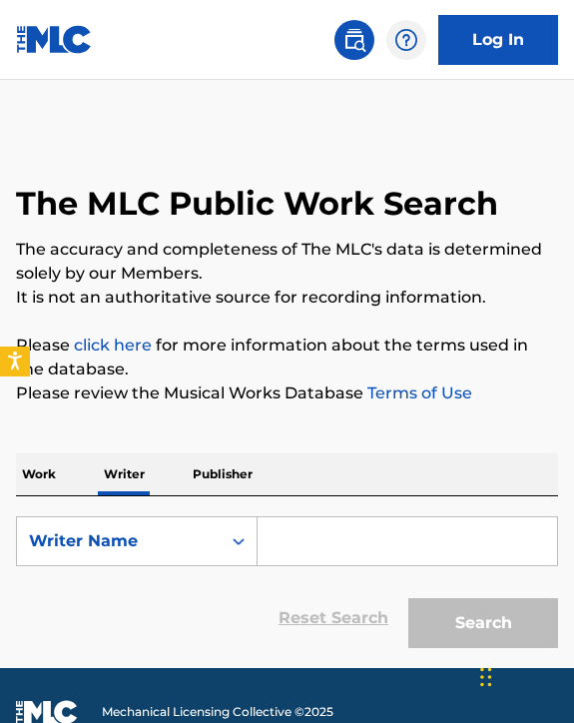
scroll to position [75, 0]
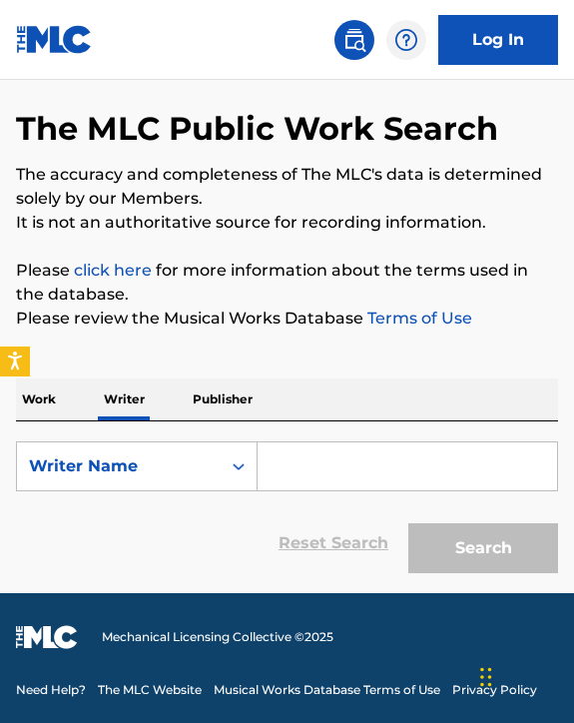
click at [290, 458] on input "Search Form" at bounding box center [407, 466] width 299 height 48
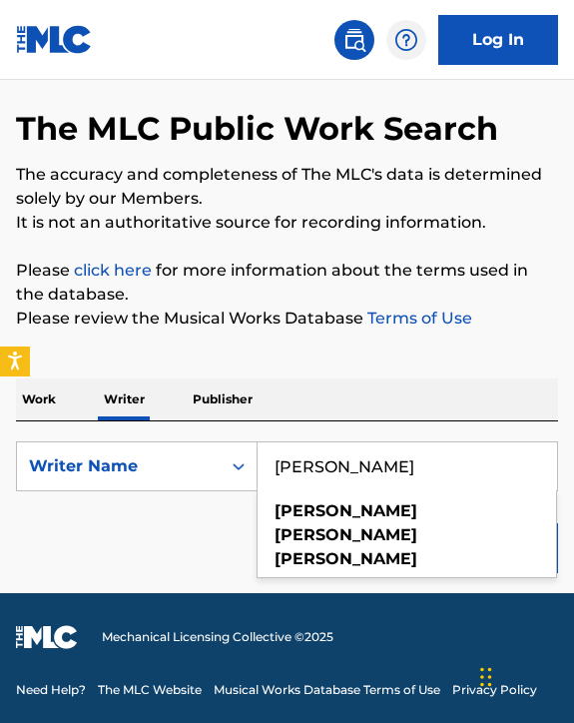
type input "[PERSON_NAME]"
click at [408, 523] on button "Search" at bounding box center [483, 548] width 150 height 50
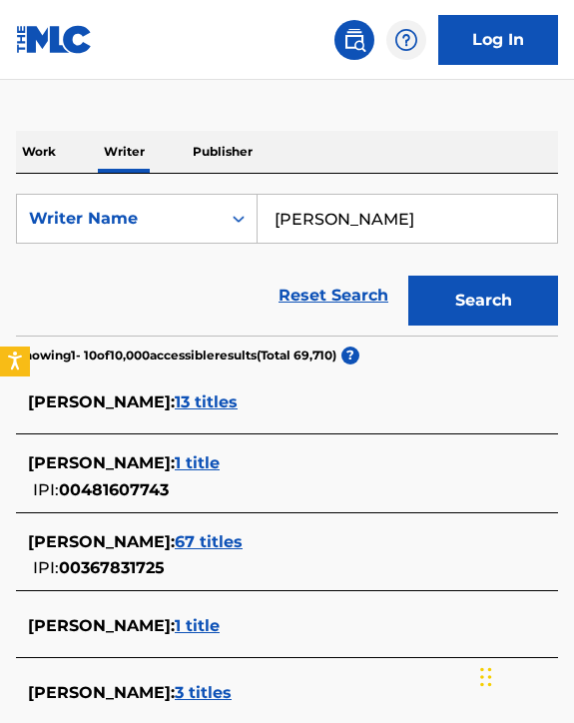
scroll to position [326, 0]
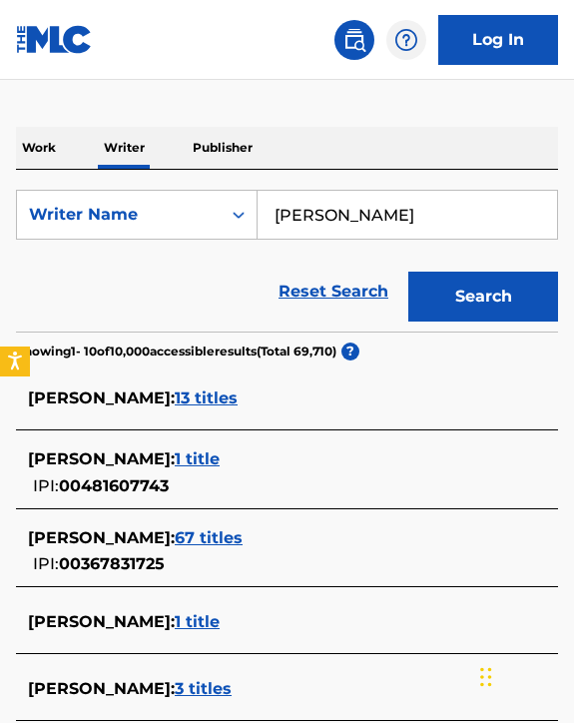
click at [243, 542] on span "67 titles" at bounding box center [209, 537] width 68 height 19
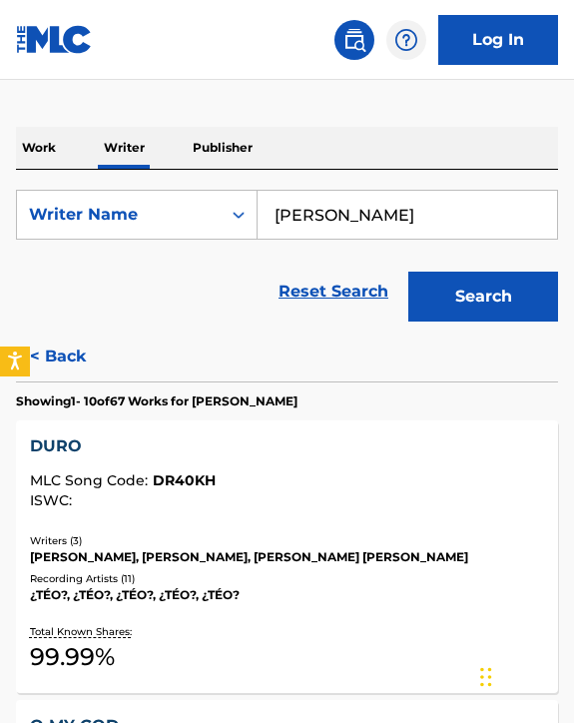
click at [125, 508] on div "DURO MLC Song Code : DR40KH ISWC :" at bounding box center [287, 476] width 515 height 84
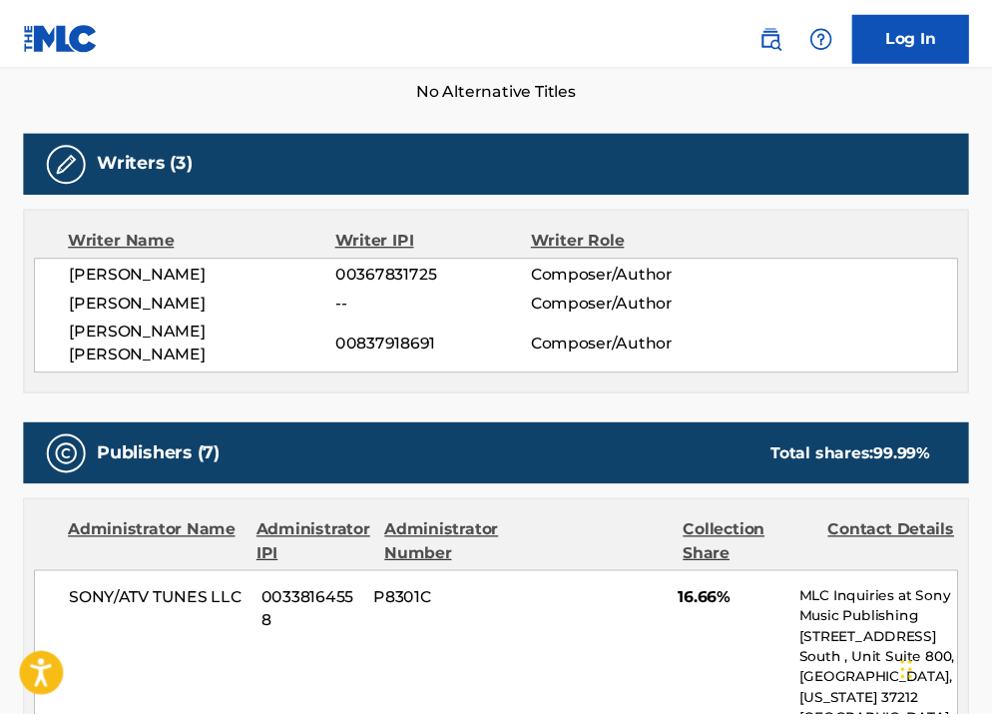
scroll to position [580, 0]
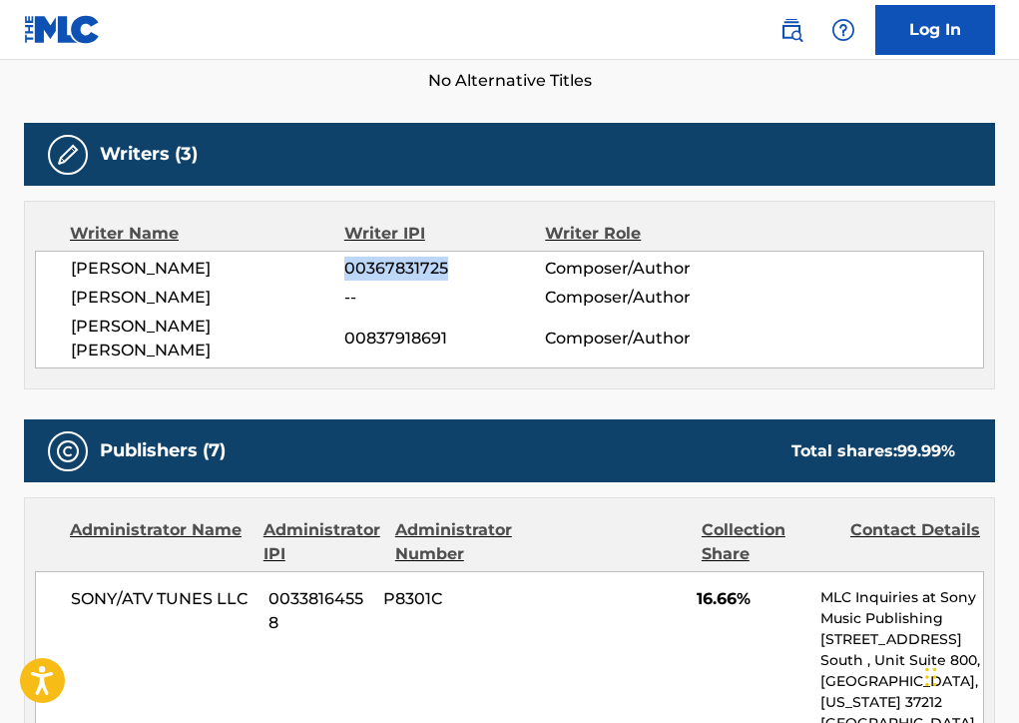
drag, startPoint x: 447, startPoint y: 267, endPoint x: 346, endPoint y: 269, distance: 100.8
click at [346, 269] on span "00367831725" at bounding box center [444, 269] width 201 height 24
copy span "00367831725"
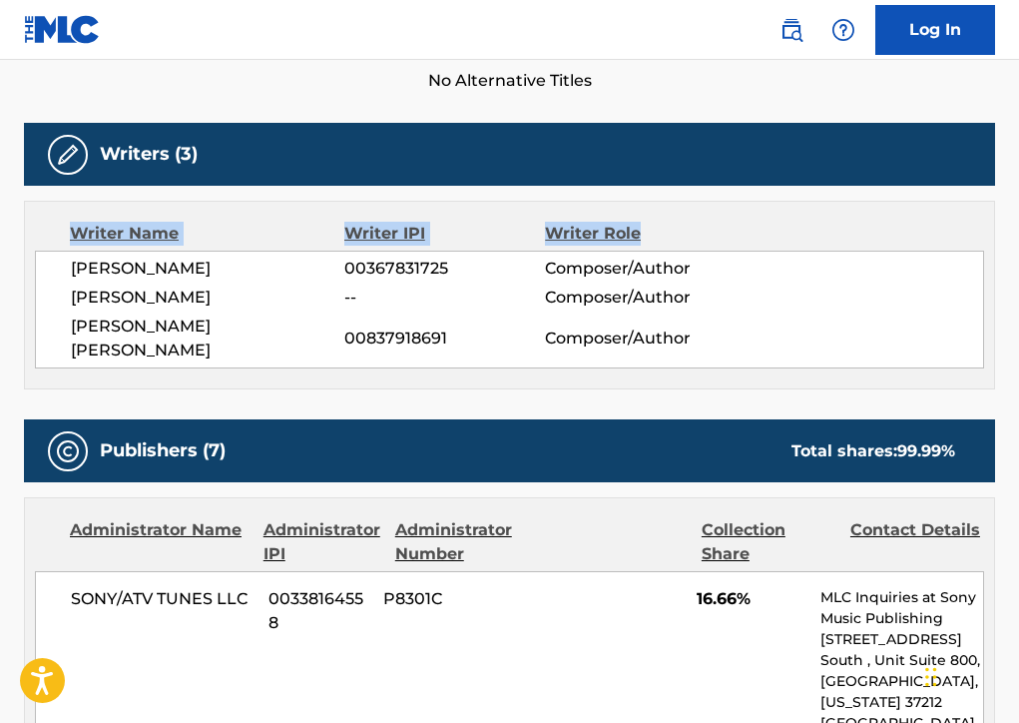
drag, startPoint x: 1025, startPoint y: 236, endPoint x: 157, endPoint y: 204, distance: 869.1
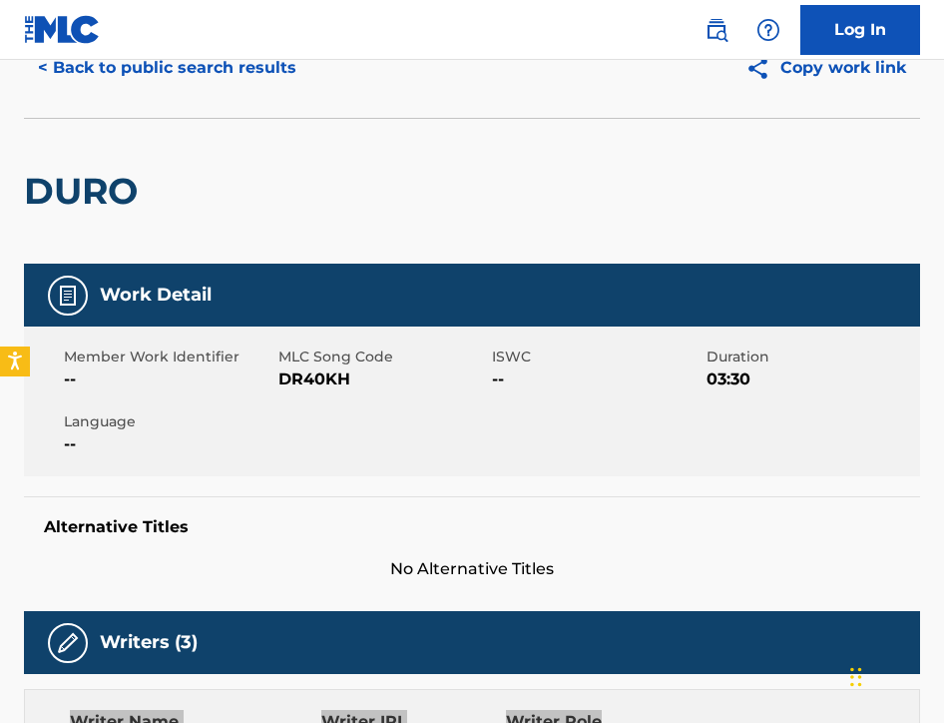
scroll to position [0, 0]
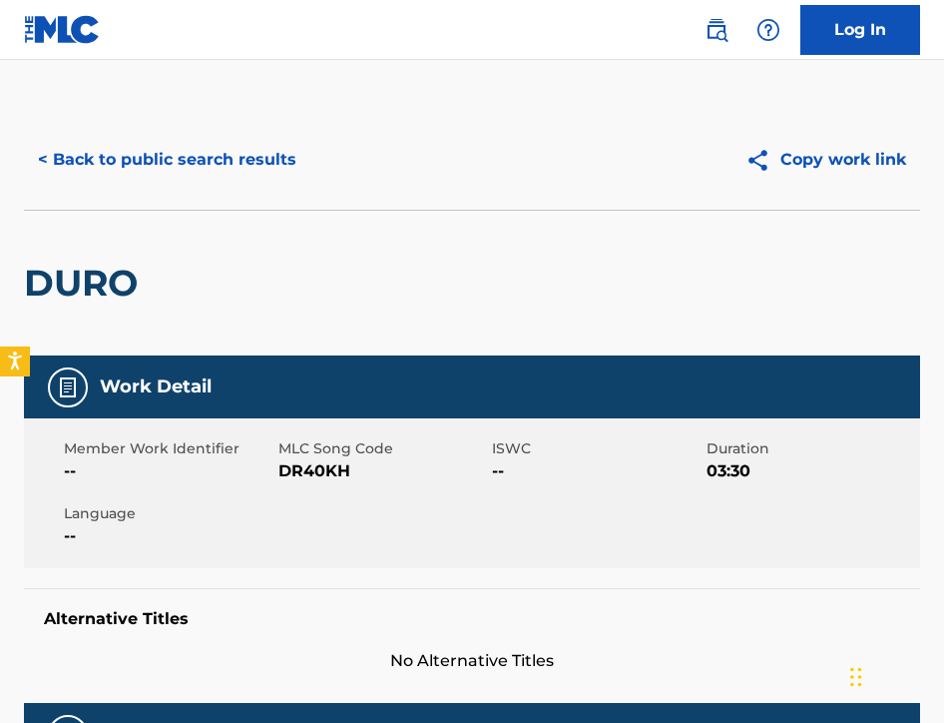
click at [64, 154] on button "< Back to public search results" at bounding box center [167, 160] width 287 height 50
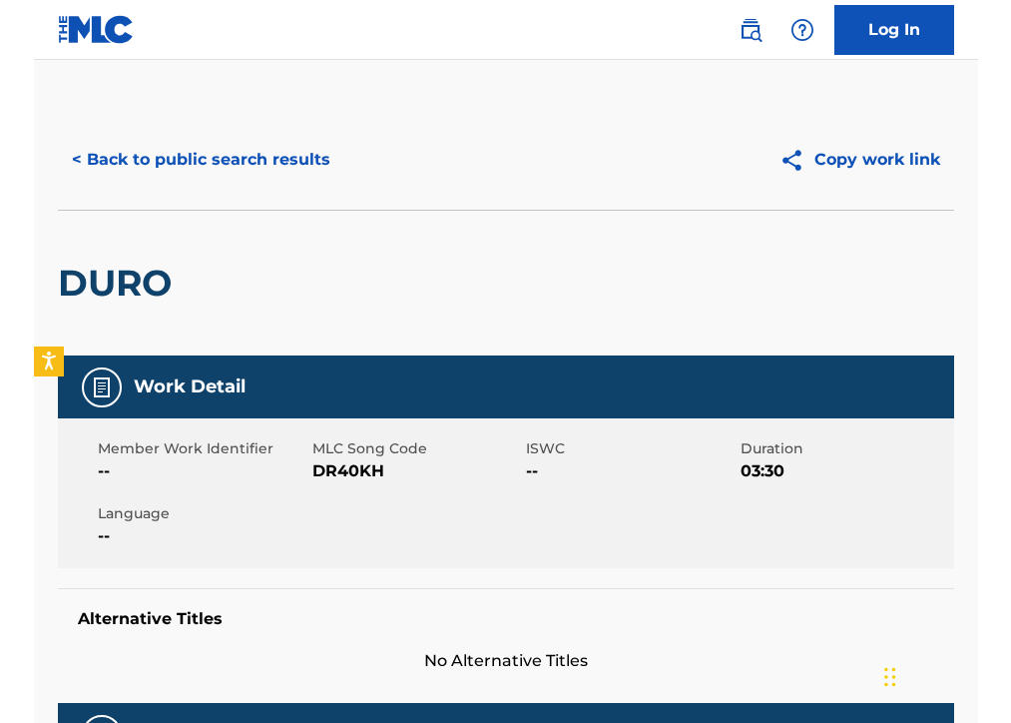
scroll to position [20, 0]
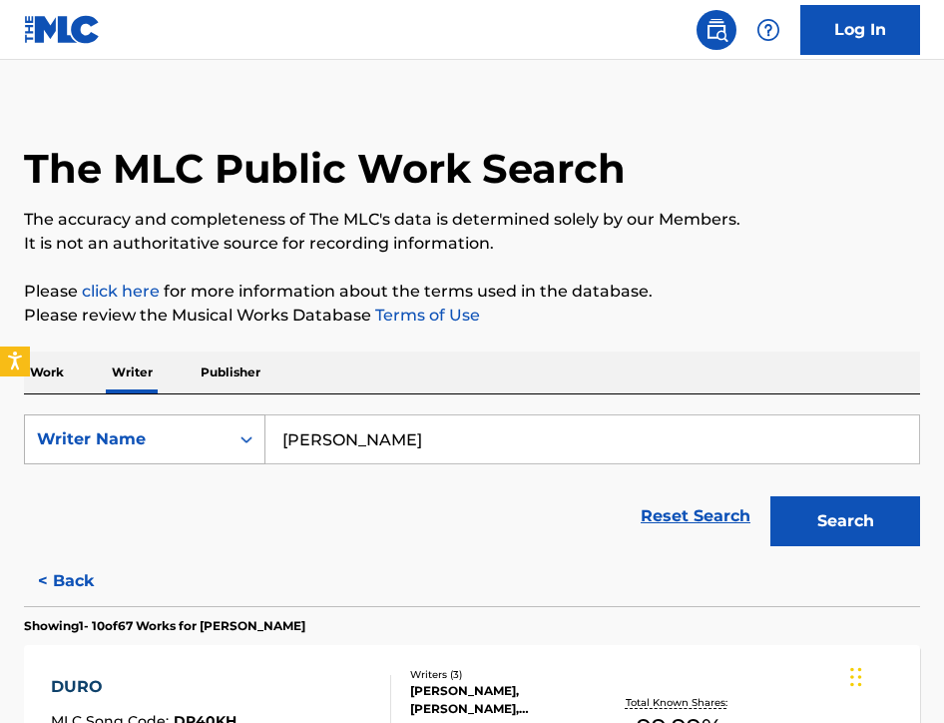
click at [212, 438] on div "Writer Name" at bounding box center [127, 439] width 180 height 24
click at [155, 507] on div "Writer IPI" at bounding box center [145, 489] width 240 height 50
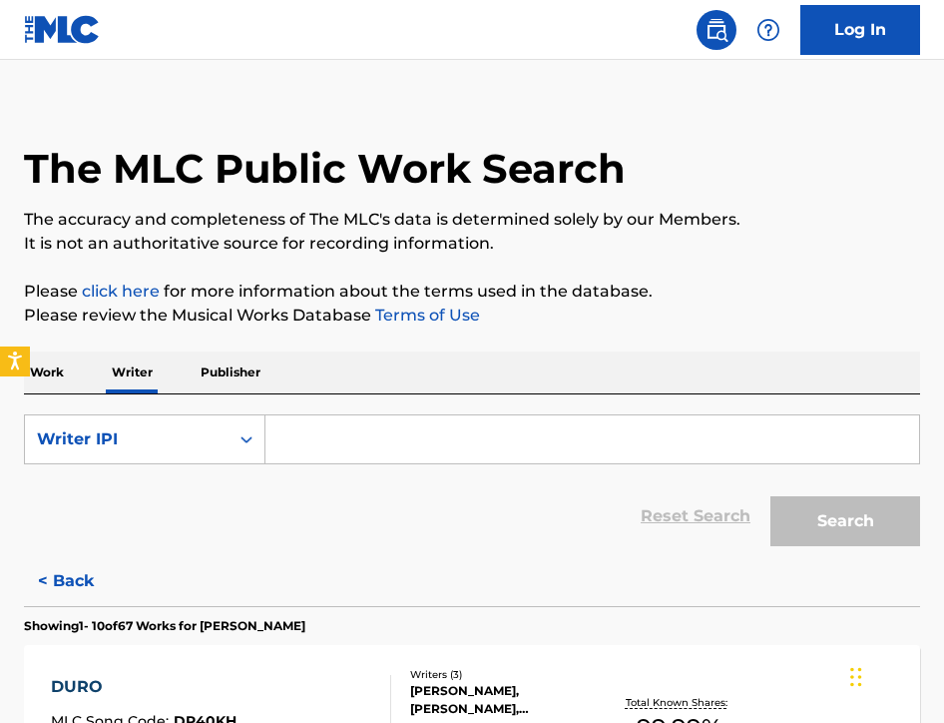
click at [334, 433] on input "Search Form" at bounding box center [593, 439] width 654 height 48
paste input "00367831725"
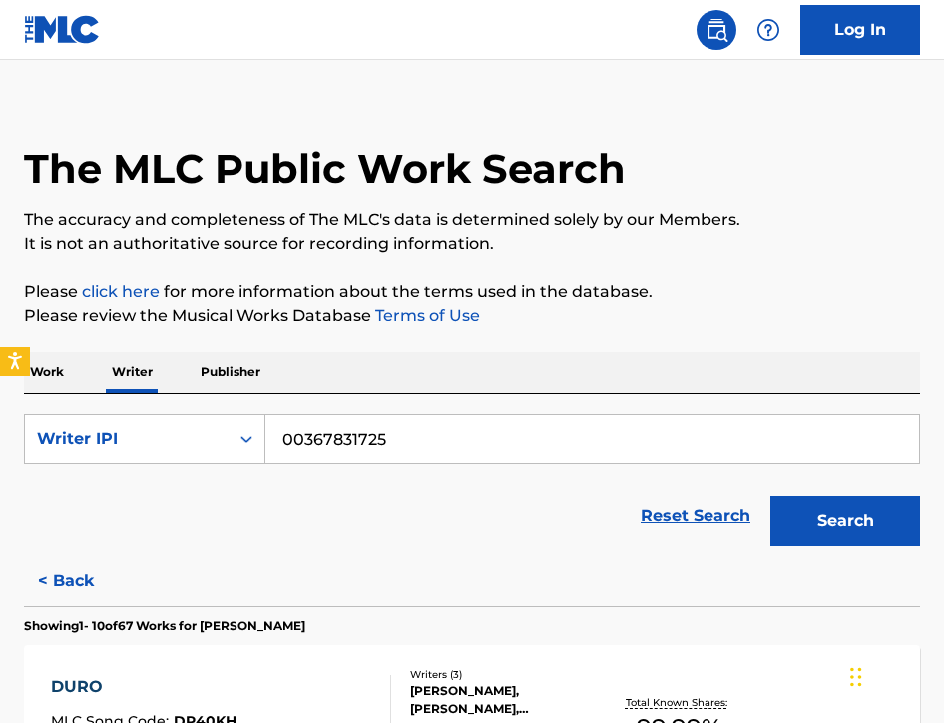
type input "00367831725"
click at [506, 435] on input "00367831725" at bounding box center [593, 439] width 654 height 48
click at [573, 525] on button "Search" at bounding box center [846, 521] width 150 height 50
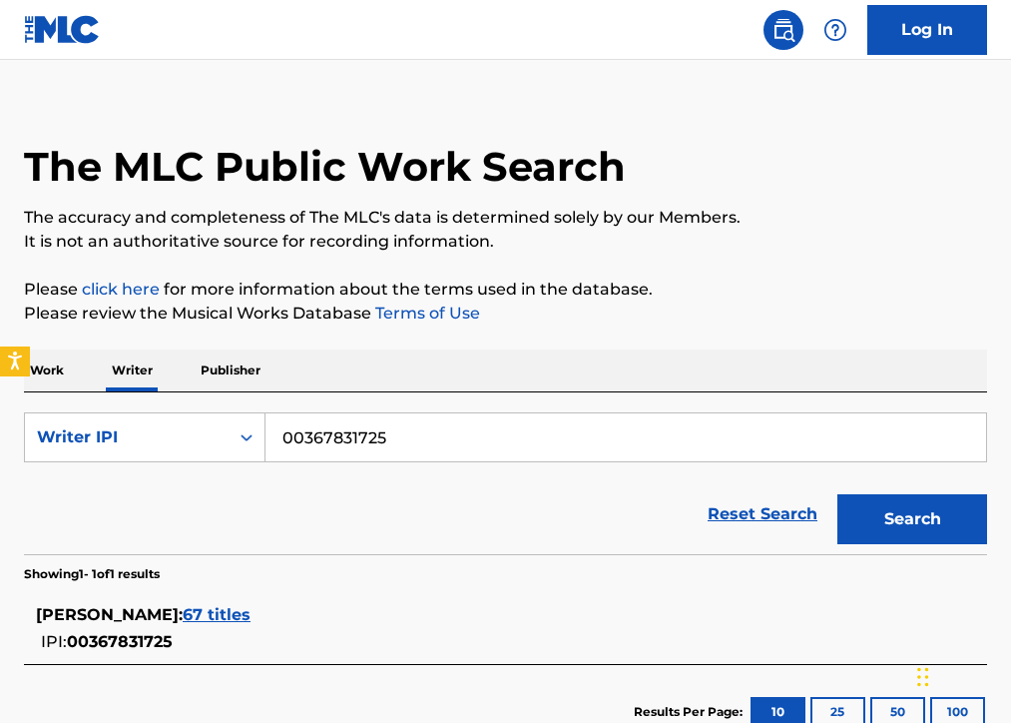
scroll to position [34, 0]
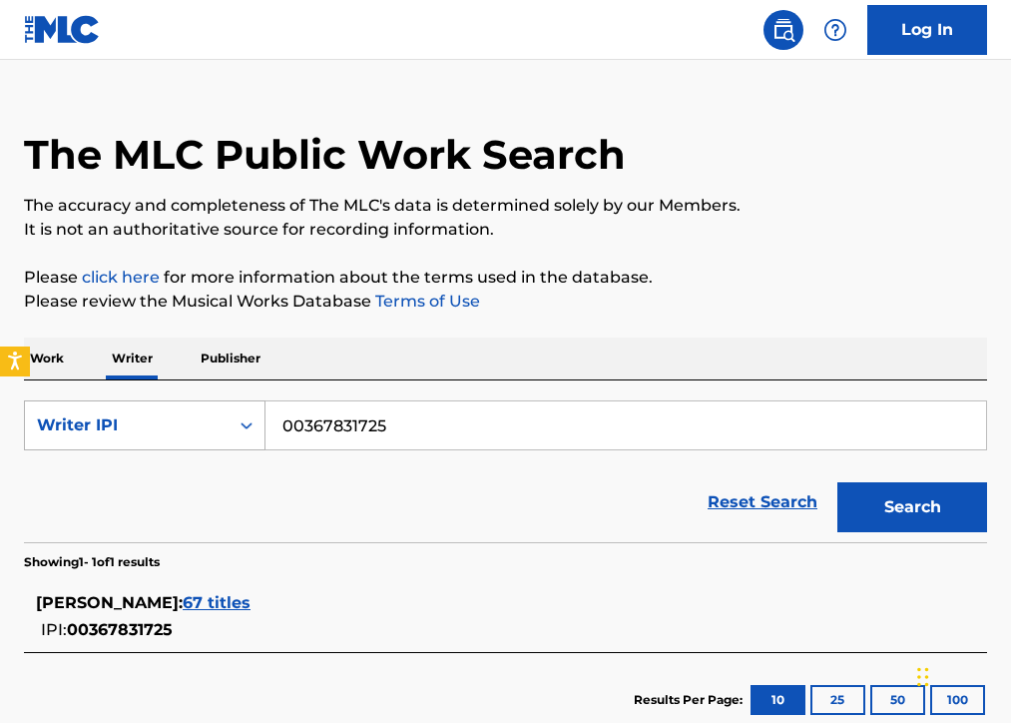
drag, startPoint x: 415, startPoint y: 432, endPoint x: 251, endPoint y: 431, distance: 164.7
click at [251, 431] on div "SearchWithCriteria3f904c03-e25e-4115-8c02-f3c6b5387a28 Writer IPI 00367831725" at bounding box center [505, 425] width 963 height 50
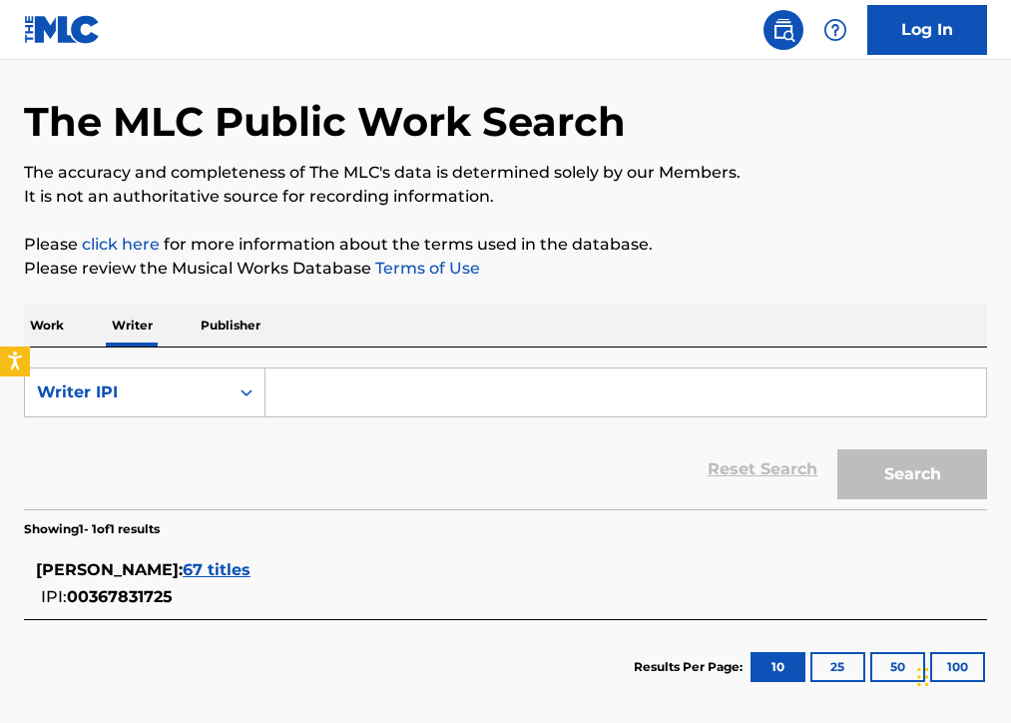
scroll to position [70, 0]
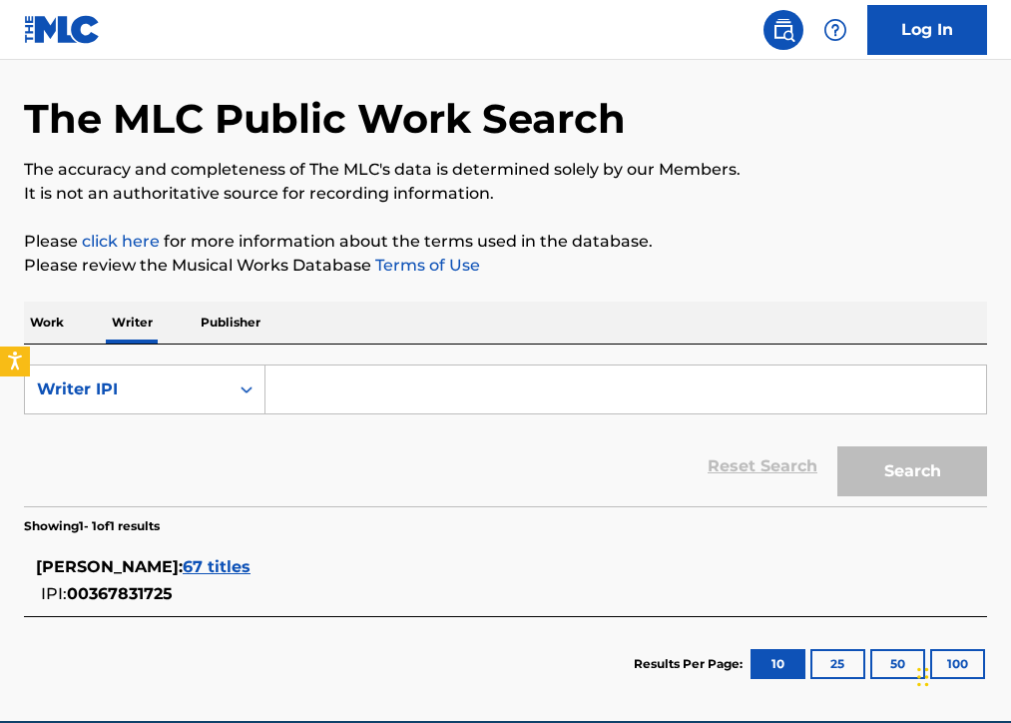
click at [40, 324] on p "Work" at bounding box center [47, 322] width 46 height 42
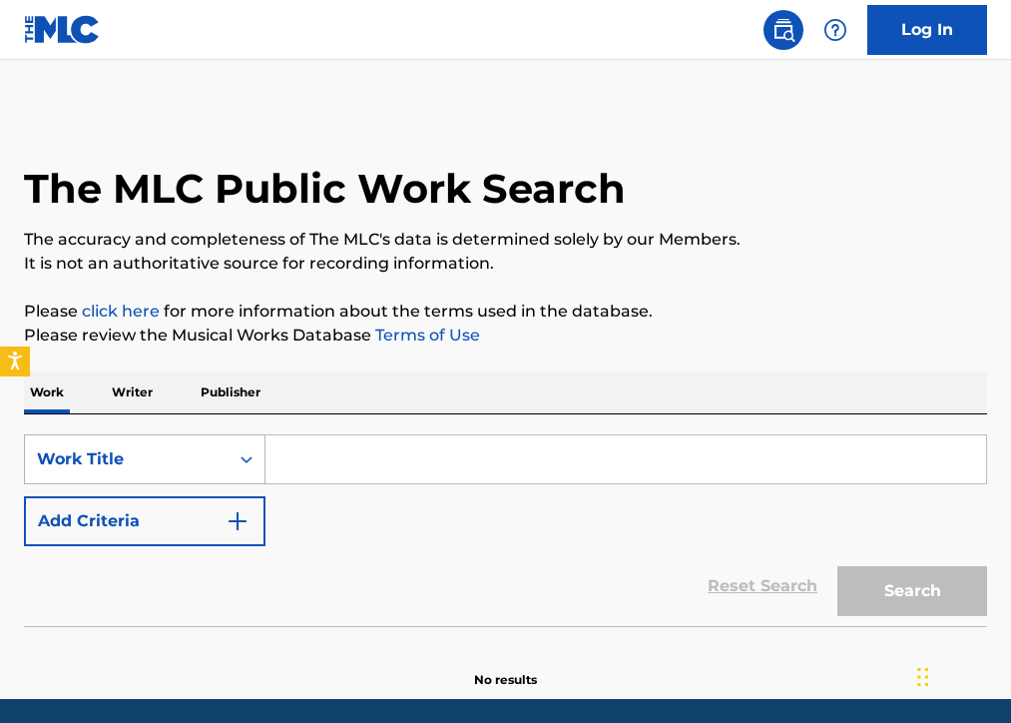
scroll to position [62, 0]
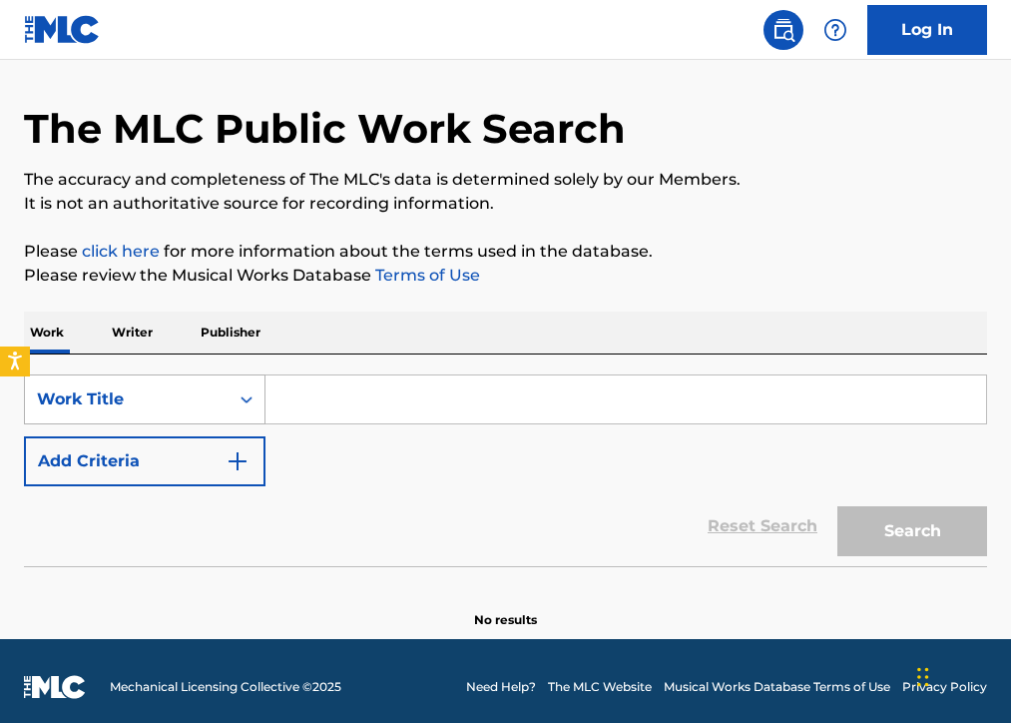
click at [251, 424] on div "Work Title" at bounding box center [145, 399] width 242 height 50
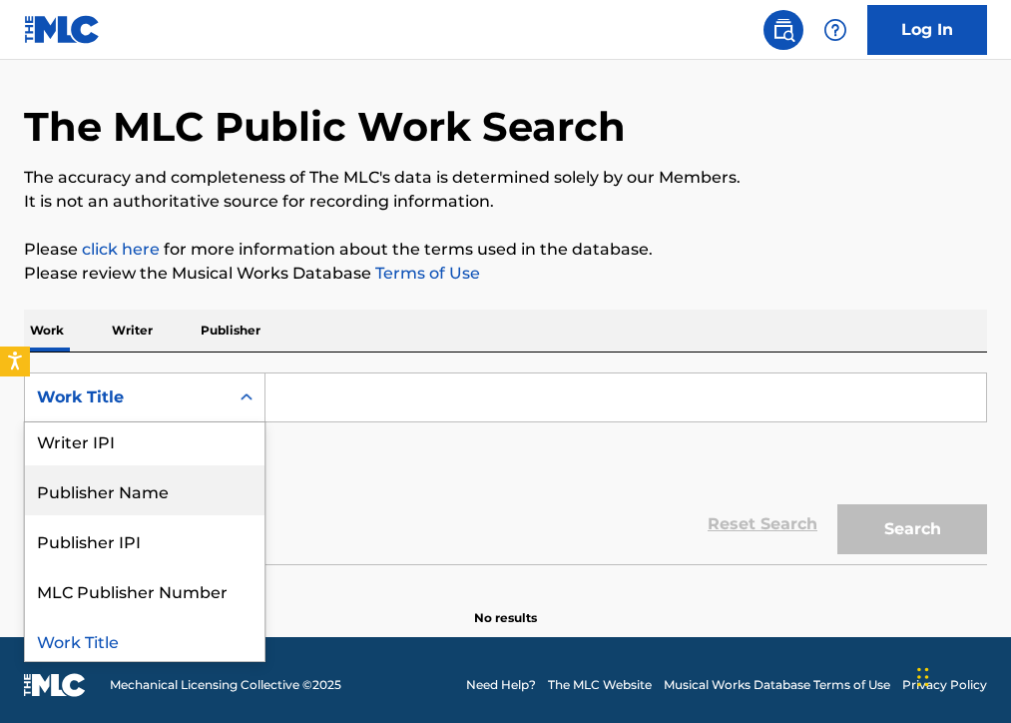
scroll to position [161, 0]
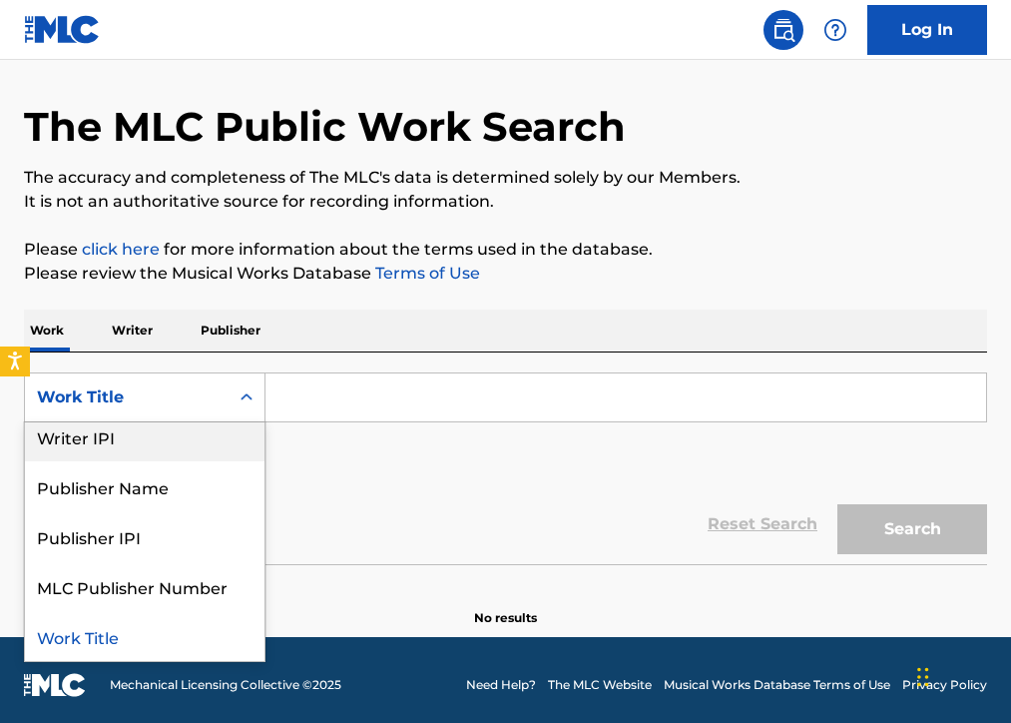
click at [147, 448] on div "Writer IPI" at bounding box center [145, 436] width 240 height 50
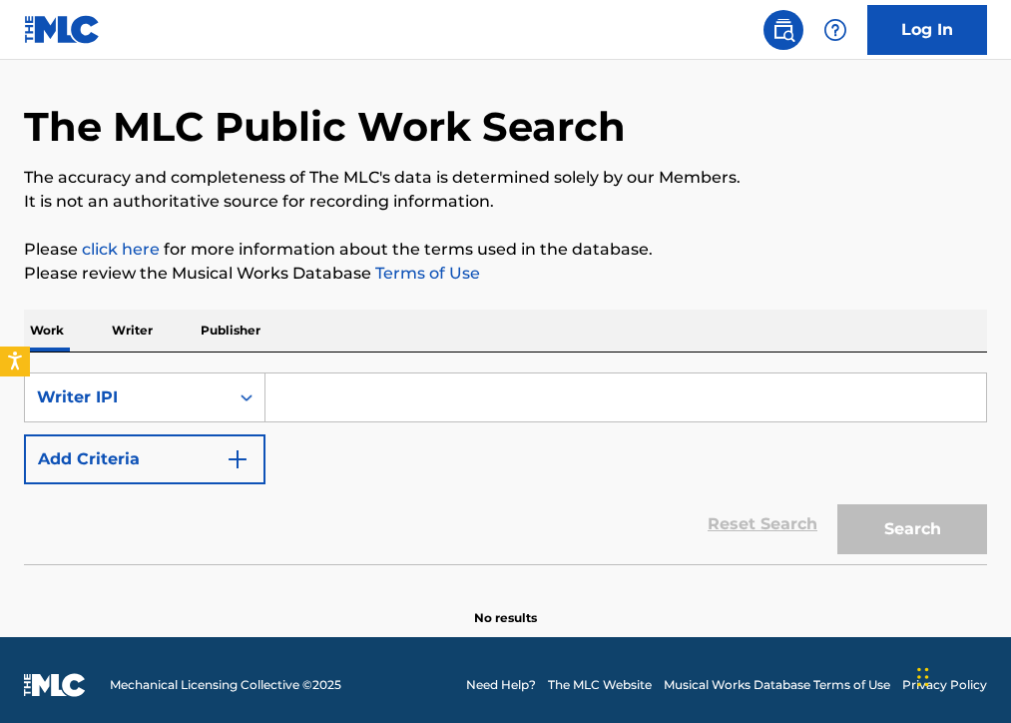
click at [124, 329] on p "Writer" at bounding box center [132, 330] width 53 height 42
